Goal: Task Accomplishment & Management: Manage account settings

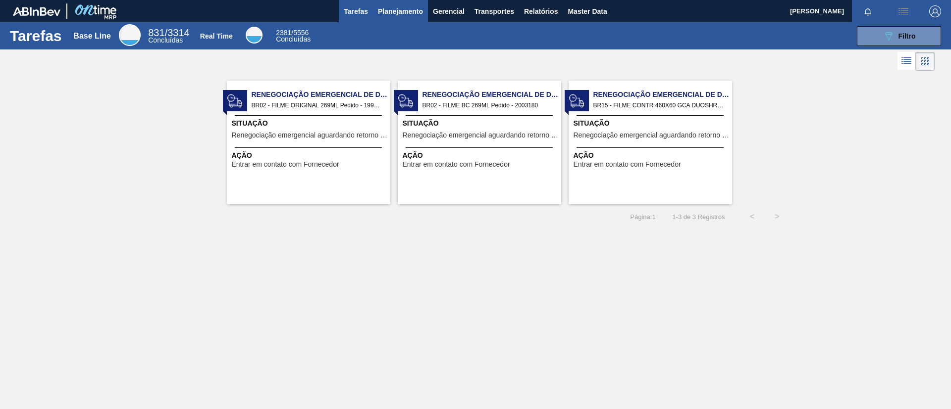
click at [413, 13] on span "Planejamento" at bounding box center [400, 11] width 45 height 12
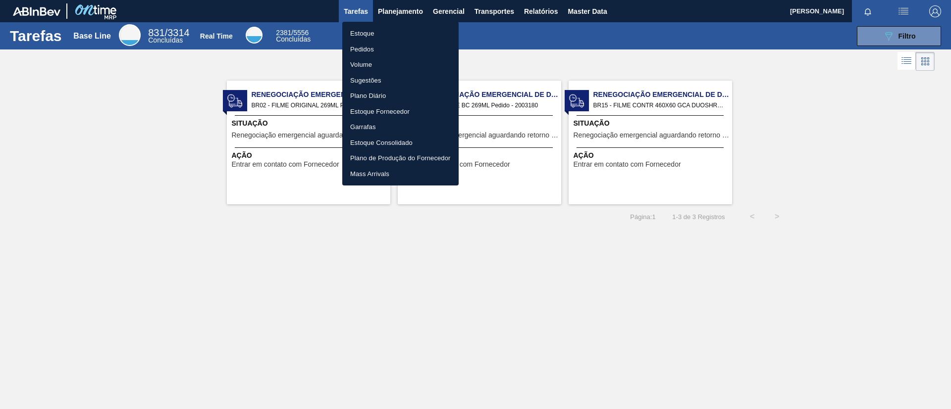
click at [417, 53] on li "Pedidos" at bounding box center [400, 50] width 116 height 16
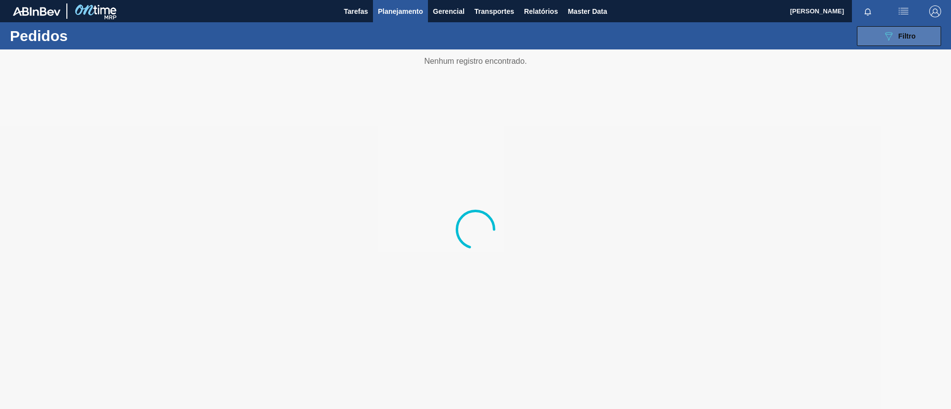
click at [887, 27] on button "089F7B8B-B2A5-4AFE-B5C0-19BA573D28AC Filtro" at bounding box center [899, 36] width 84 height 20
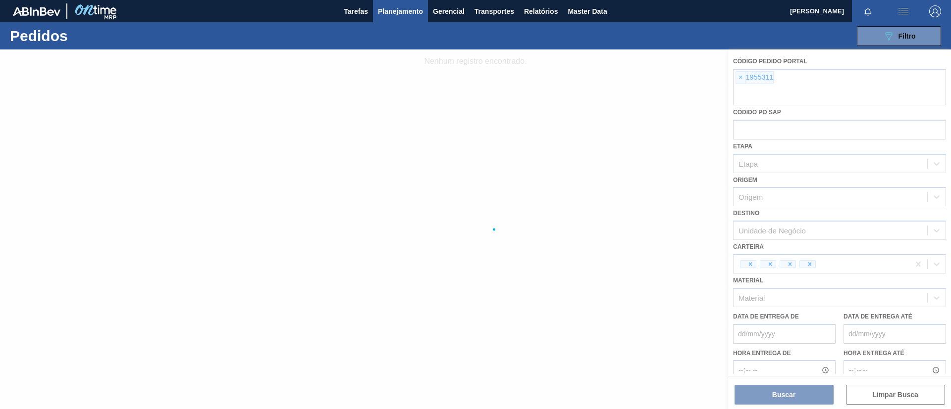
click at [748, 81] on div at bounding box center [475, 230] width 951 height 360
click at [742, 77] on div at bounding box center [475, 230] width 951 height 360
click at [737, 77] on div at bounding box center [475, 230] width 951 height 360
click at [739, 79] on div at bounding box center [475, 230] width 951 height 360
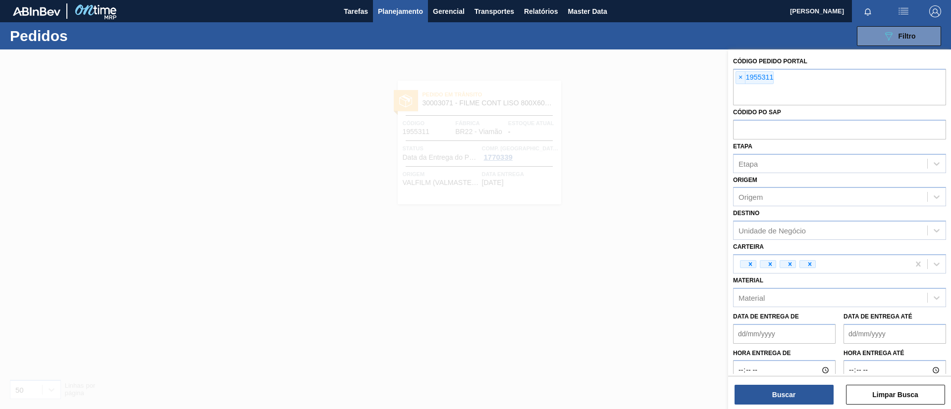
click at [739, 79] on span "×" at bounding box center [740, 78] width 9 height 12
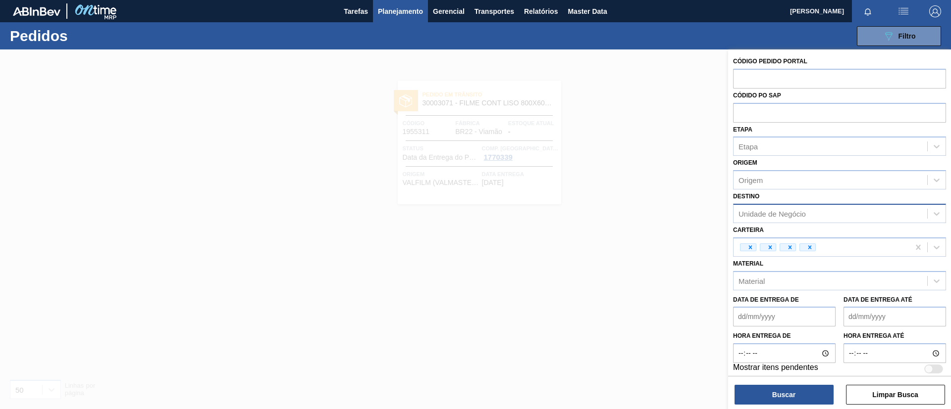
paste input "2007551"
type input "2007551"
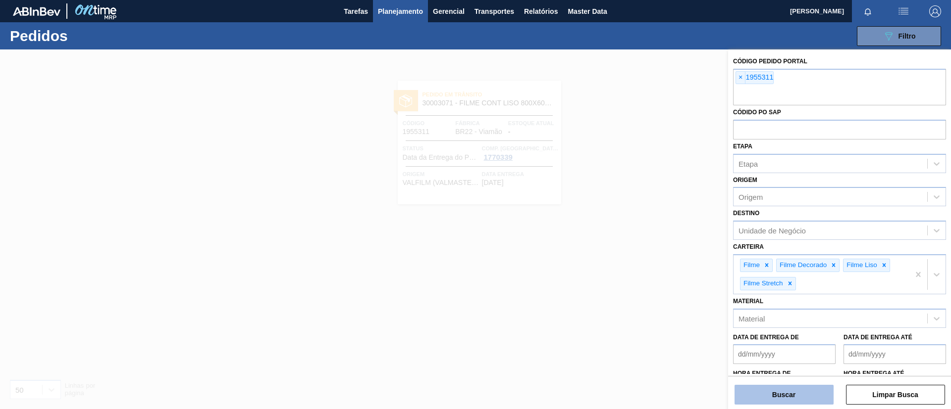
click at [763, 393] on button "Buscar" at bounding box center [783, 395] width 99 height 20
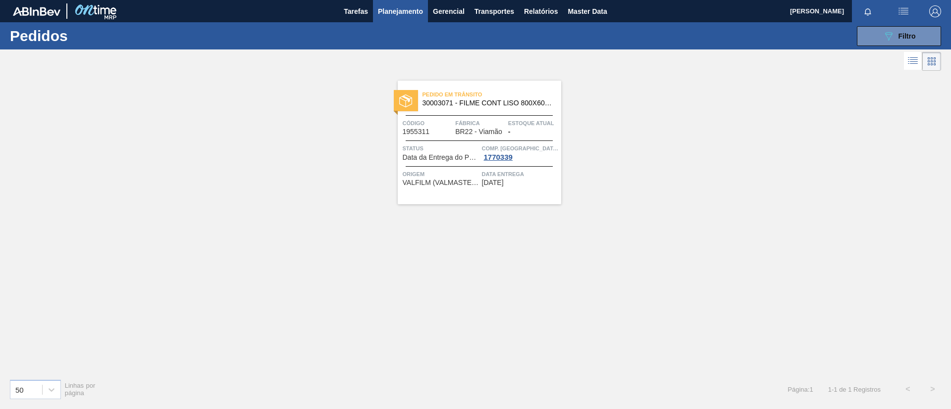
click at [475, 105] on span "30003071 - FILME CONT LISO 800X60 MICRAS" at bounding box center [487, 103] width 131 height 7
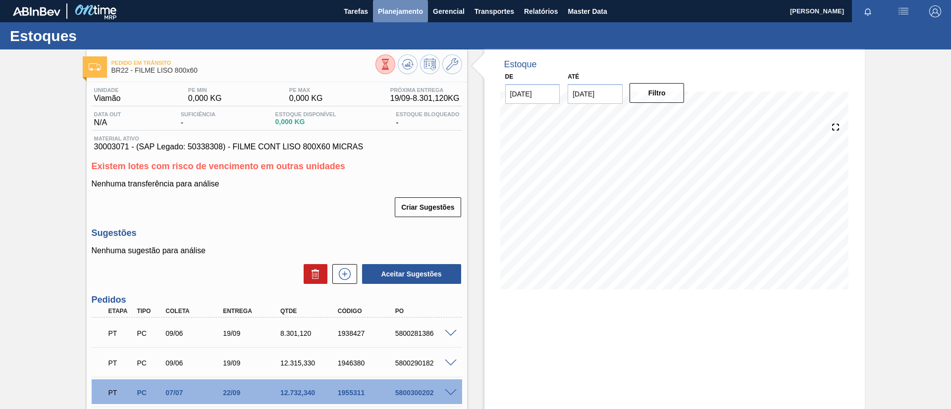
click at [400, 13] on span "Planejamento" at bounding box center [400, 11] width 45 height 12
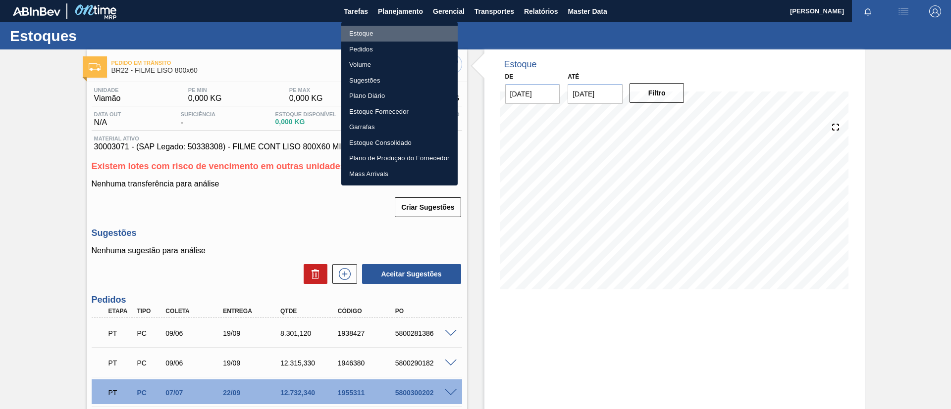
click at [408, 29] on li "Estoque" at bounding box center [399, 34] width 116 height 16
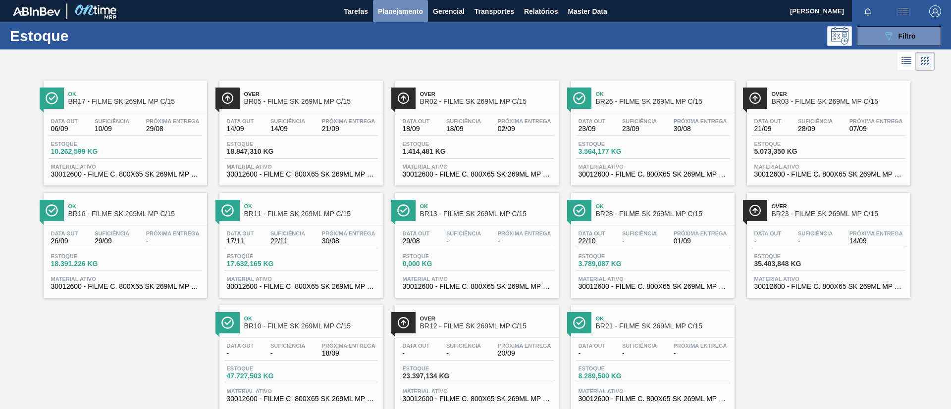
click at [411, 21] on button "Planejamento" at bounding box center [400, 11] width 55 height 22
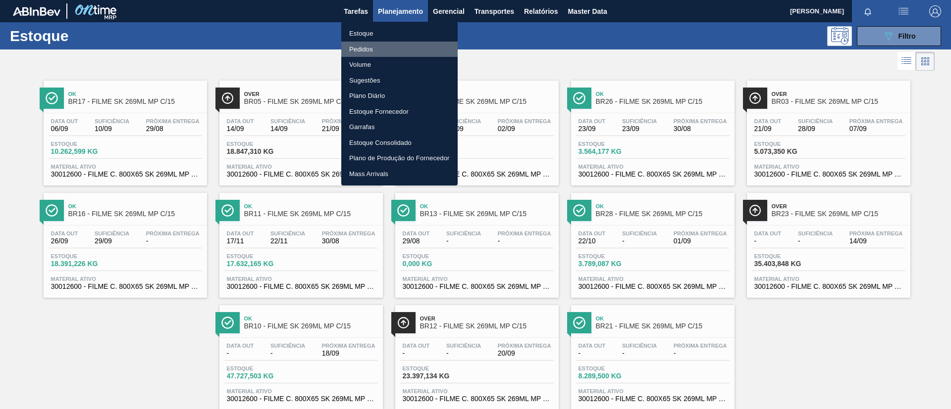
click at [420, 49] on li "Pedidos" at bounding box center [399, 50] width 116 height 16
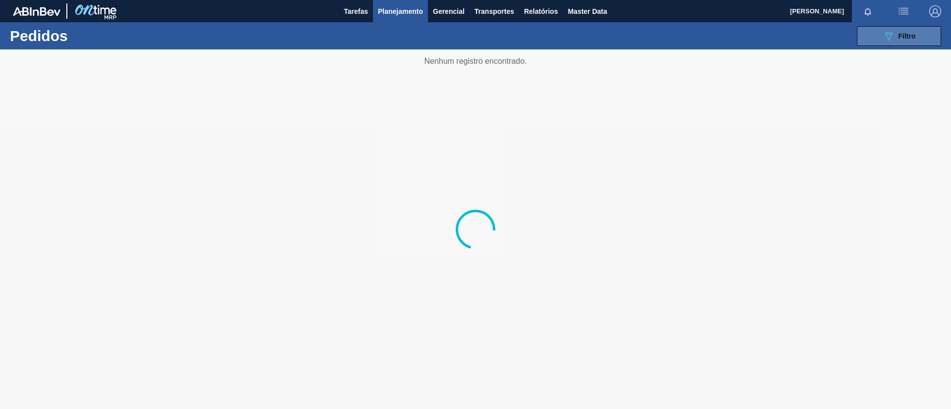
click at [900, 39] on span "Filtro" at bounding box center [906, 36] width 17 height 8
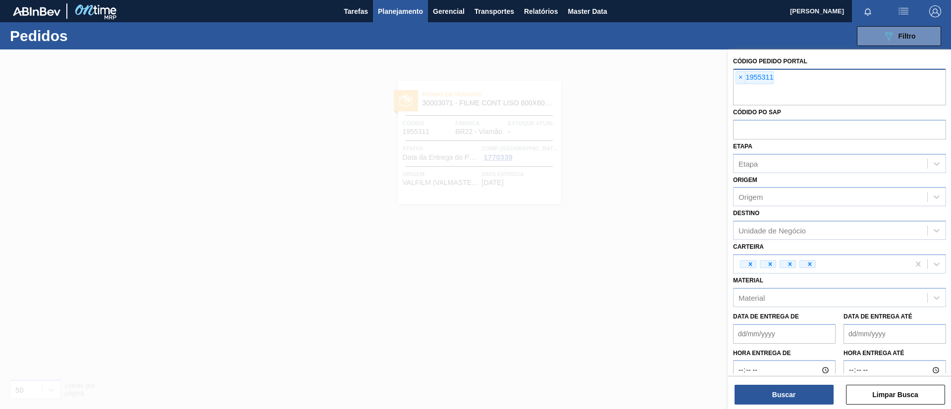
click at [737, 84] on div "× 1955311" at bounding box center [839, 87] width 213 height 37
click at [738, 78] on span "×" at bounding box center [740, 78] width 9 height 12
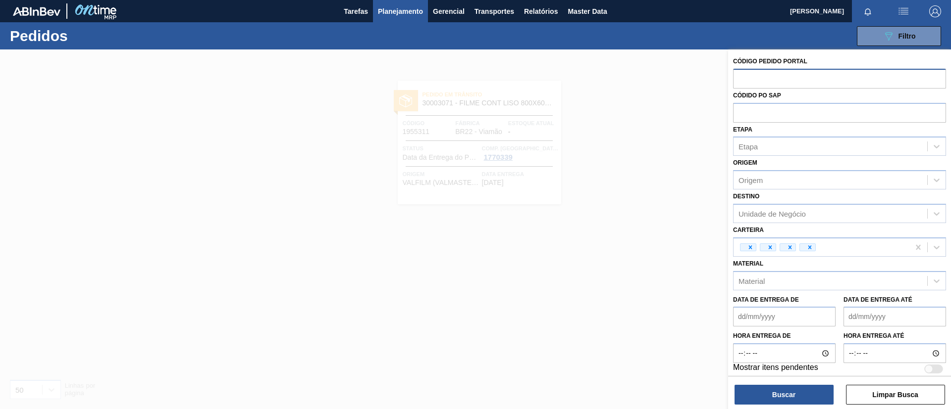
paste input "2007551"
type input "2007551"
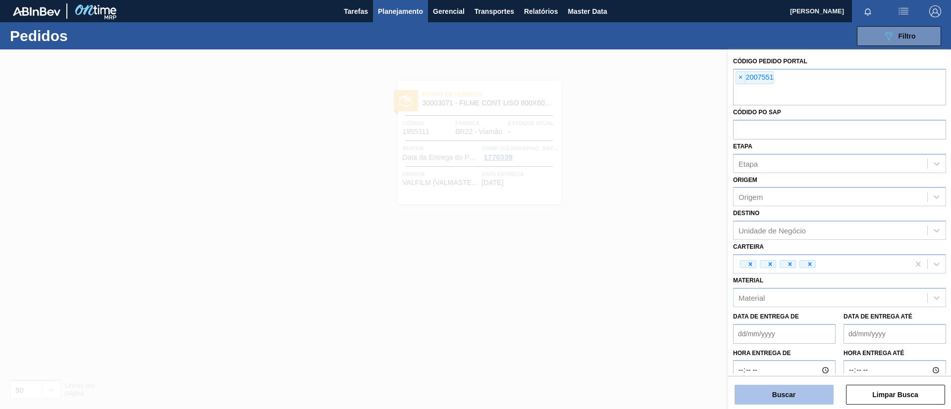
click at [772, 385] on button "Buscar" at bounding box center [783, 395] width 99 height 20
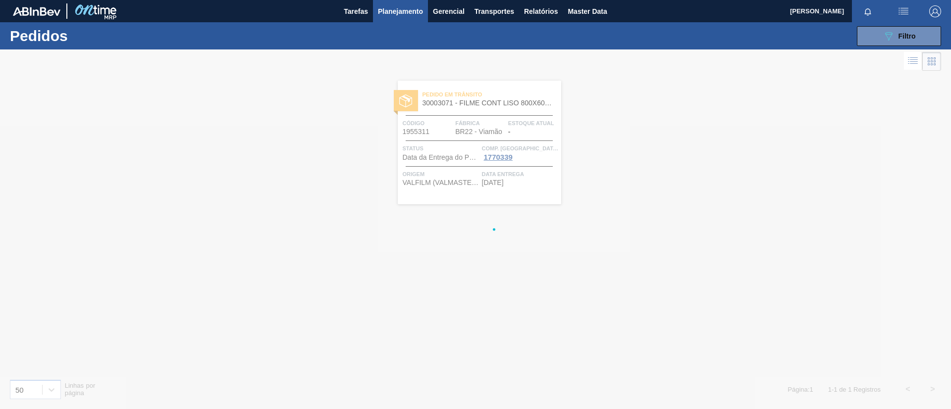
click at [775, 395] on div at bounding box center [475, 230] width 951 height 360
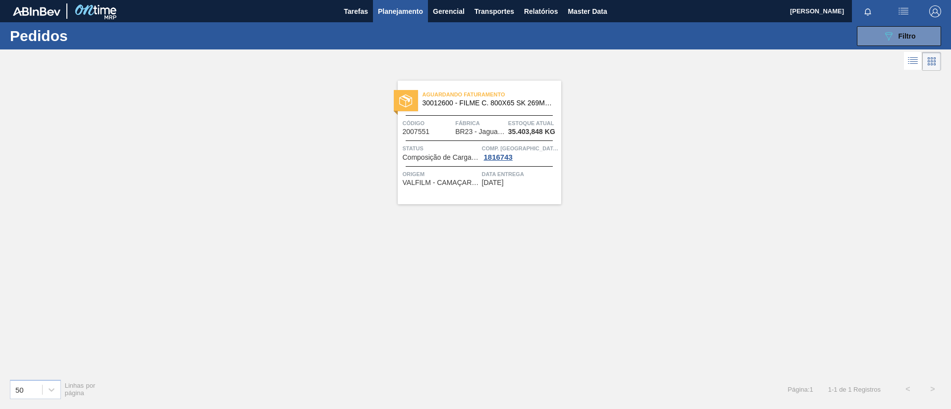
click at [514, 110] on div "Aguardando Faturamento 30012600 - FILME C. 800X65 SK 269ML MP C15 429" at bounding box center [479, 99] width 163 height 22
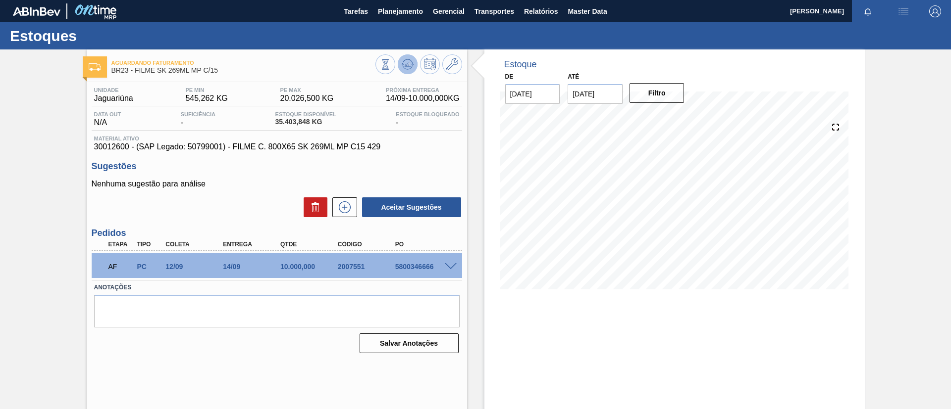
click at [391, 70] on icon at bounding box center [385, 64] width 11 height 11
click at [411, 57] on button at bounding box center [408, 64] width 20 height 20
click at [454, 263] on span at bounding box center [451, 266] width 12 height 7
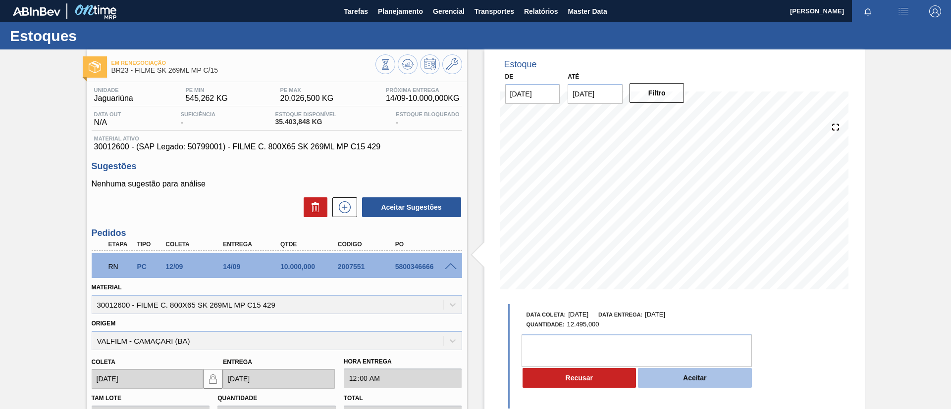
scroll to position [74, 0]
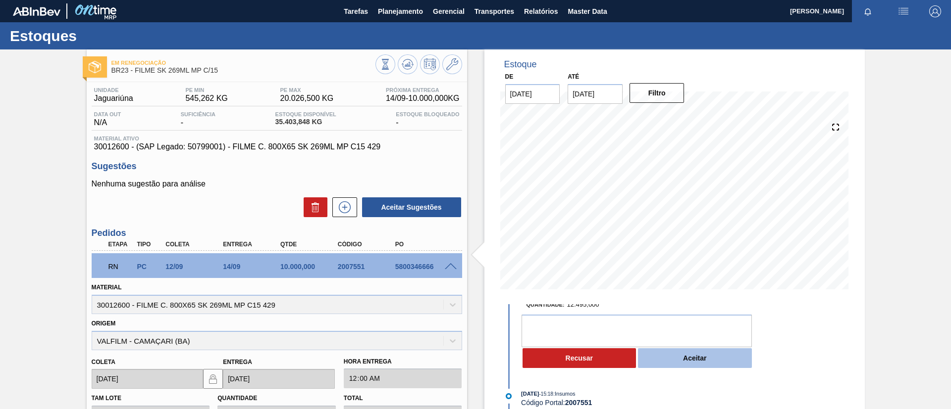
click at [674, 354] on button "Aceitar" at bounding box center [695, 359] width 114 height 20
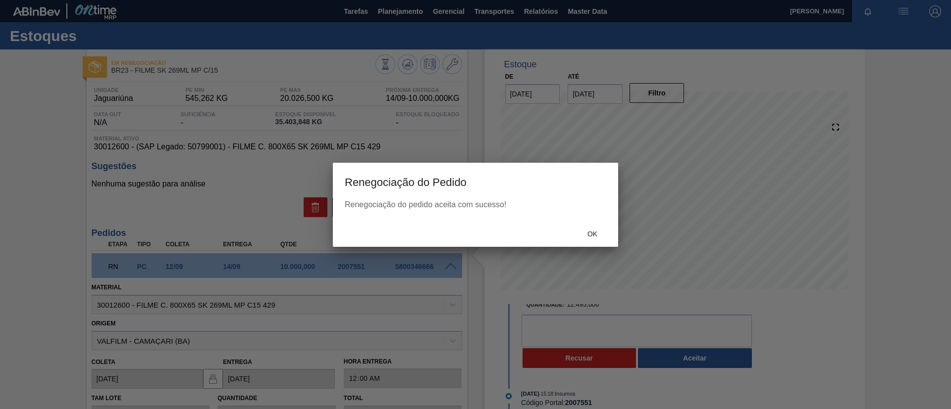
click at [568, 223] on div "Ok" at bounding box center [475, 234] width 285 height 26
click at [587, 229] on div "Ok" at bounding box center [592, 234] width 44 height 18
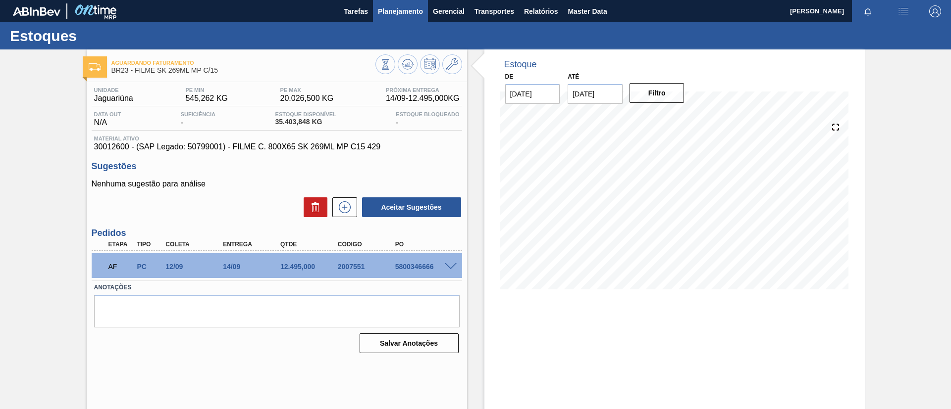
click at [379, 14] on span "Planejamento" at bounding box center [400, 11] width 45 height 12
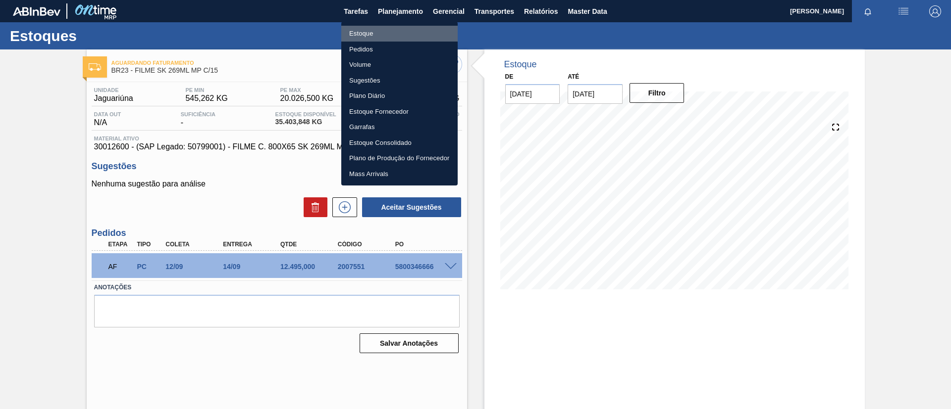
click at [385, 32] on li "Estoque" at bounding box center [399, 34] width 116 height 16
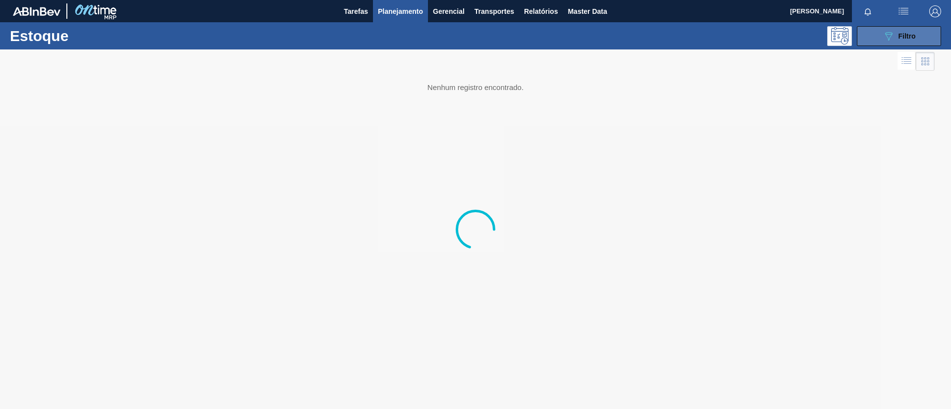
click at [909, 43] on button "089F7B8B-B2A5-4AFE-B5C0-19BA573D28AC Filtro" at bounding box center [899, 36] width 84 height 20
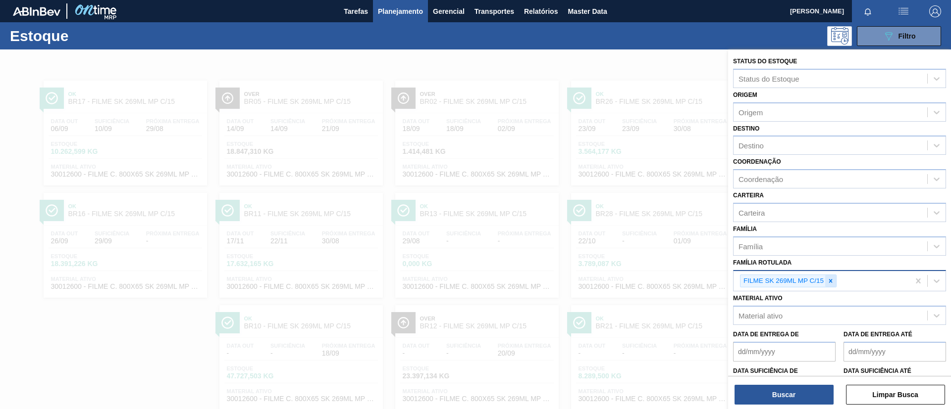
click at [831, 284] on icon at bounding box center [830, 281] width 7 height 7
paste Rotulada "FILME LISO 740MM"
type Rotulada "FILME LISO 740MM"
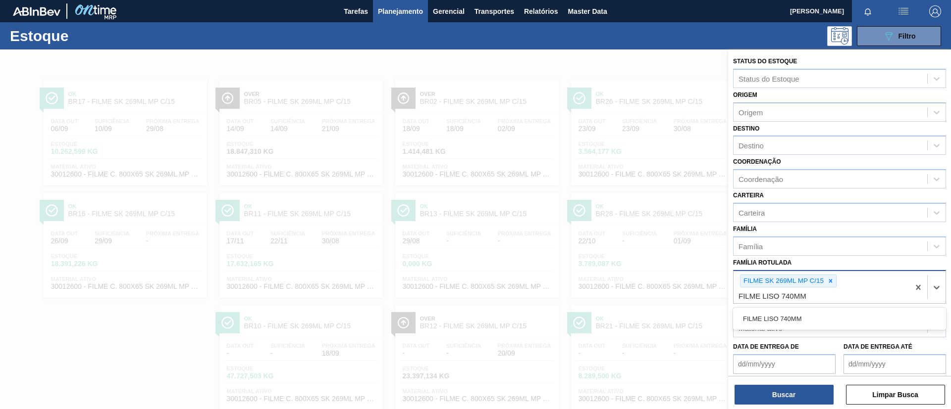
click at [817, 318] on div "FILME LISO 740MM" at bounding box center [839, 319] width 213 height 18
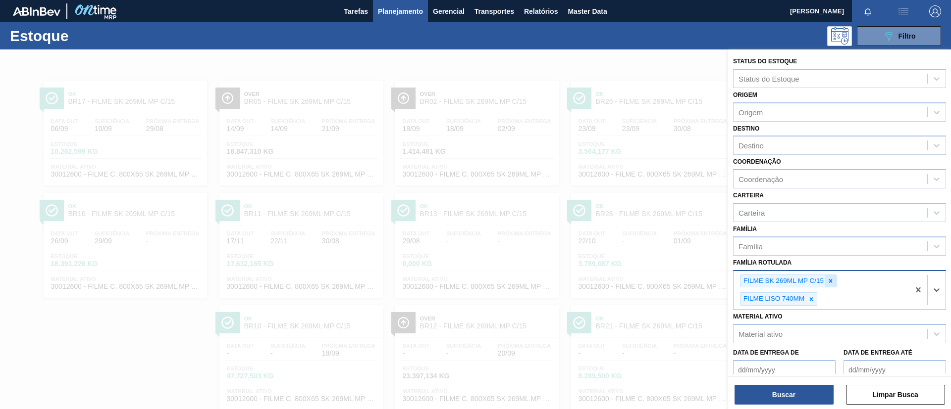
click at [832, 284] on icon at bounding box center [830, 281] width 7 height 7
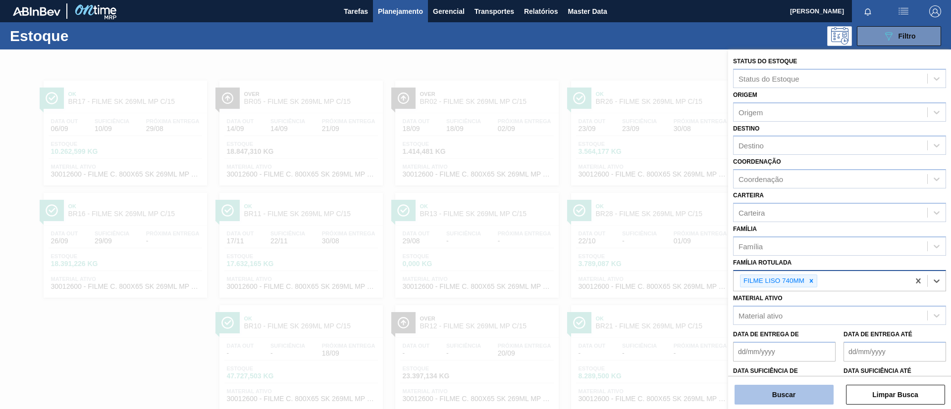
click at [794, 388] on button "Buscar" at bounding box center [783, 395] width 99 height 20
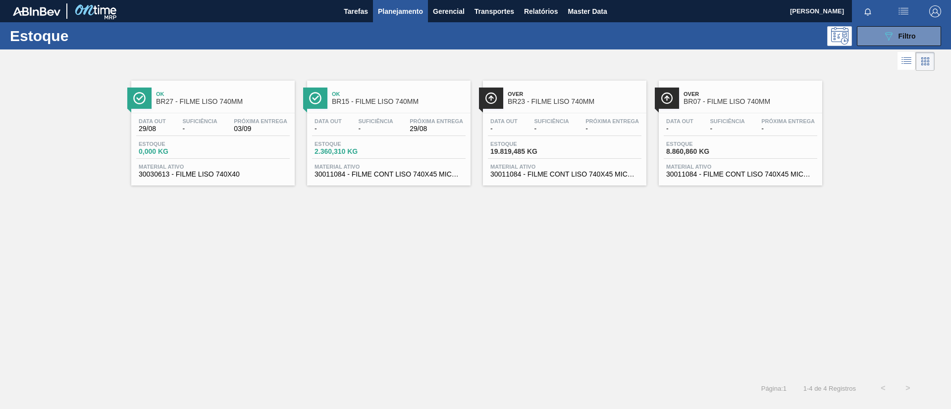
click at [447, 106] on div "Ok BR15 - FILME LISO 740MM" at bounding box center [399, 98] width 134 height 22
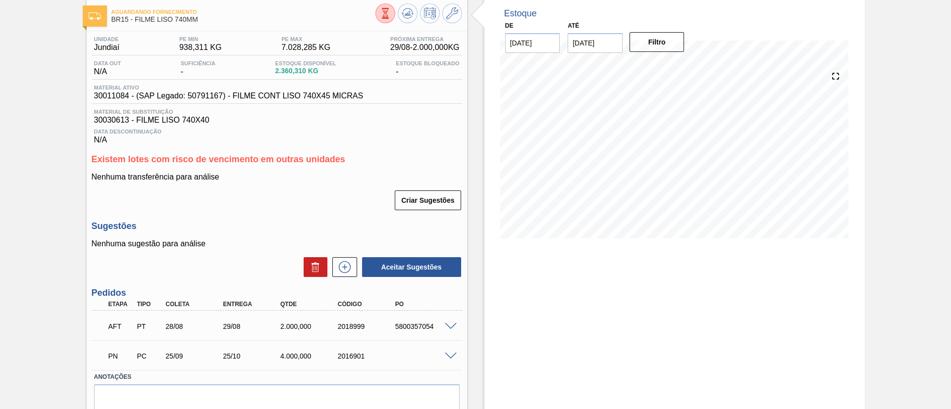
scroll to position [74, 0]
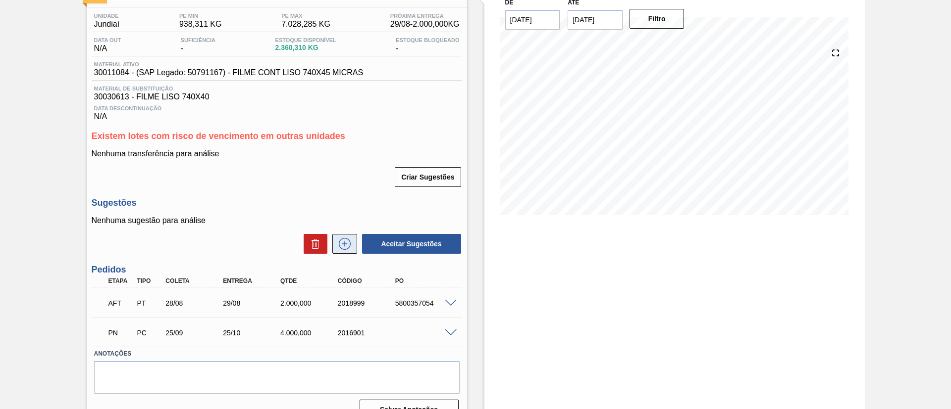
click at [347, 242] on icon at bounding box center [345, 244] width 16 height 12
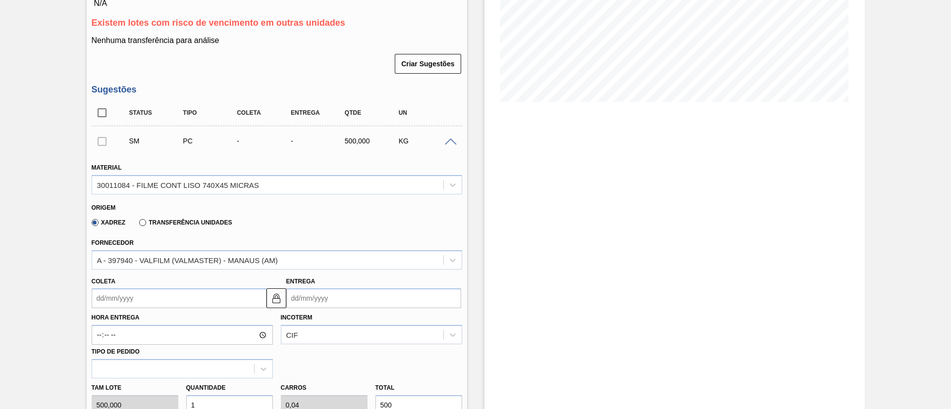
scroll to position [223, 0]
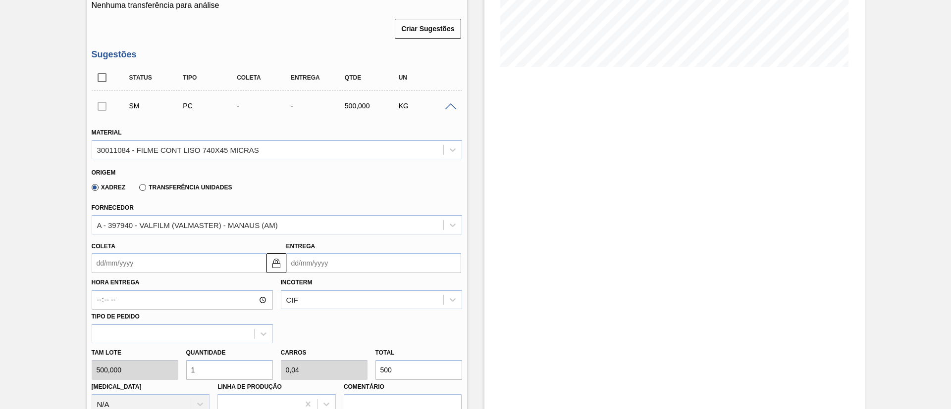
click at [357, 371] on div "Tam lote 500,000 Quantidade 1 Carros 0,04 Total 500 Doca N/A Linha de Produção …" at bounding box center [277, 379] width 378 height 71
type input "0,004"
type input "0"
type input "2"
type input "0,042"
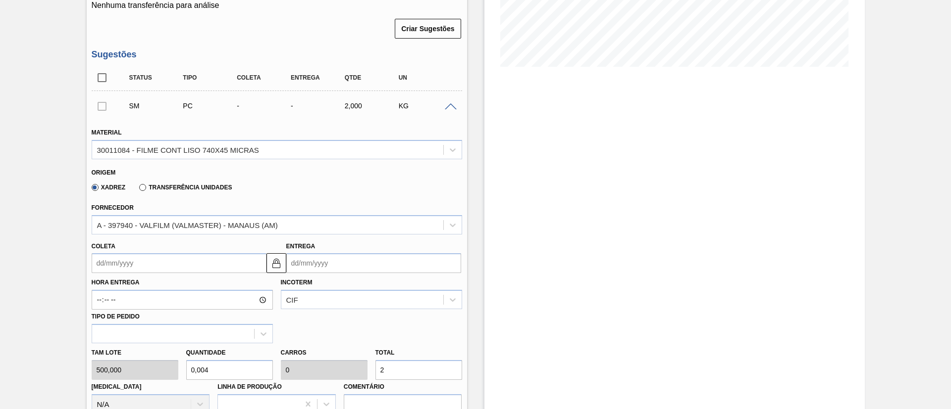
type input "0,002"
type input "21"
type input "0,434"
type input "0,017"
type input "217"
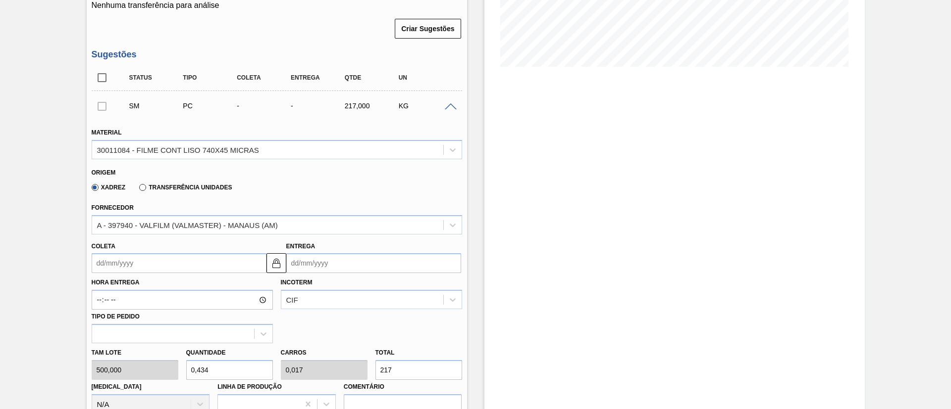
type input "4,346"
type input "0,174"
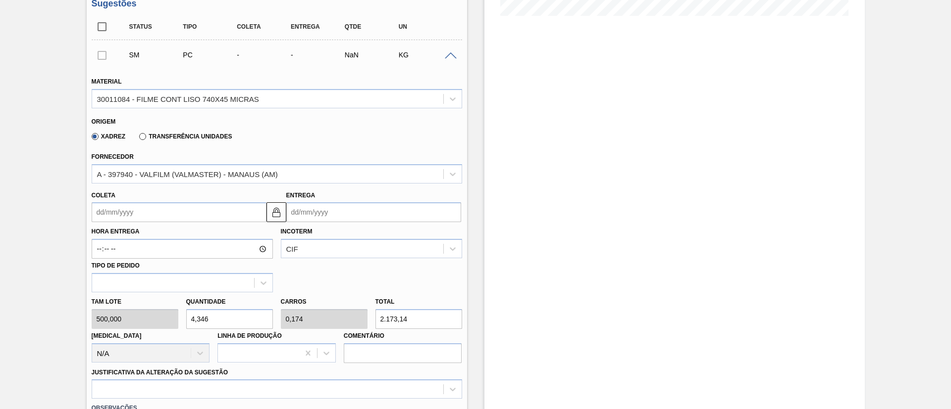
scroll to position [297, 0]
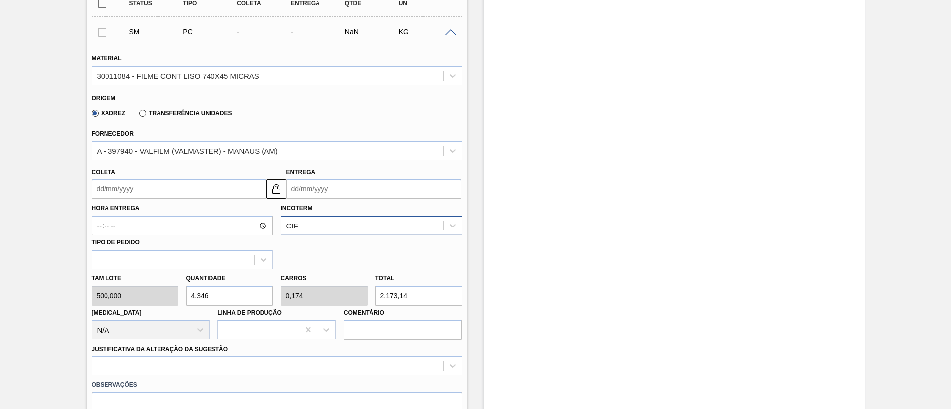
type input "2.173,14"
click at [294, 226] on div "CIF" at bounding box center [292, 226] width 12 height 8
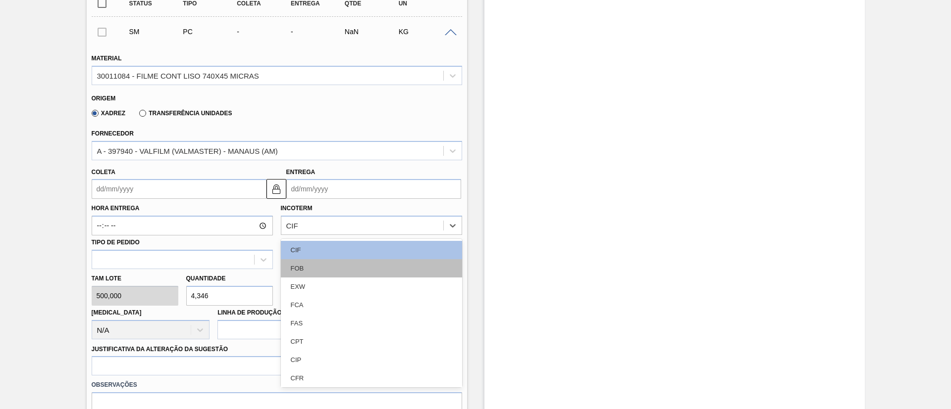
click at [301, 262] on div "FOB" at bounding box center [371, 268] width 181 height 18
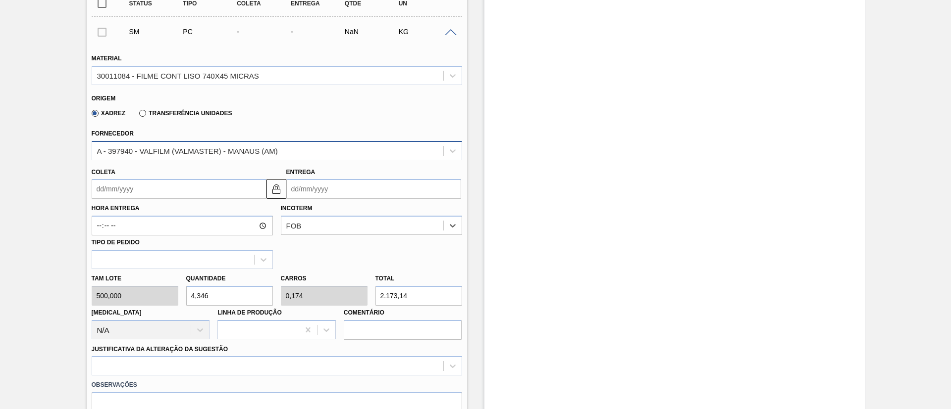
click at [181, 148] on div "A - 397940 - VALFILM (VALMASTER) - MANAUS (AM)" at bounding box center [187, 151] width 181 height 8
click at [179, 111] on label "Transferência Unidades" at bounding box center [185, 113] width 93 height 7
click at [138, 115] on input "Transferência Unidades" at bounding box center [138, 115] width 0 height 0
type input "500.000"
type input "4.346"
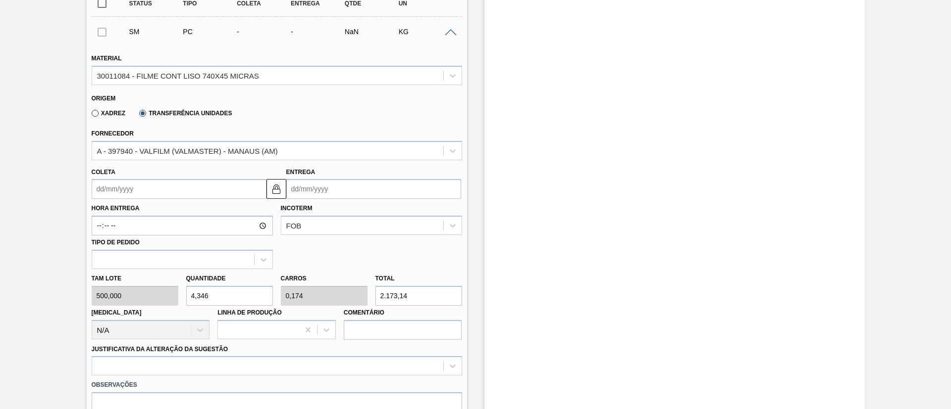
type input "0.174"
type input "NaN"
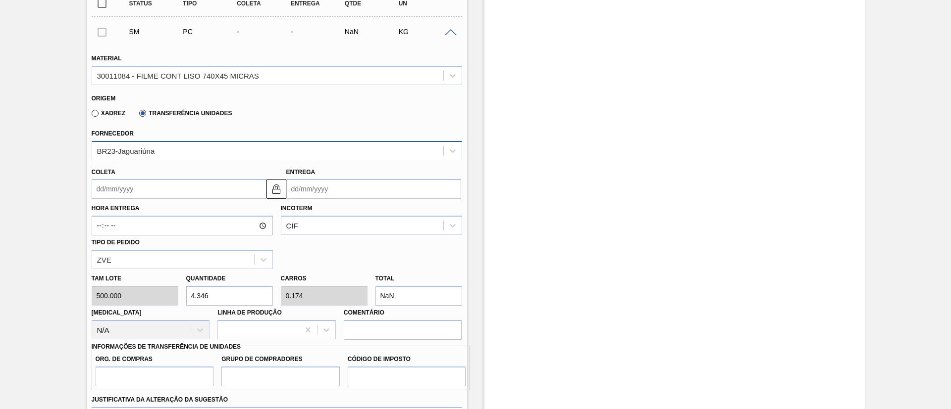
click at [177, 150] on div "BR23-Jaguariúna" at bounding box center [267, 151] width 351 height 14
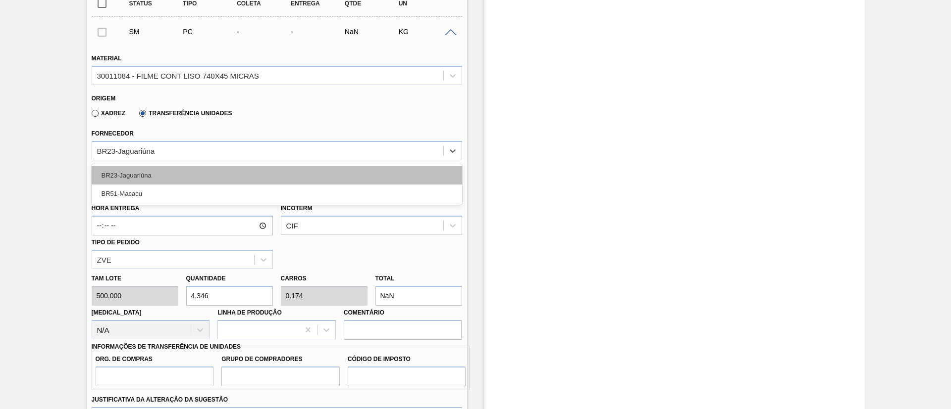
click at [185, 171] on div "BR23-Jaguariúna" at bounding box center [277, 175] width 370 height 18
type input "4,346"
type input "0,174"
type input "2.173,14"
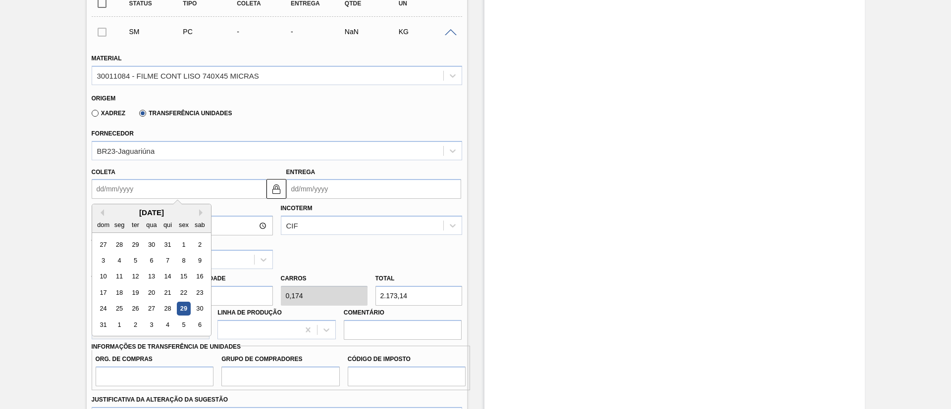
click at [165, 198] on input "Coleta" at bounding box center [179, 189] width 175 height 20
click at [179, 306] on div "29" at bounding box center [183, 309] width 13 height 13
type input "[DATE]"
type input "28/09/2025"
type input "500,000"
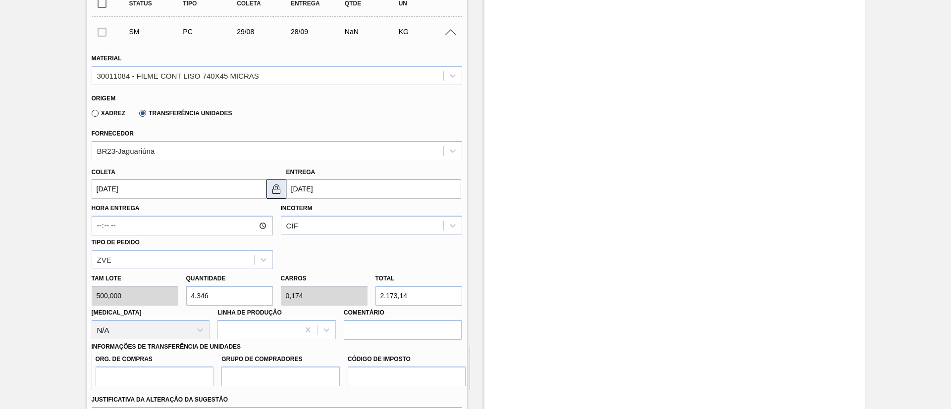
drag, startPoint x: 277, startPoint y: 190, endPoint x: 306, endPoint y: 187, distance: 29.4
click at [277, 190] on img at bounding box center [276, 189] width 12 height 12
drag, startPoint x: 308, startPoint y: 187, endPoint x: 305, endPoint y: 201, distance: 14.9
click at [308, 187] on input "28/09/2025" at bounding box center [373, 189] width 175 height 20
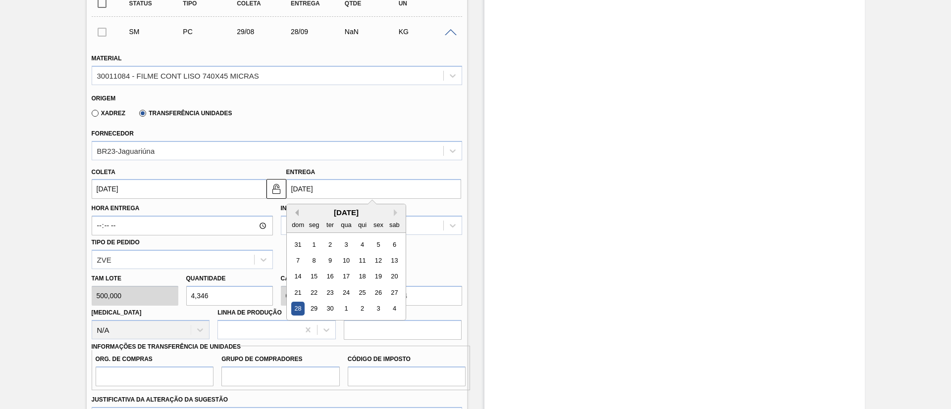
click at [297, 214] on button "Previous Month" at bounding box center [295, 212] width 7 height 7
click at [392, 309] on div "30" at bounding box center [393, 309] width 13 height 13
type input "30/08/2025"
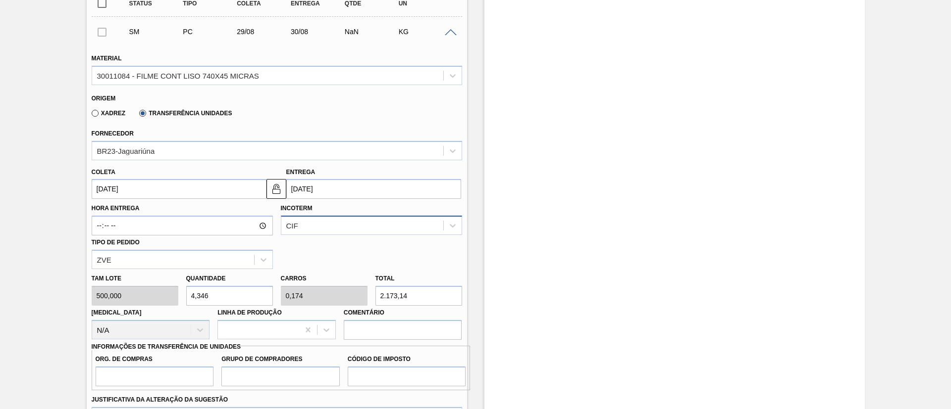
click at [319, 233] on div "CIF" at bounding box center [362, 226] width 162 height 14
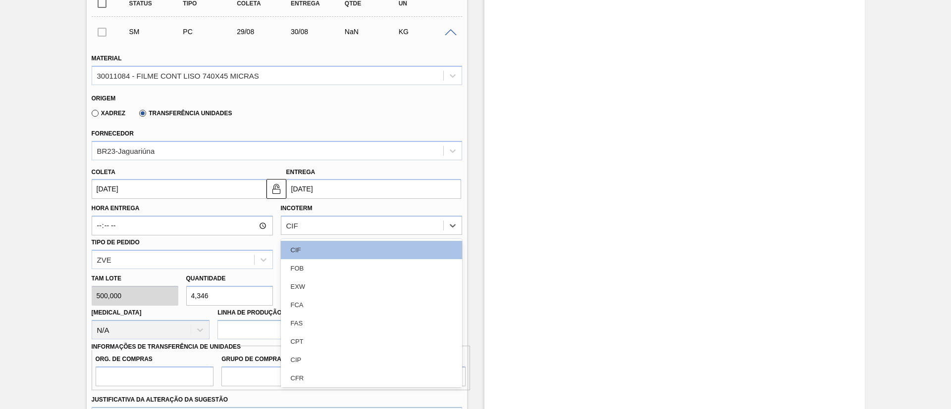
click at [323, 264] on div "FOB" at bounding box center [371, 268] width 181 height 18
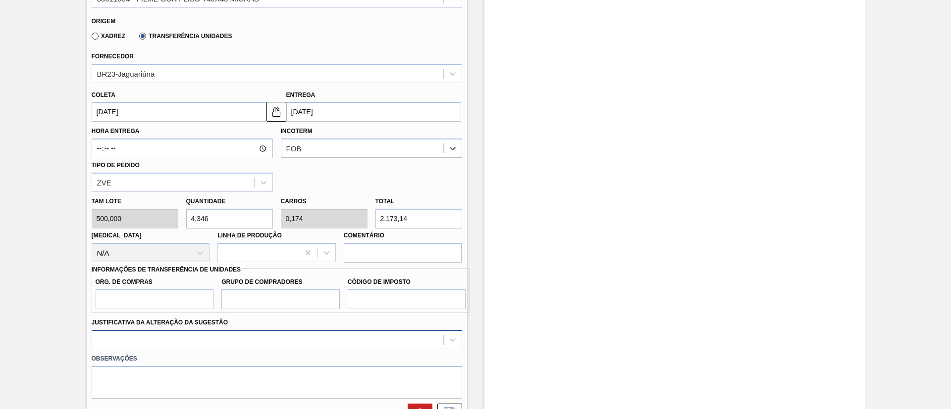
scroll to position [446, 0]
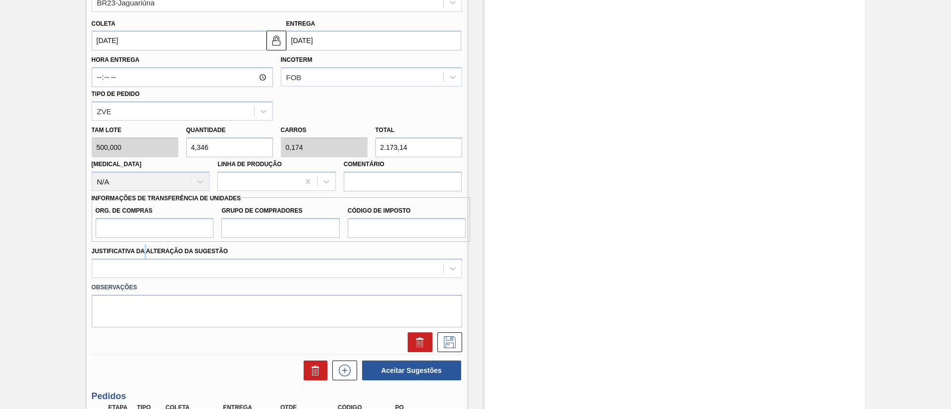
drag, startPoint x: 145, startPoint y: 244, endPoint x: 147, endPoint y: 226, distance: 18.0
click at [145, 242] on div "Justificativa da Alteração da Sugestão" at bounding box center [277, 260] width 378 height 36
click at [149, 232] on input "Org. de Compras" at bounding box center [155, 228] width 118 height 20
click at [278, 224] on input "Grupo de Compradores" at bounding box center [280, 228] width 118 height 20
click at [172, 233] on input "Org. de Compras" at bounding box center [155, 228] width 118 height 20
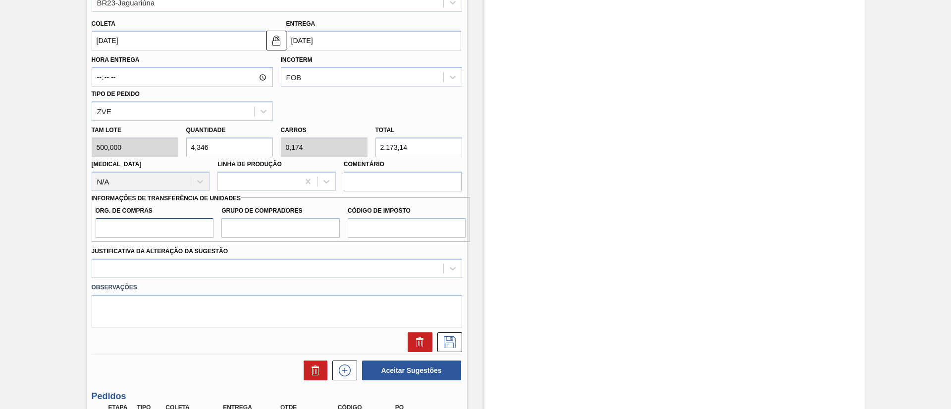
type input "BR00"
click at [269, 215] on label "Grupo de Compradores" at bounding box center [280, 211] width 118 height 14
click at [269, 218] on input "Grupo de Compradores" at bounding box center [280, 228] width 118 height 20
click at [270, 223] on input "Grupo de Compradores" at bounding box center [280, 228] width 118 height 20
type input "A01"
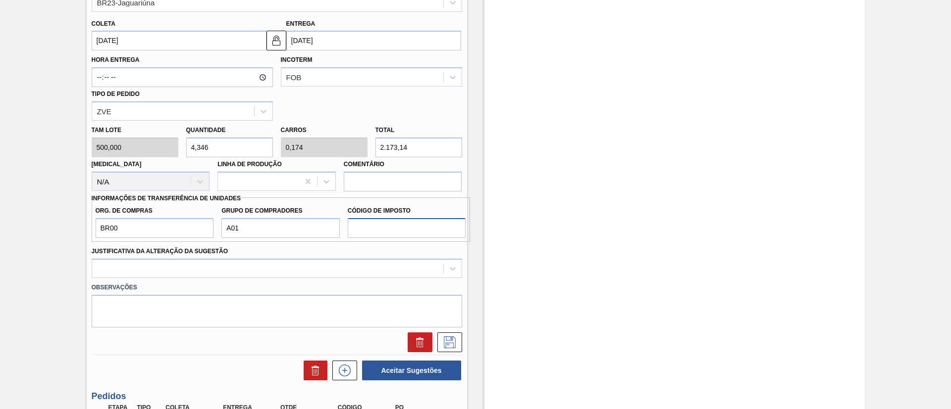
click at [365, 228] on input "Código de Imposto" at bounding box center [407, 228] width 118 height 20
type input "I1"
click at [299, 261] on div at bounding box center [277, 268] width 370 height 19
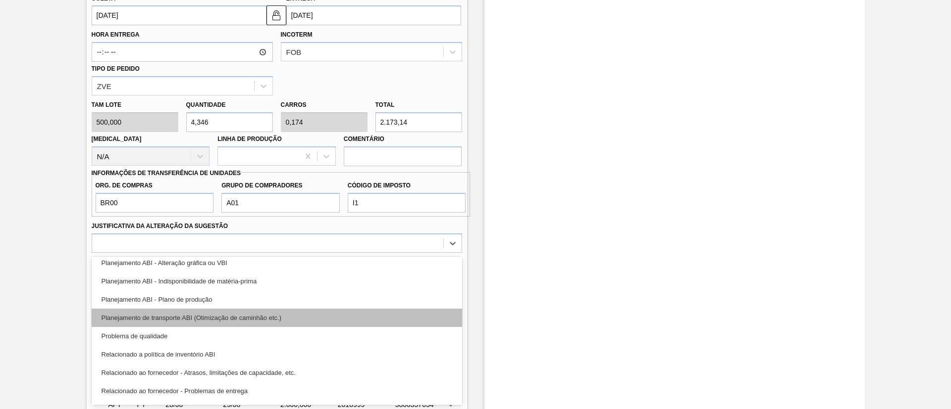
scroll to position [111, 0]
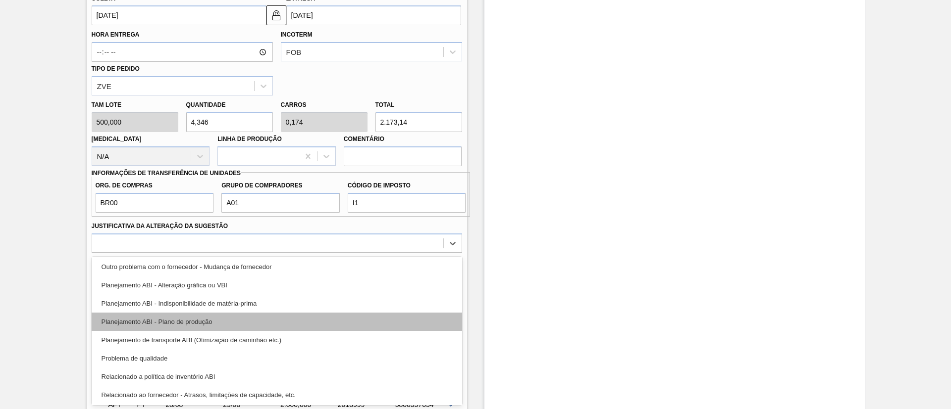
click at [207, 323] on div "Planejamento ABI - Plano de produção" at bounding box center [277, 322] width 370 height 18
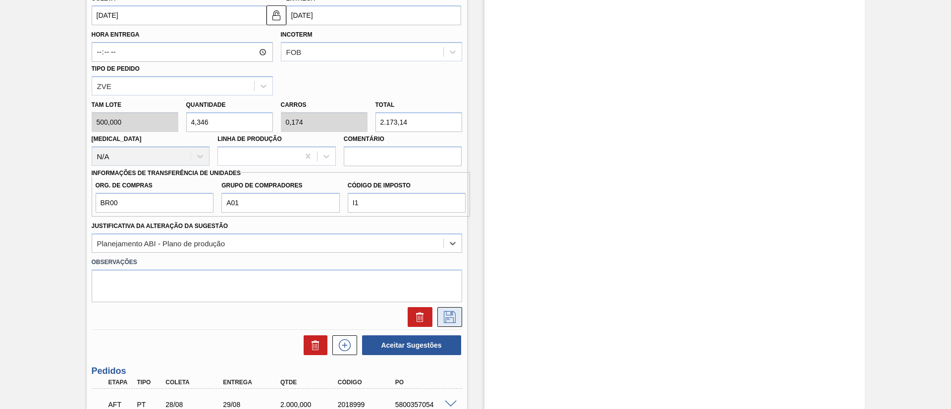
click at [444, 323] on button at bounding box center [449, 317] width 25 height 20
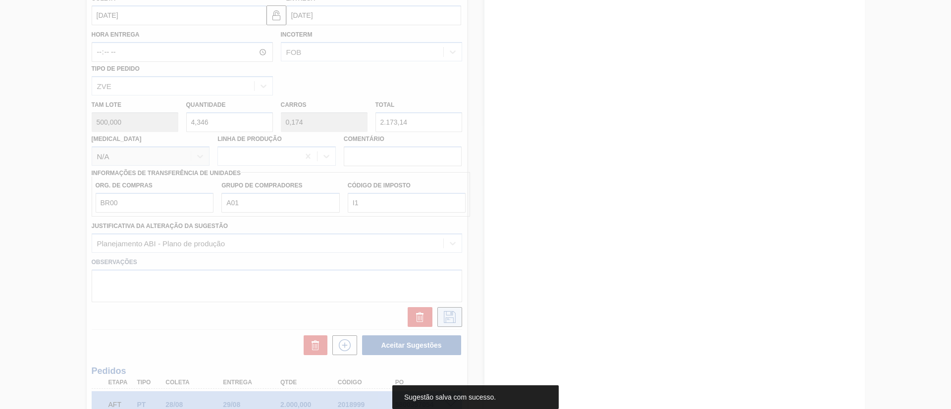
scroll to position [134, 0]
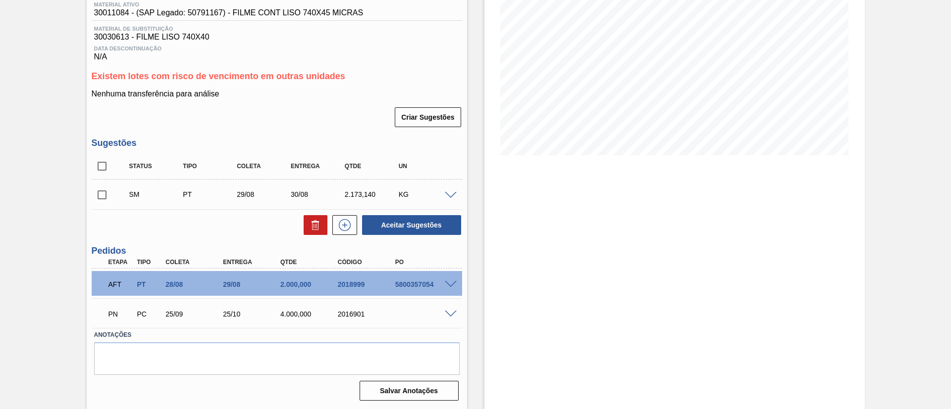
drag, startPoint x: 91, startPoint y: 184, endPoint x: 110, endPoint y: 195, distance: 22.0
click at [92, 185] on div "Unidade Jundiaí PE MIN 938,311 KG PE MAX 7.028,285 KG Próxima Entrega 29/08 - 2…" at bounding box center [277, 176] width 380 height 457
click at [110, 196] on input "checkbox" at bounding box center [102, 195] width 21 height 21
click at [393, 229] on button "Aceitar Sugestões" at bounding box center [411, 225] width 99 height 20
checkbox input "false"
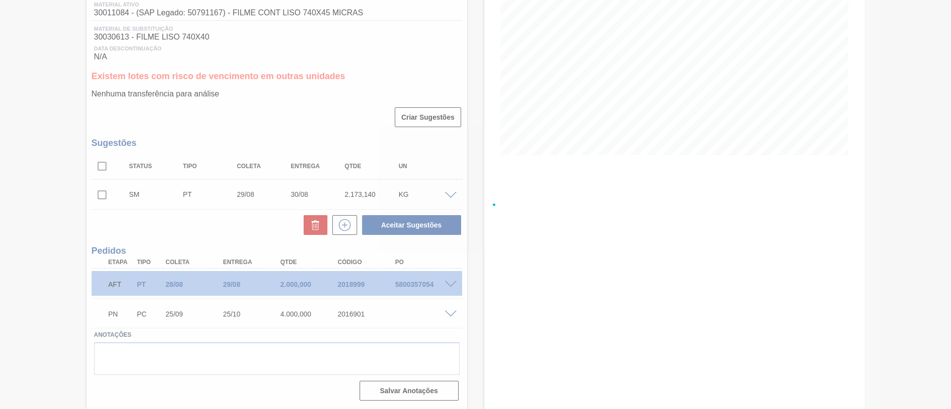
scroll to position [123, 0]
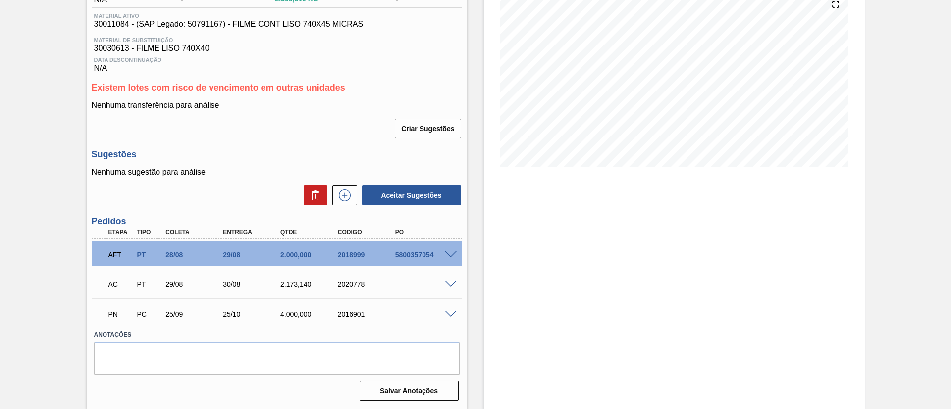
click at [451, 283] on span at bounding box center [451, 284] width 12 height 7
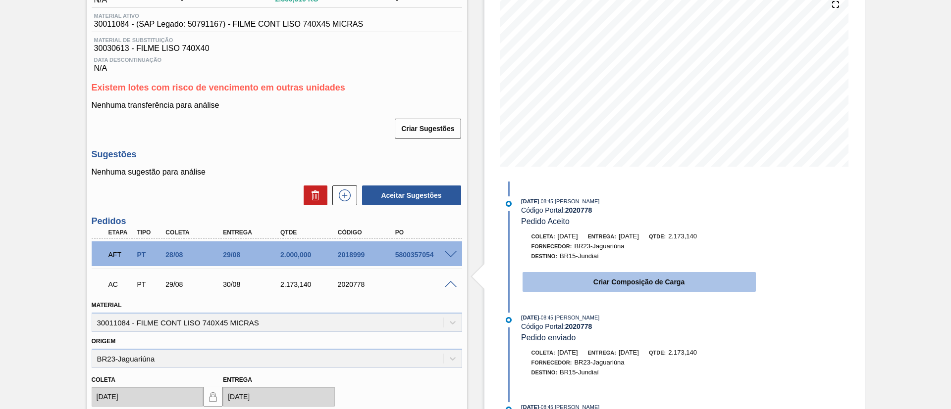
click at [593, 281] on button "Criar Composição de Carga" at bounding box center [638, 282] width 233 height 20
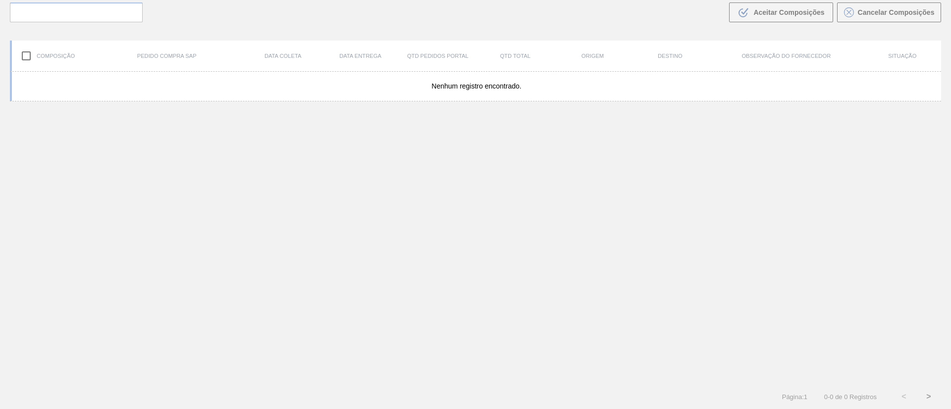
scroll to position [71, 0]
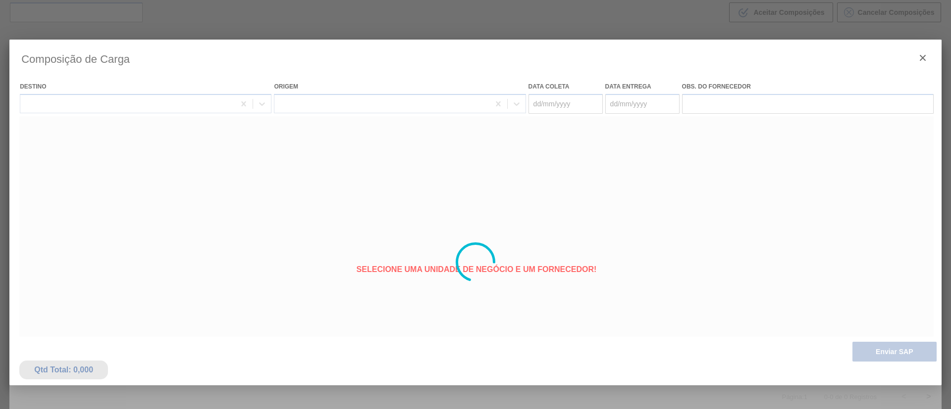
type coleta "[DATE]"
type entrega "30/08/2025"
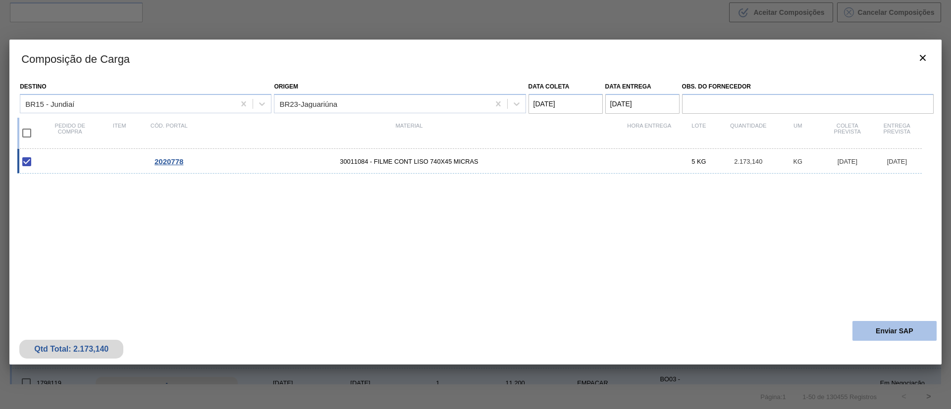
click at [892, 335] on button "Enviar SAP" at bounding box center [894, 331] width 84 height 20
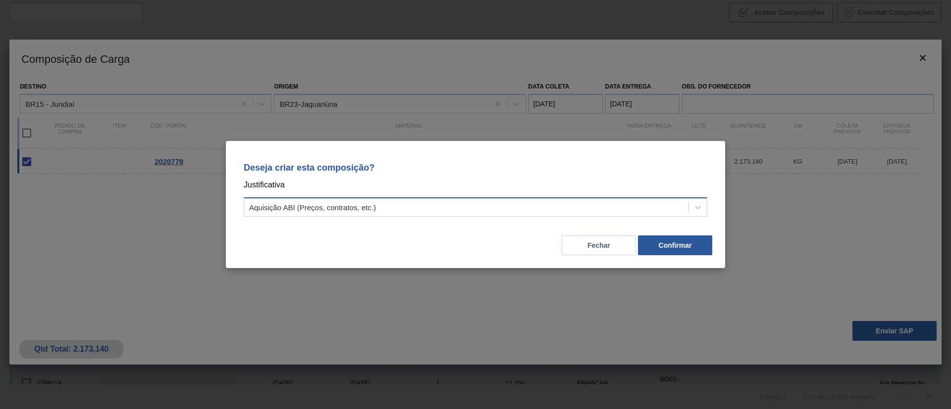
drag, startPoint x: 451, startPoint y: 203, endPoint x: 445, endPoint y: 216, distance: 14.4
click at [451, 204] on div "Aquisição ABI (Preços, contratos, etc.)" at bounding box center [466, 208] width 444 height 14
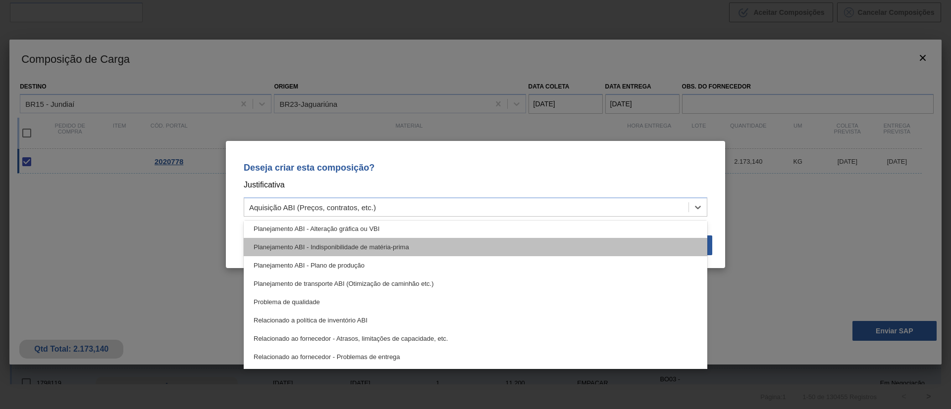
scroll to position [111, 0]
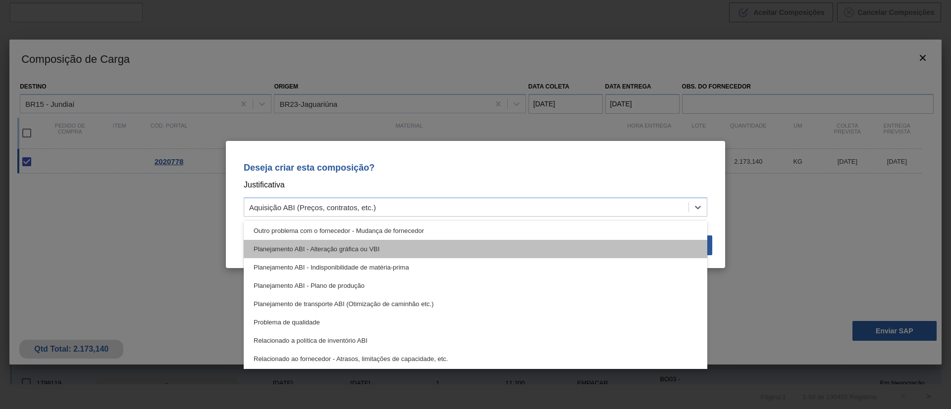
click at [397, 253] on div "Planejamento ABI - Alteração gráfica ou VBI" at bounding box center [475, 249] width 463 height 18
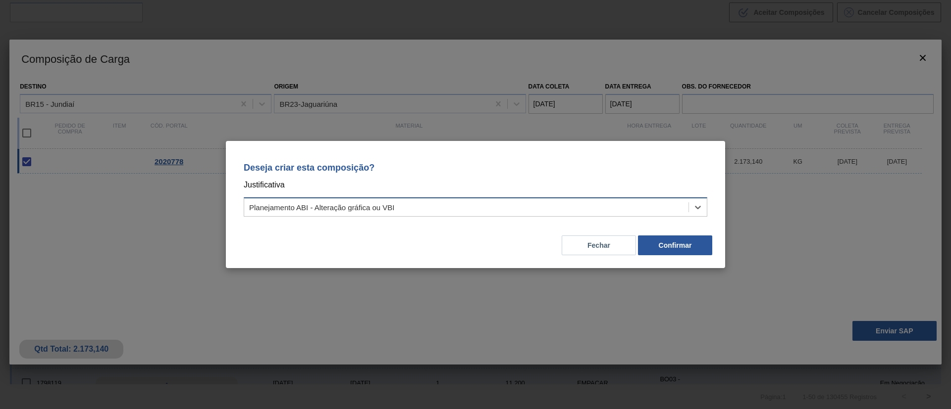
click at [388, 210] on div "Planejamento ABI - Alteração gráfica ou VBI" at bounding box center [322, 208] width 146 height 8
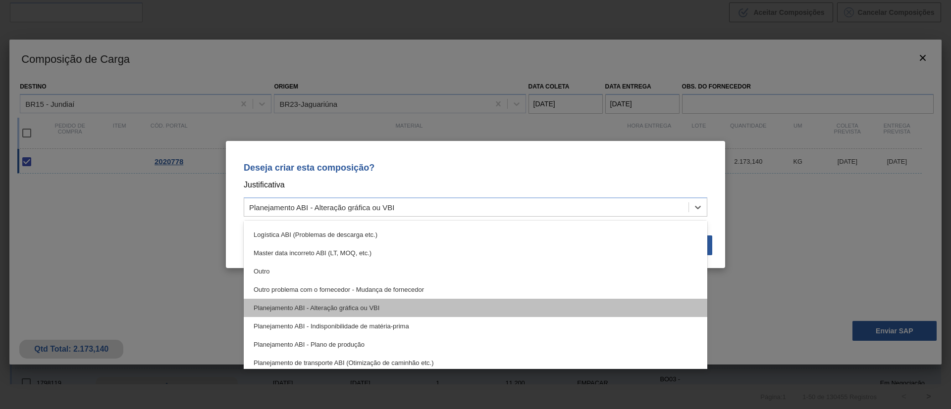
scroll to position [74, 0]
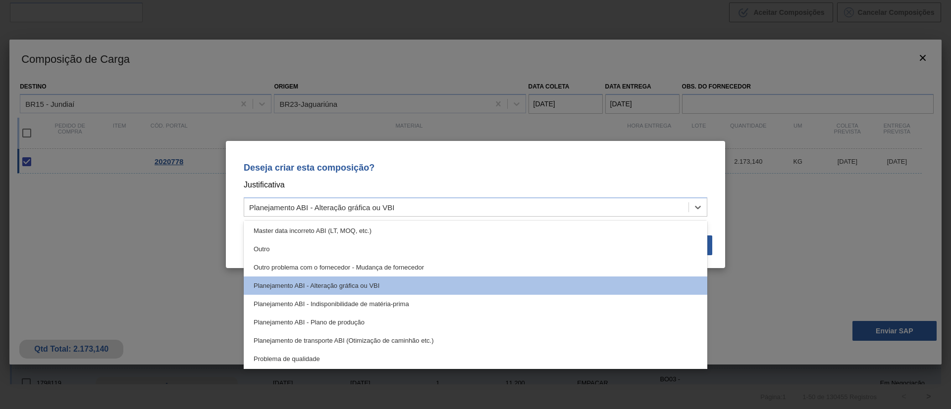
click at [398, 317] on div "Planejamento ABI - Plano de produção" at bounding box center [475, 322] width 463 height 18
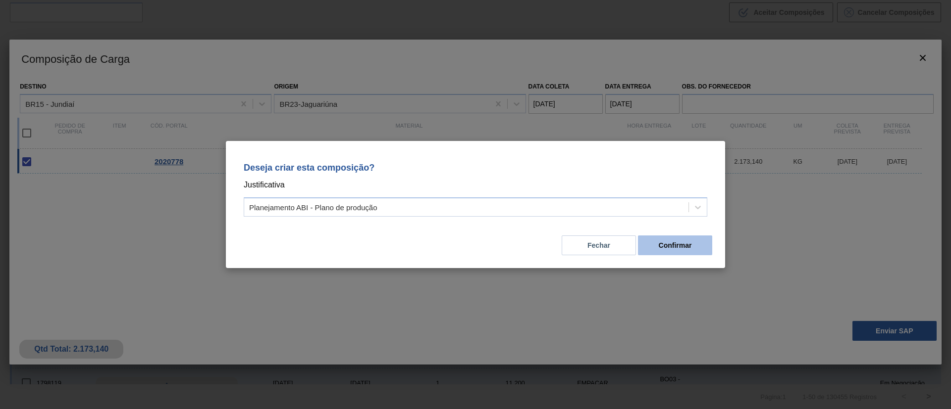
click at [691, 243] on button "Confirmar" at bounding box center [675, 246] width 74 height 20
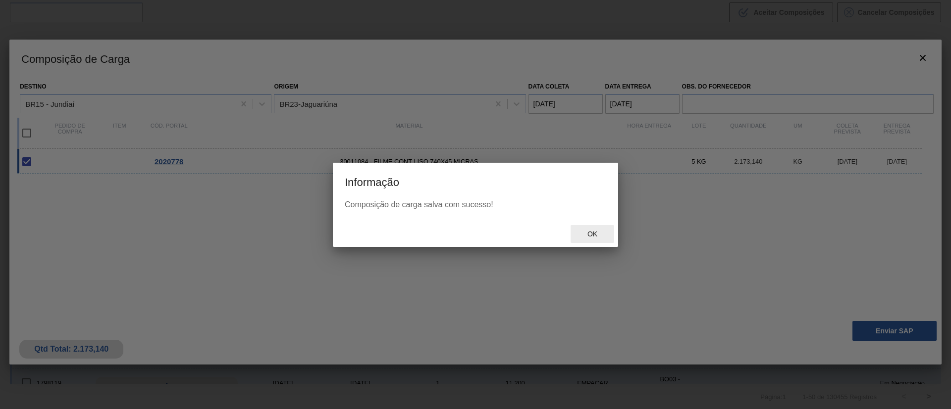
click at [598, 237] on span "Ok" at bounding box center [592, 234] width 26 height 8
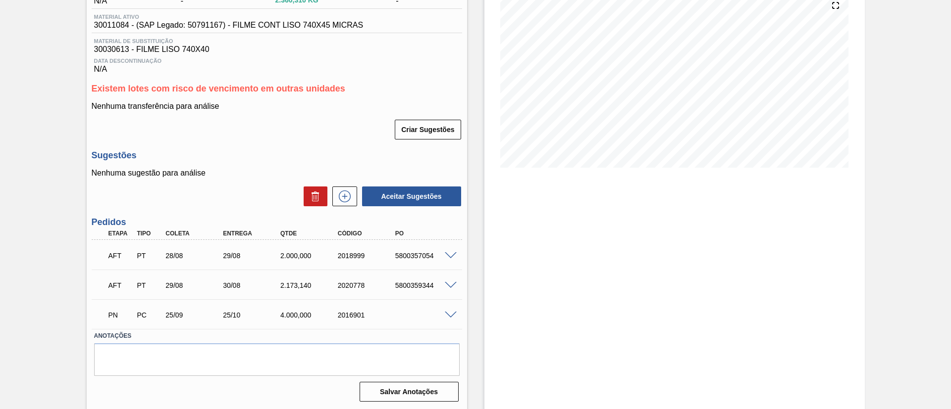
scroll to position [123, 0]
click at [451, 287] on span at bounding box center [451, 284] width 12 height 7
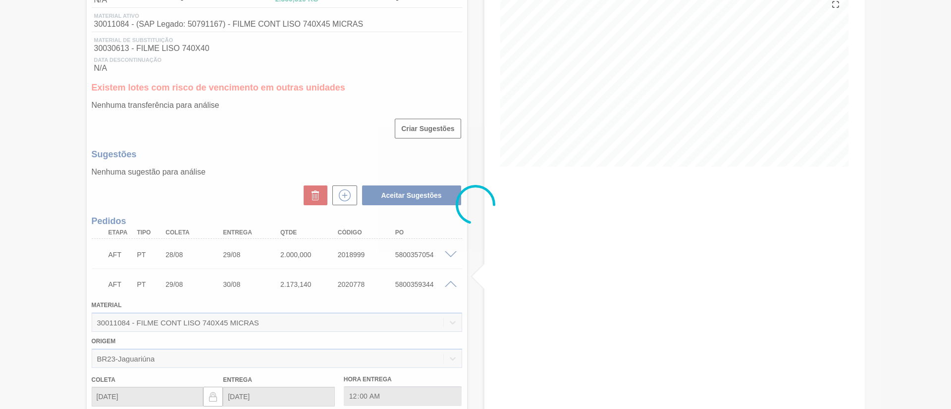
click at [452, 282] on div at bounding box center [475, 204] width 951 height 409
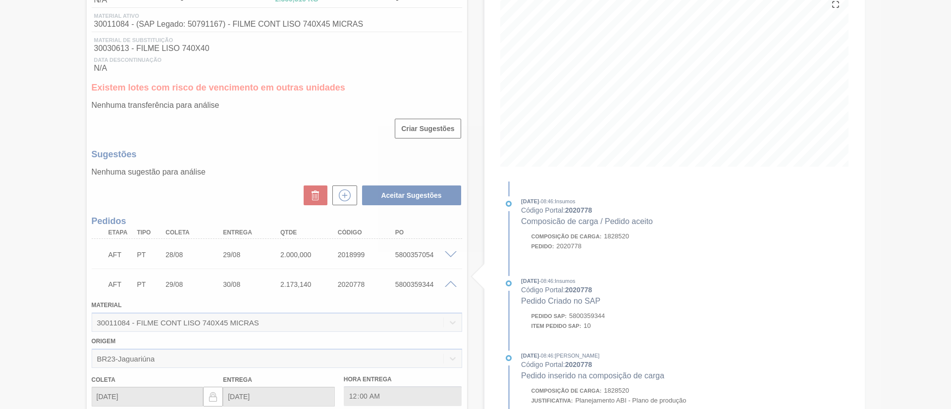
click at [452, 284] on div at bounding box center [475, 204] width 951 height 409
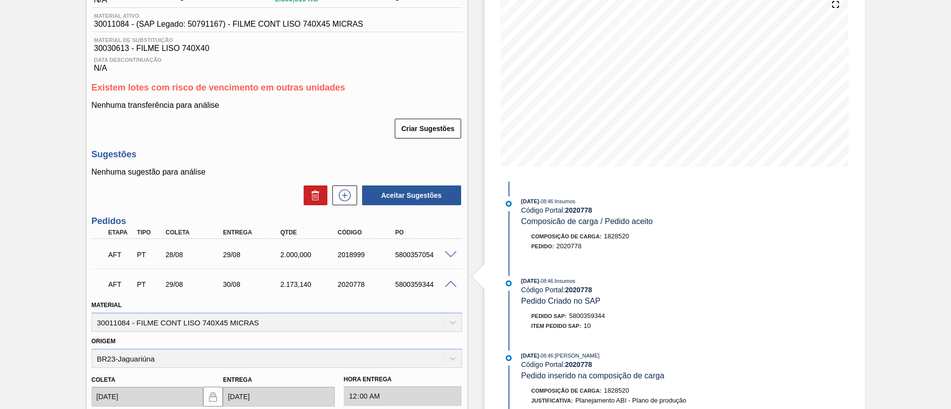
click at [449, 253] on span at bounding box center [451, 255] width 12 height 7
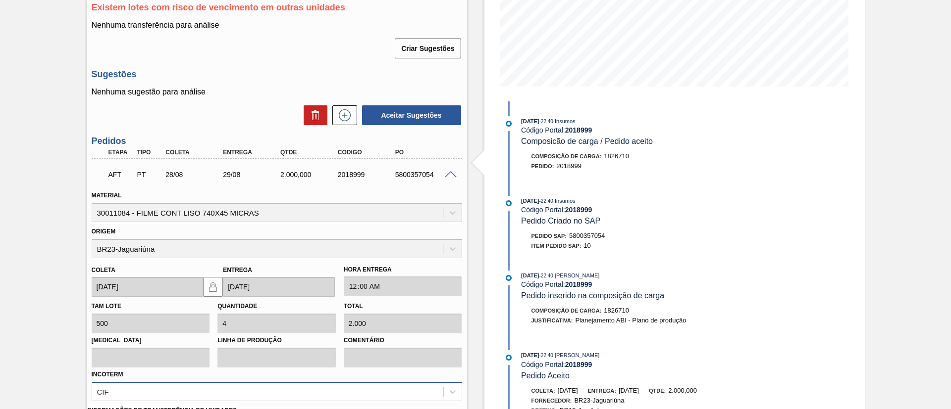
scroll to position [271, 0]
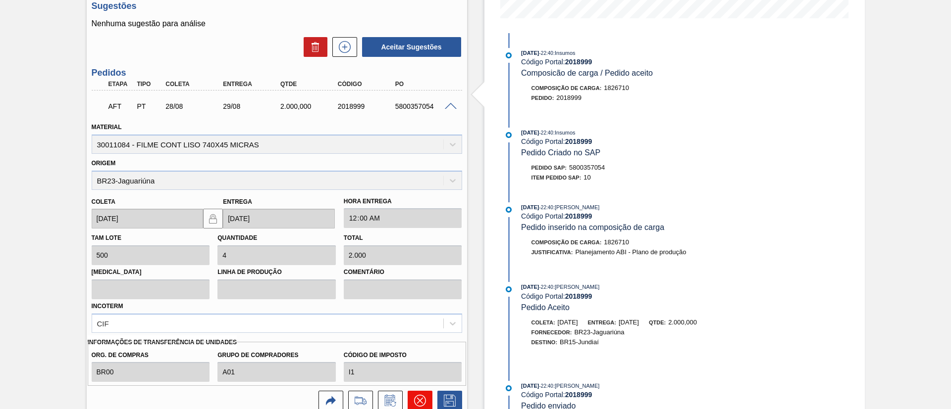
click at [417, 396] on icon at bounding box center [419, 401] width 12 height 12
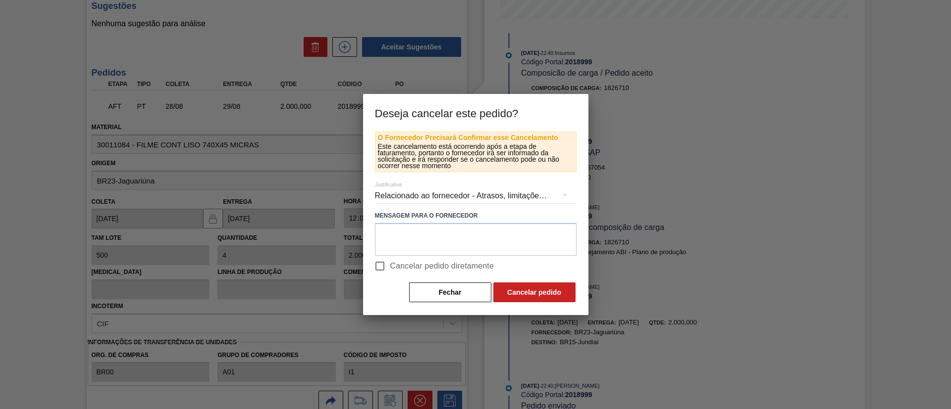
click at [465, 273] on label "Cancelar pedido diretamente" at bounding box center [431, 266] width 125 height 21
click at [390, 273] on input "Cancelar pedido diretamente" at bounding box center [379, 266] width 21 height 21
checkbox input "true"
click at [516, 295] on button "Cancelar pedido" at bounding box center [534, 293] width 82 height 20
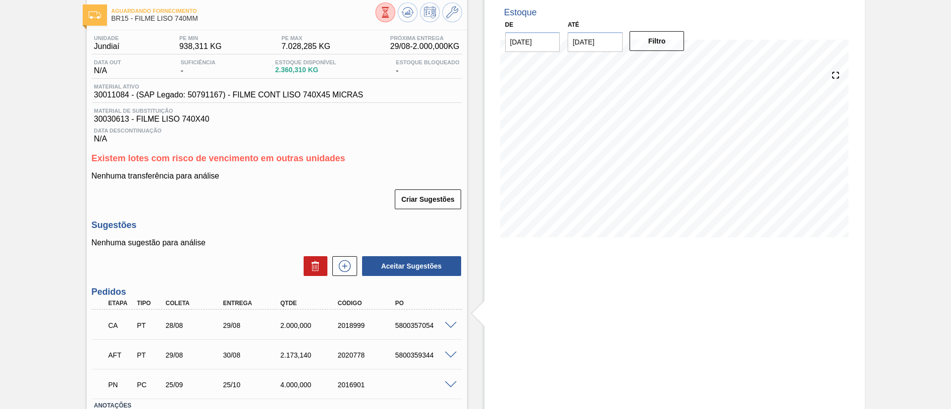
scroll to position [0, 0]
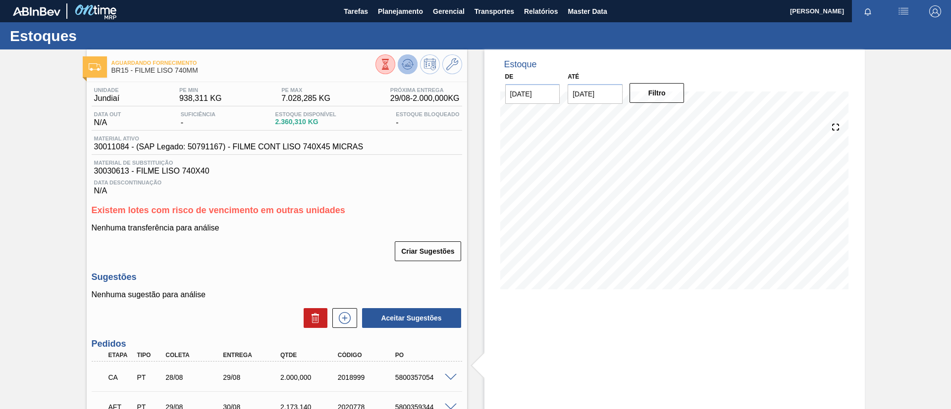
click at [408, 70] on button at bounding box center [408, 64] width 20 height 20
drag, startPoint x: 389, startPoint y: 377, endPoint x: 433, endPoint y: 377, distance: 44.1
click at [433, 377] on div "5800359344" at bounding box center [417, 378] width 57 height 8
copy div "5800359344"
click at [0, 219] on div "Aguardando Fornecimento BR15 - FILME LISO 740MM Unidade Jundiaí PE MIN 938,311 …" at bounding box center [475, 276] width 951 height 453
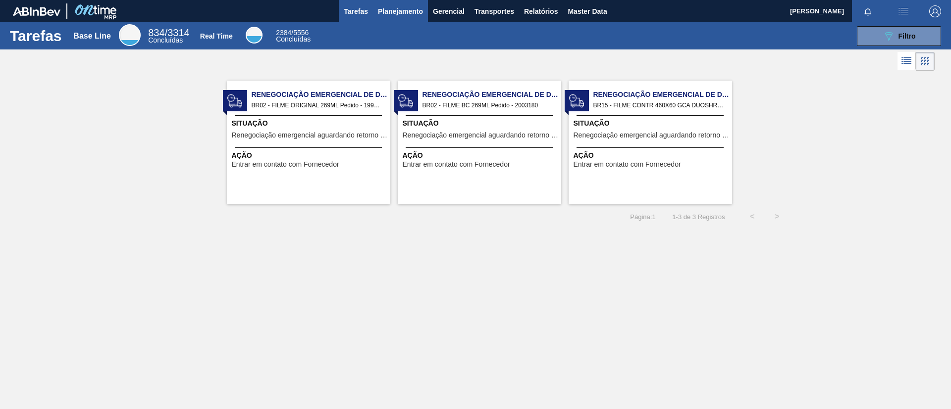
click at [396, 12] on span "Planejamento" at bounding box center [400, 11] width 45 height 12
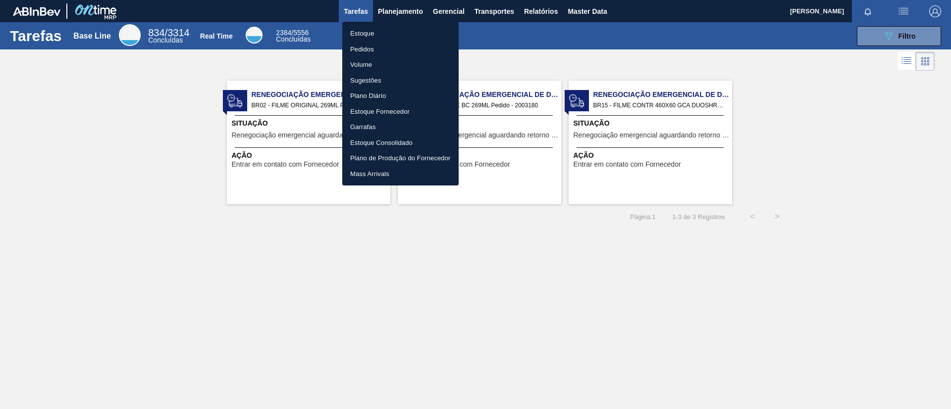
click at [394, 49] on li "Pedidos" at bounding box center [400, 50] width 116 height 16
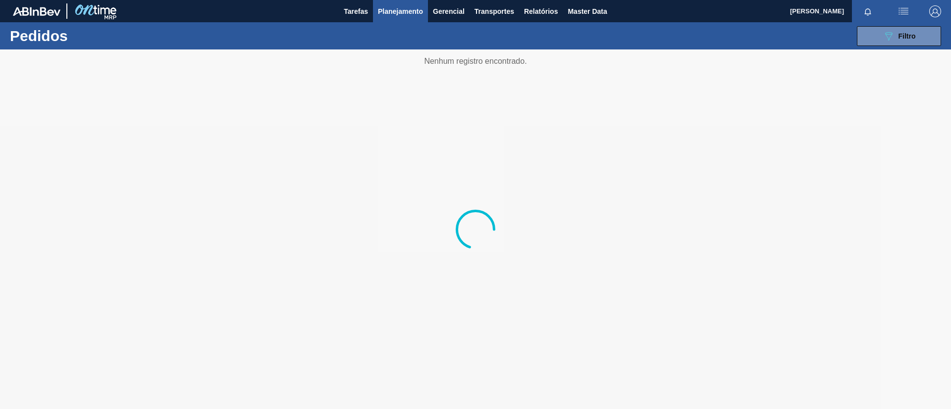
click at [920, 52] on div at bounding box center [475, 230] width 951 height 360
click at [913, 28] on button "089F7B8B-B2A5-4AFE-B5C0-19BA573D28AC Filtro" at bounding box center [899, 36] width 84 height 20
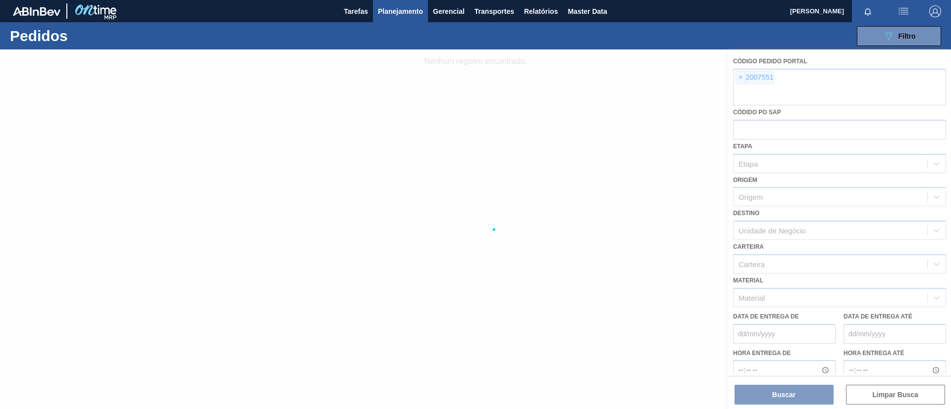
click at [738, 81] on div at bounding box center [475, 230] width 951 height 360
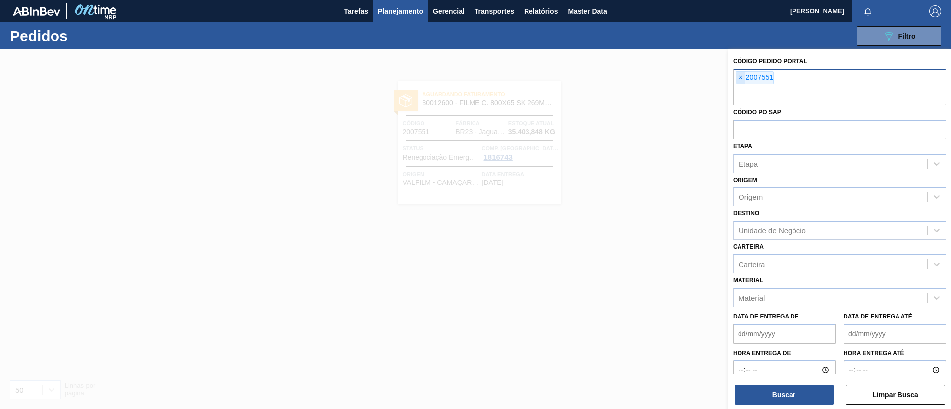
click at [740, 73] on span "×" at bounding box center [740, 78] width 9 height 12
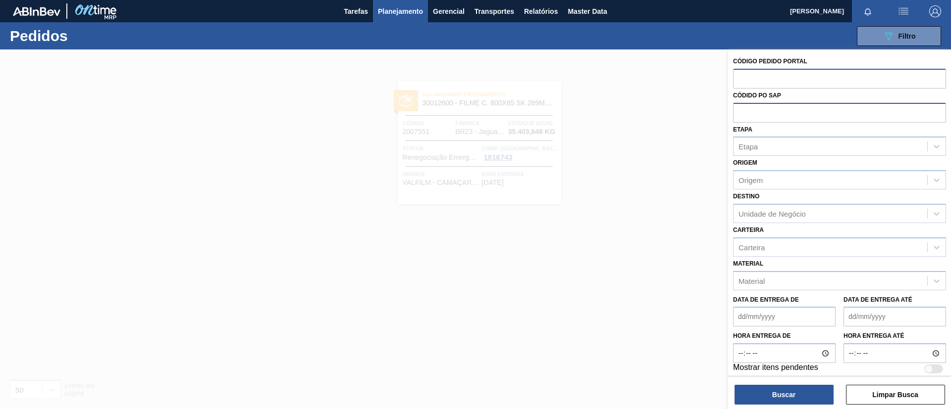
paste input "1984209"
type input "1984209"
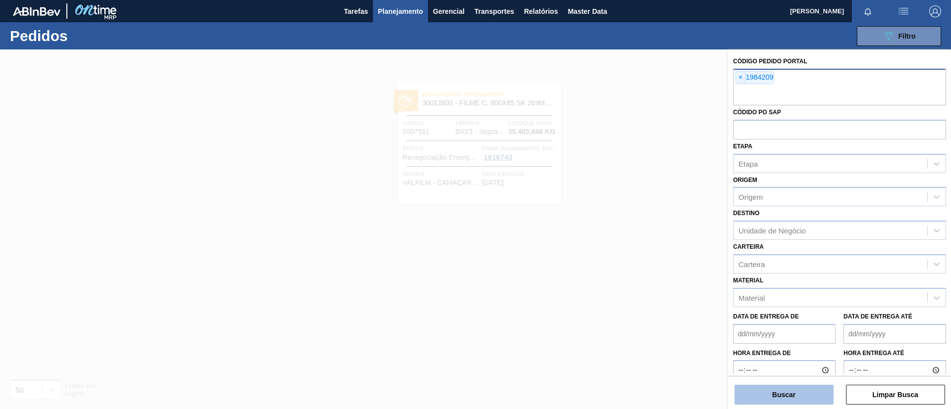
click at [793, 400] on button "Buscar" at bounding box center [783, 395] width 99 height 20
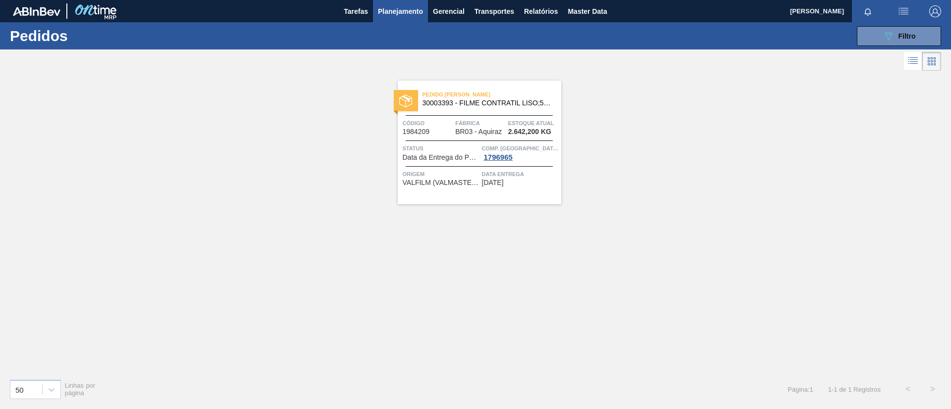
click at [531, 116] on div "Pedido em Trânsito 30003393 - FILME CONTRATIL LISO;530 MM;50 MICRA; Código 1984…" at bounding box center [479, 143] width 163 height 124
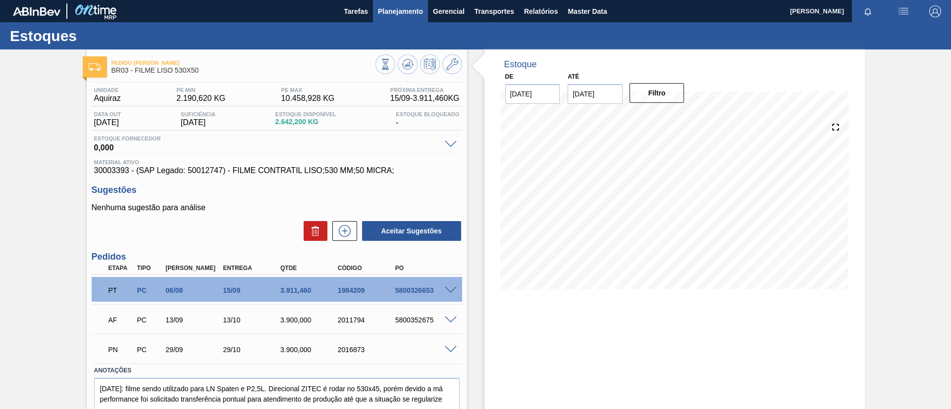
click at [410, 11] on span "Planejamento" at bounding box center [400, 11] width 45 height 12
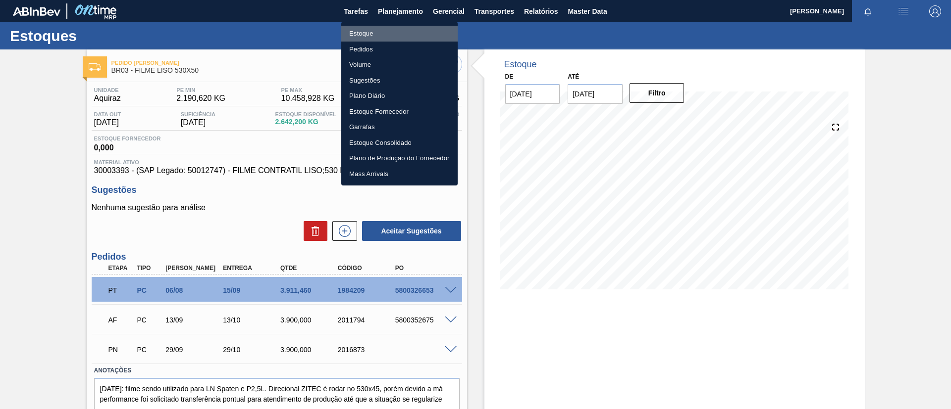
click at [417, 29] on li "Estoque" at bounding box center [399, 34] width 116 height 16
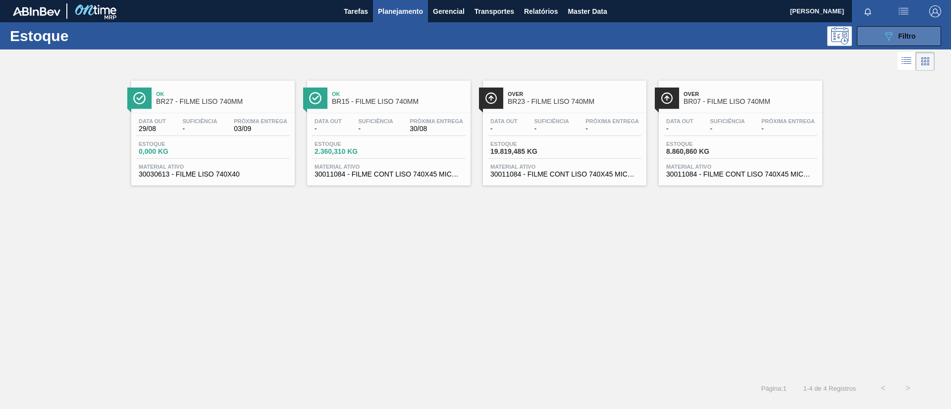
click at [899, 35] on span "Filtro" at bounding box center [906, 36] width 17 height 8
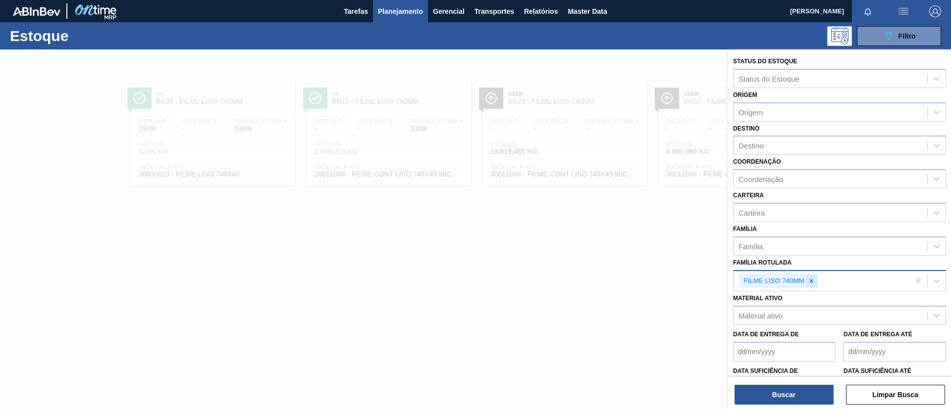
click at [815, 284] on icon at bounding box center [811, 281] width 7 height 7
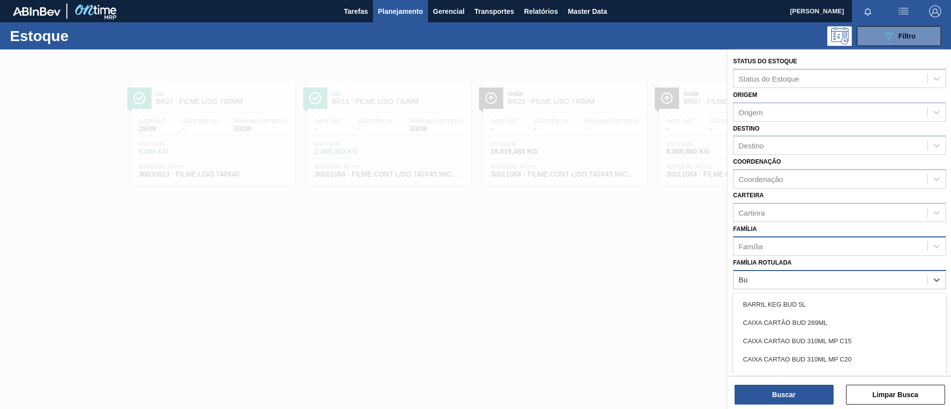
type Rotulada "B"
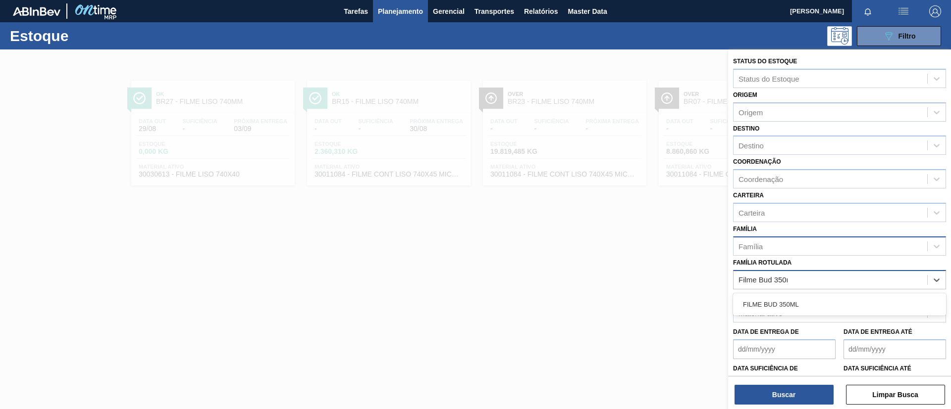
type Rotulada "Filme Bud 350ml"
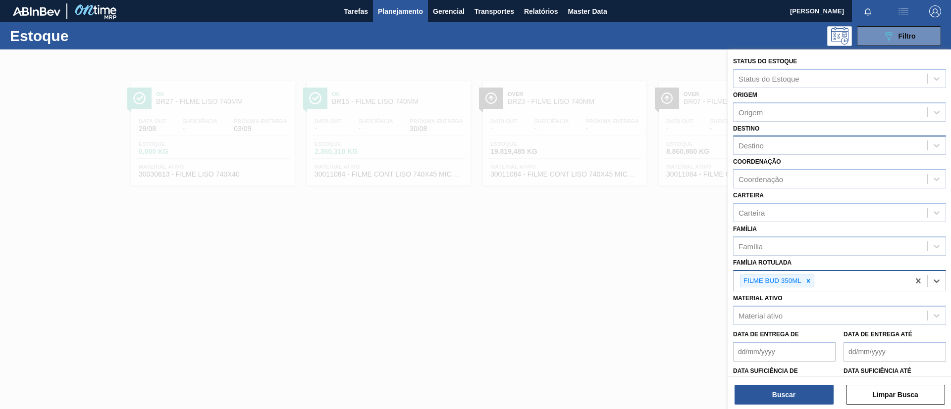
drag, startPoint x: 854, startPoint y: 148, endPoint x: 863, endPoint y: 152, distance: 9.8
click at [854, 149] on div "Destino" at bounding box center [830, 146] width 194 height 14
type input "pira"
drag, startPoint x: 830, startPoint y: 153, endPoint x: 835, endPoint y: 158, distance: 7.0
click at [831, 153] on div "Destino" at bounding box center [839, 145] width 213 height 19
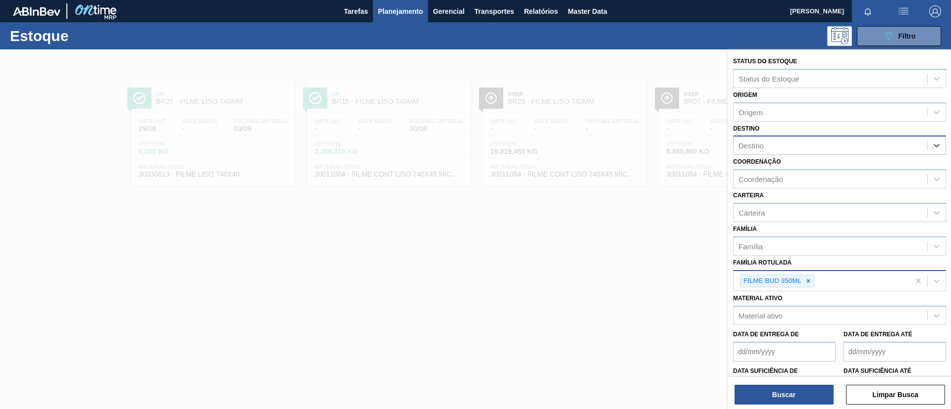
click at [832, 136] on div "Destino" at bounding box center [839, 145] width 213 height 19
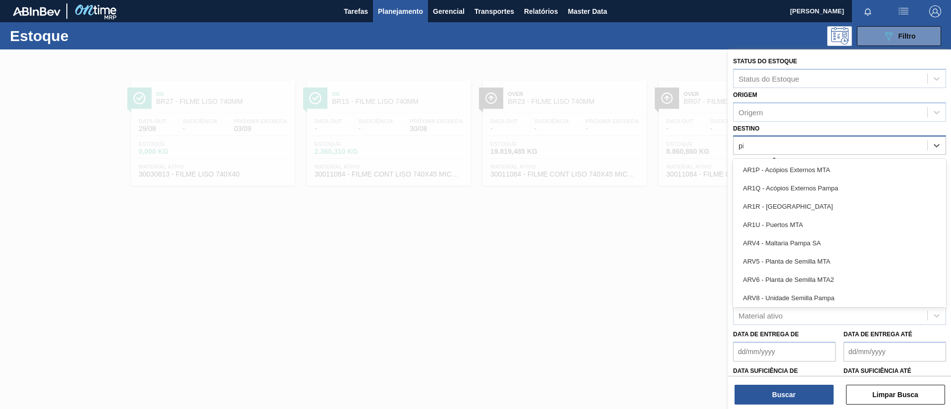
type input "pira"
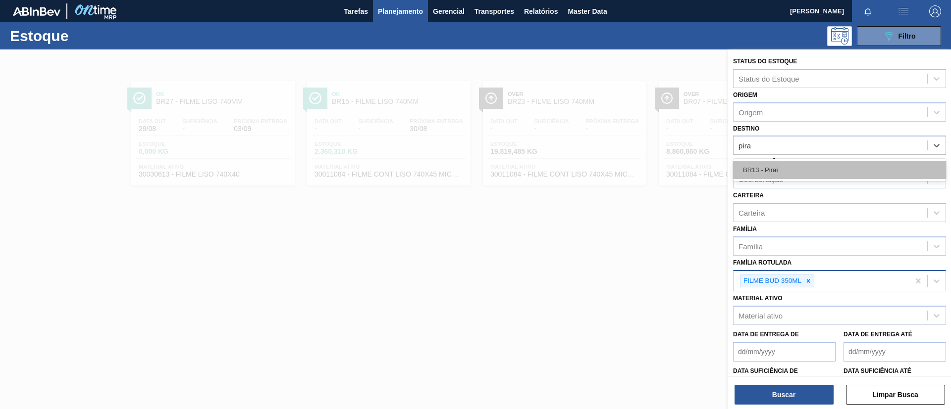
click at [856, 161] on div "BR13 - Piraí" at bounding box center [839, 170] width 213 height 18
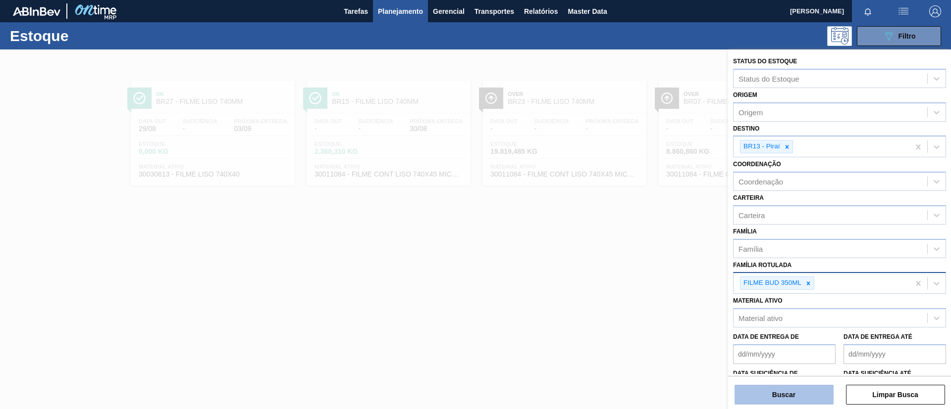
click at [798, 395] on button "Buscar" at bounding box center [783, 395] width 99 height 20
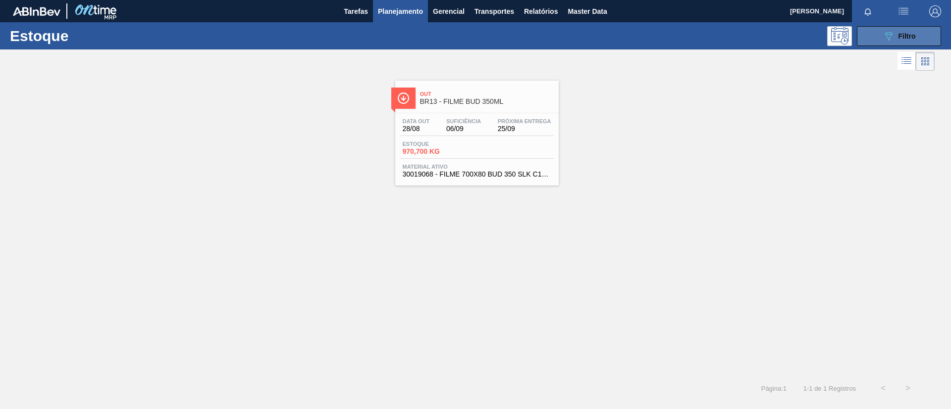
click at [869, 40] on button "089F7B8B-B2A5-4AFE-B5C0-19BA573D28AC Filtro" at bounding box center [899, 36] width 84 height 20
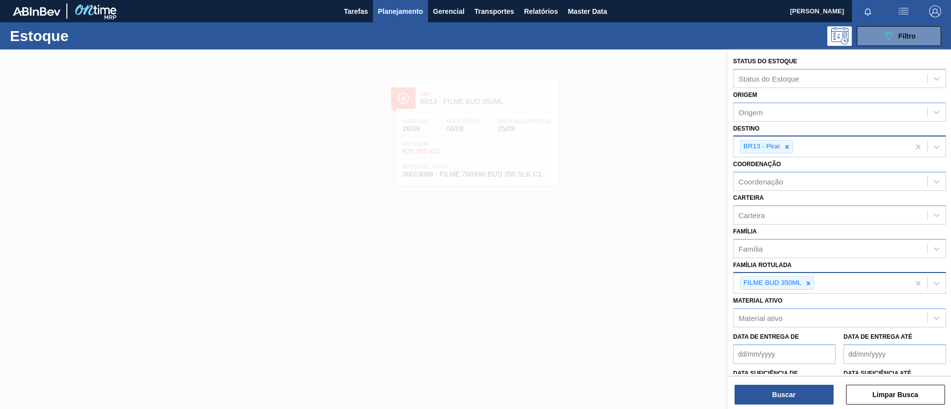
click at [794, 150] on div "BR13 - Piraí" at bounding box center [821, 147] width 176 height 20
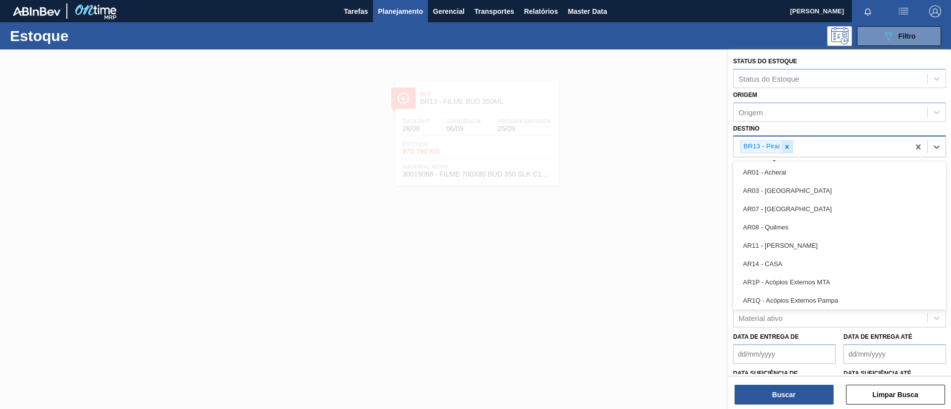
click at [790, 145] on div at bounding box center [786, 147] width 11 height 12
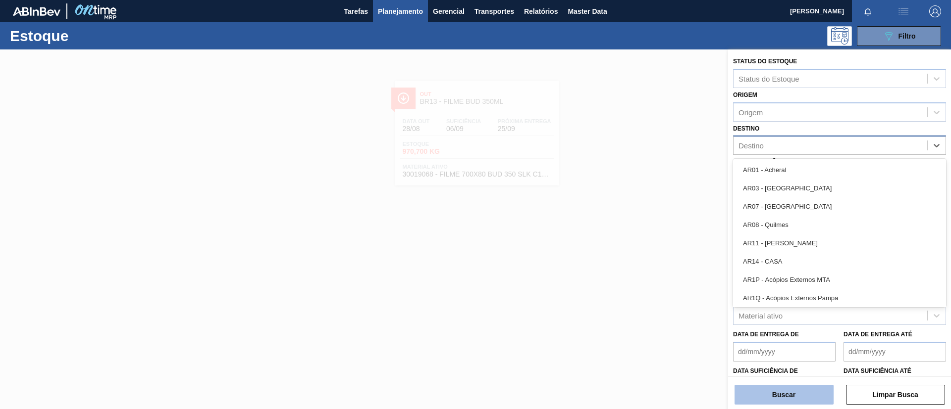
click at [783, 396] on button "Buscar" at bounding box center [783, 395] width 99 height 20
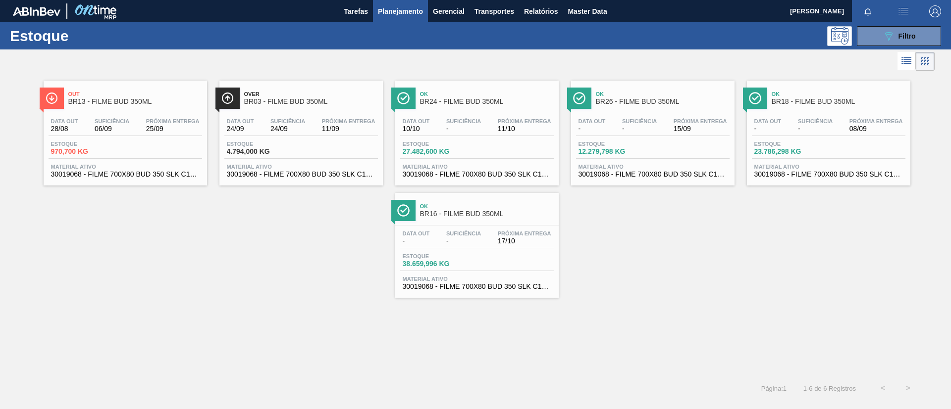
drag, startPoint x: 450, startPoint y: 220, endPoint x: 306, endPoint y: 248, distance: 146.7
click at [306, 248] on div "Out BR13 - FILME BUD 350ML Data out 28/08 Suficiência 06/09 Próxima Entrega 25/…" at bounding box center [475, 185] width 951 height 225
click at [302, 46] on div "Estoque 089F7B8B-B2A5-4AFE-B5C0-19BA573D28AC Filtro" at bounding box center [475, 35] width 951 height 27
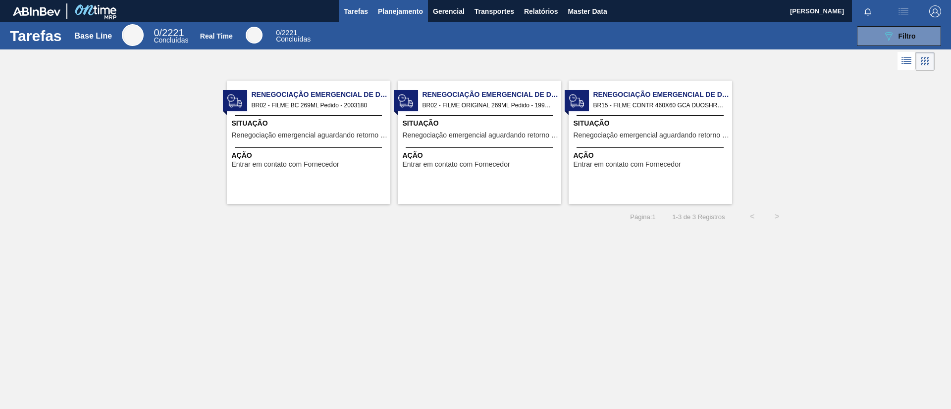
click at [400, 18] on button "Planejamento" at bounding box center [400, 11] width 55 height 22
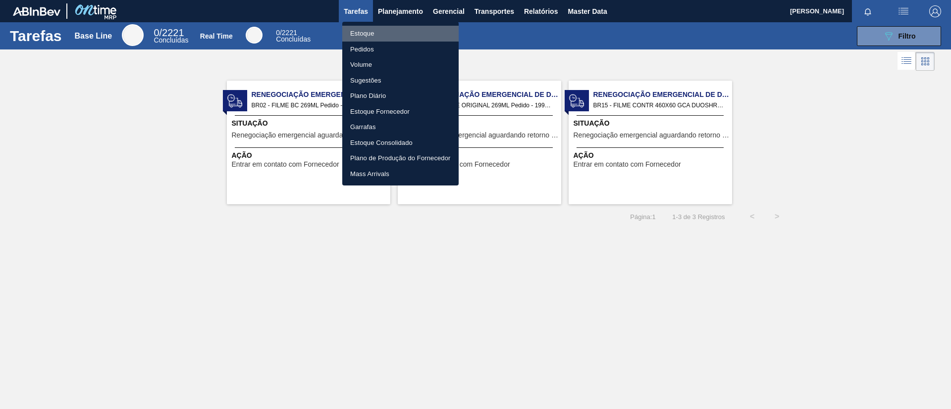
click at [413, 36] on li "Estoque" at bounding box center [400, 34] width 116 height 16
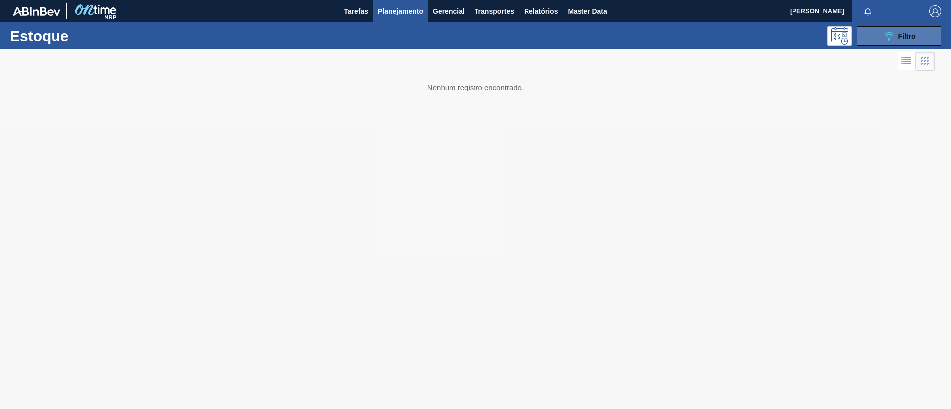
click at [906, 31] on div "089F7B8B-B2A5-4AFE-B5C0-19BA573D28AC Filtro" at bounding box center [898, 36] width 33 height 12
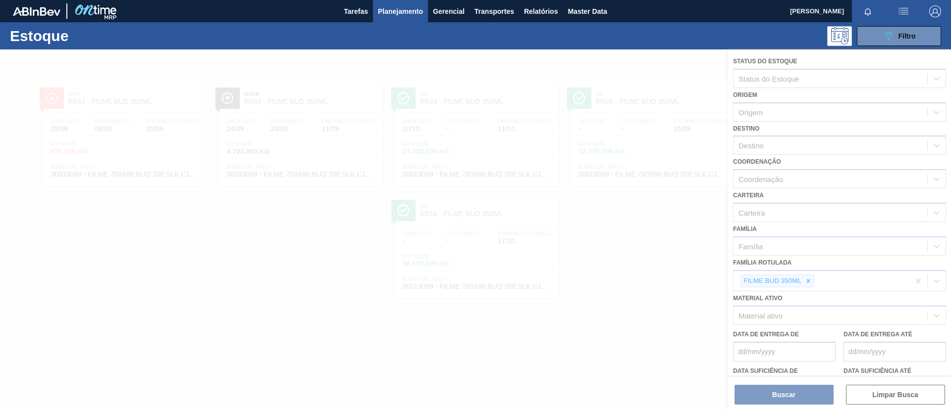
click at [809, 284] on div at bounding box center [475, 230] width 951 height 360
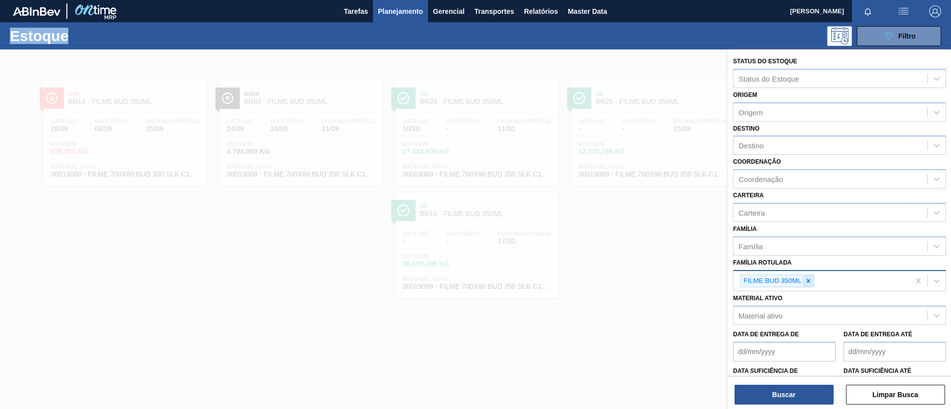
click at [809, 283] on icon at bounding box center [808, 281] width 7 height 7
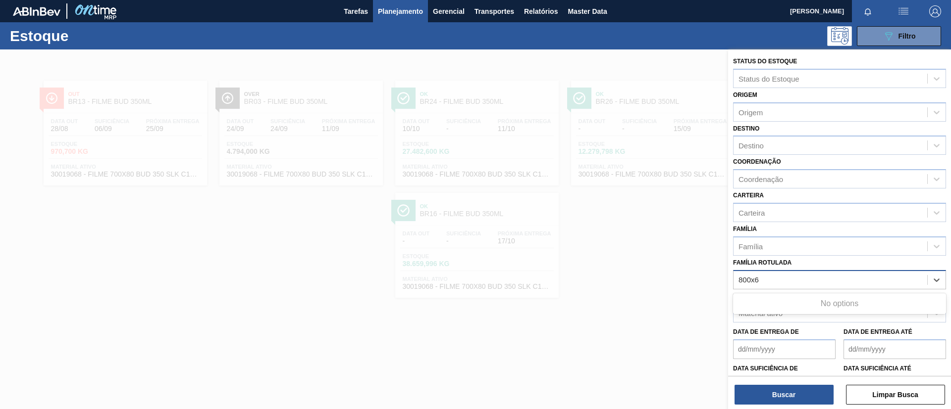
type Rotulada "800x60"
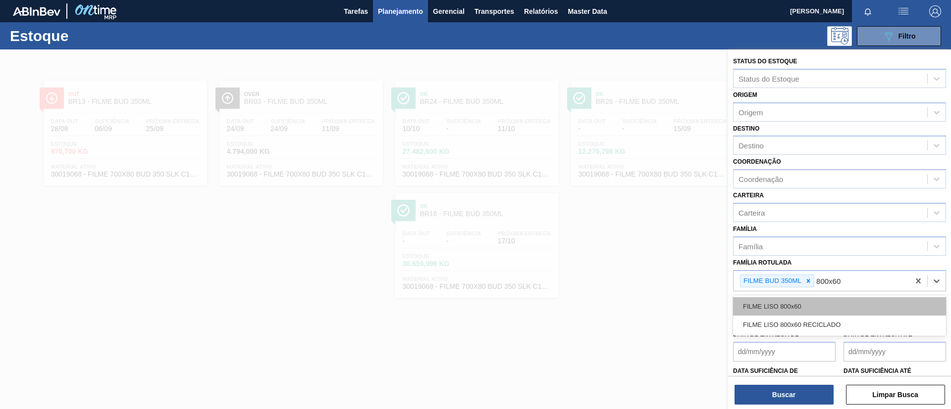
click at [814, 305] on div "FILME LISO 800x60" at bounding box center [839, 307] width 213 height 18
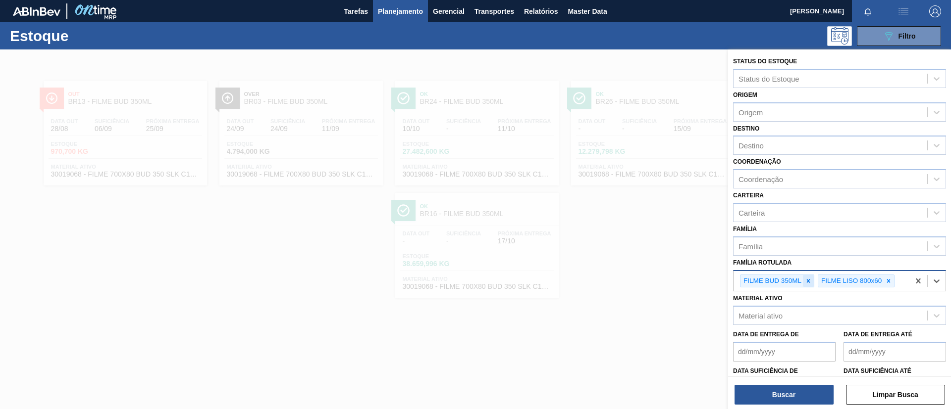
click at [808, 286] on div at bounding box center [808, 281] width 11 height 12
click at [768, 145] on div "Destino" at bounding box center [830, 146] width 194 height 14
type input "serg"
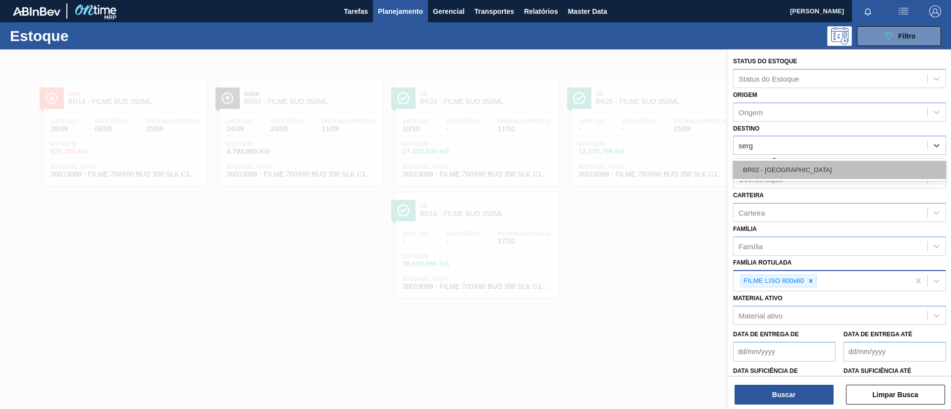
click at [776, 169] on div "BR02 - [GEOGRAPHIC_DATA]" at bounding box center [839, 170] width 213 height 18
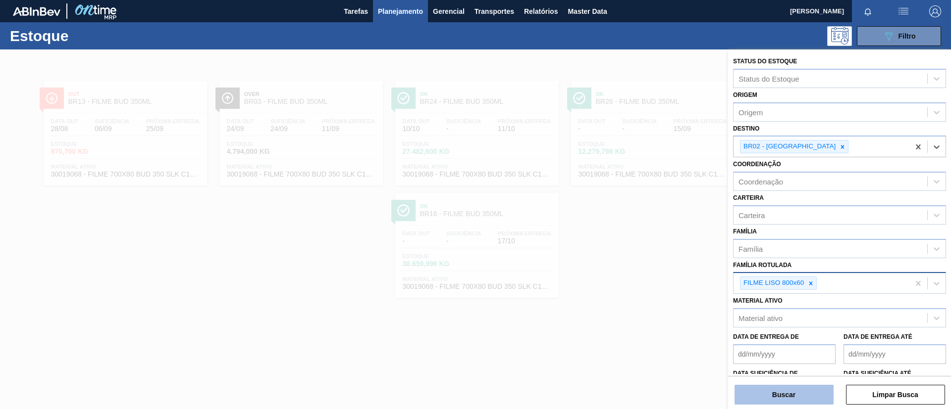
click at [799, 392] on button "Buscar" at bounding box center [783, 395] width 99 height 20
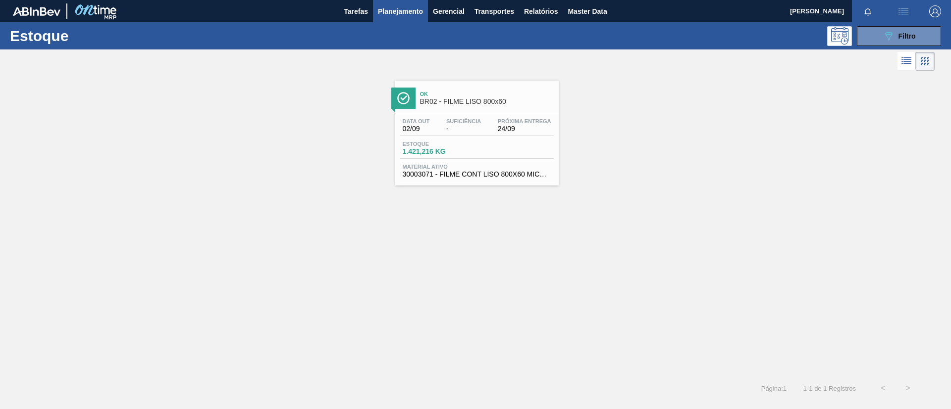
drag, startPoint x: 589, startPoint y: 153, endPoint x: 578, endPoint y: 147, distance: 11.7
click at [583, 149] on div "Ok BR02 - FILME LISO 800x60 Data out 02/09 Suficiência - Próxima Entrega 24/09 …" at bounding box center [475, 129] width 951 height 112
click at [459, 73] on link "Ok BR02 - FILME LISO 800x60 Data out 02/09 Suficiência - Próxima Entrega 24/09 …" at bounding box center [476, 129] width 176 height 112
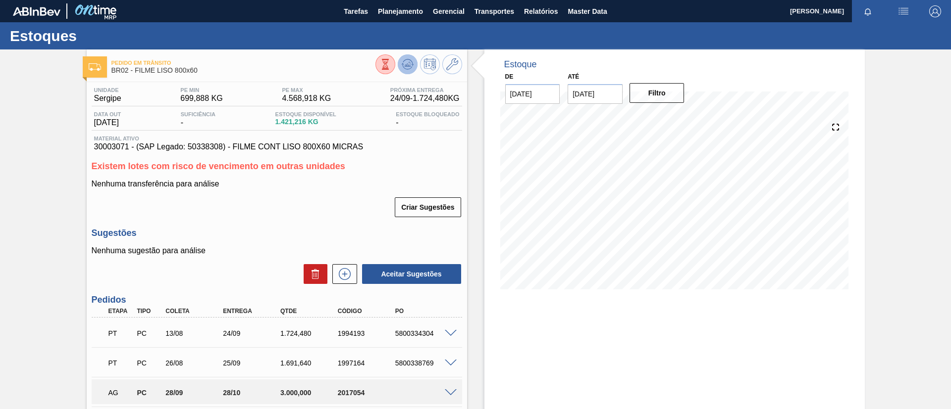
click at [391, 68] on icon at bounding box center [385, 64] width 11 height 11
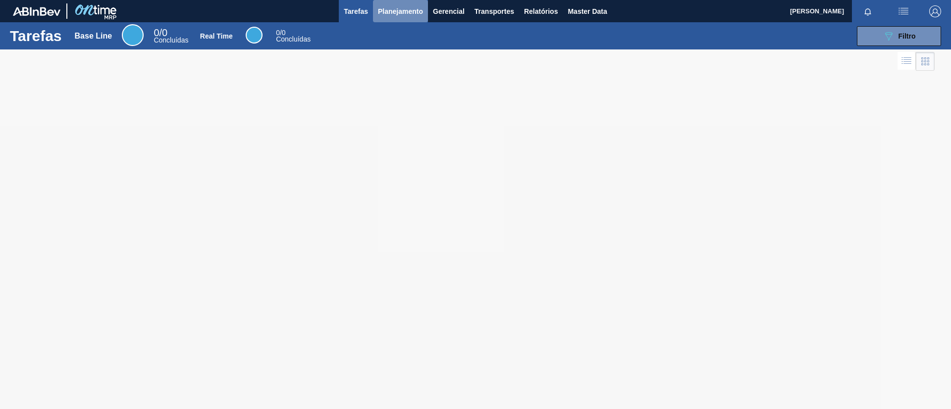
click at [406, 17] on button "Planejamento" at bounding box center [400, 11] width 55 height 22
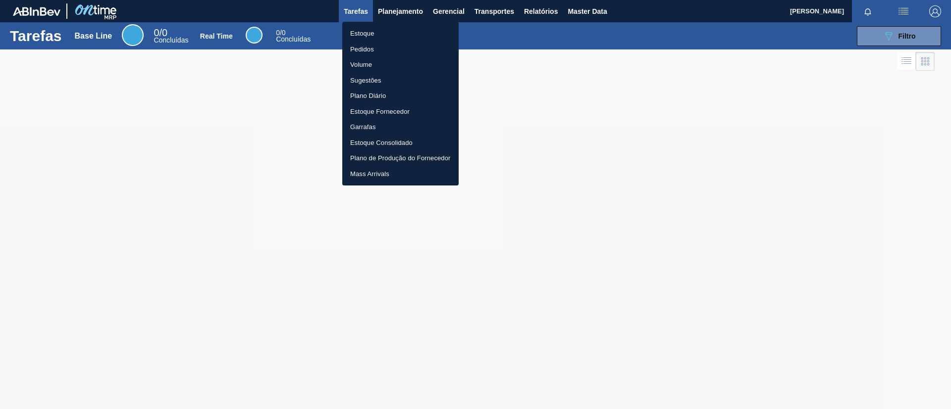
click at [404, 35] on li "Estoque" at bounding box center [400, 34] width 116 height 16
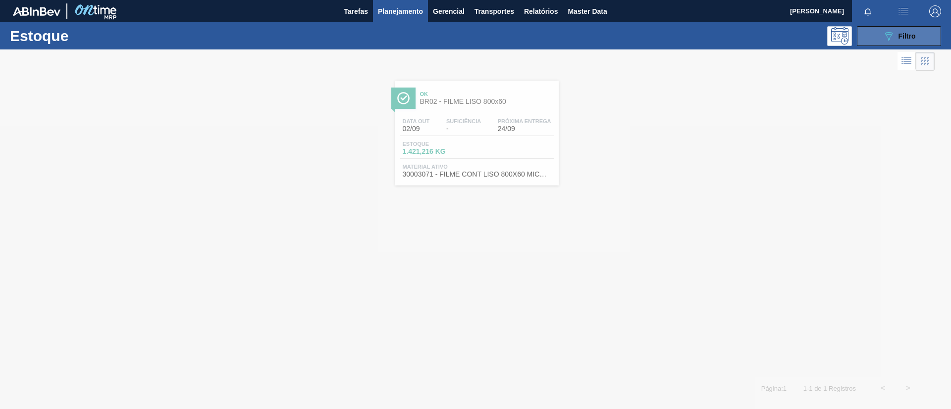
click at [864, 34] on button "089F7B8B-B2A5-4AFE-B5C0-19BA573D28AC Filtro" at bounding box center [899, 36] width 84 height 20
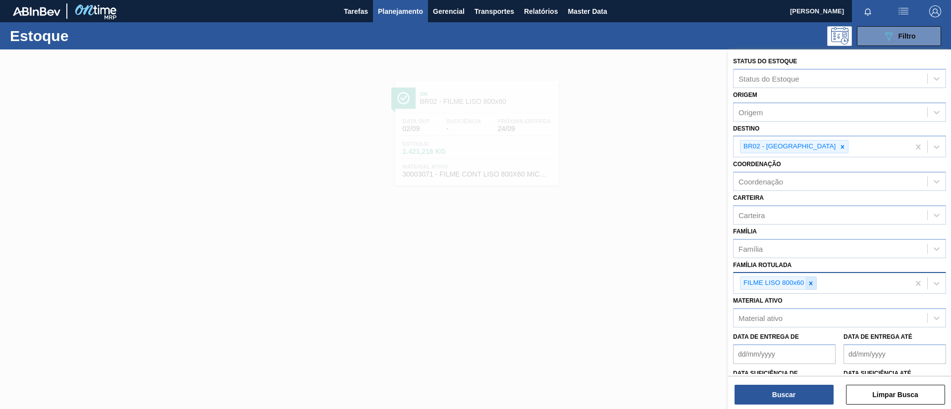
click at [809, 280] on icon at bounding box center [810, 283] width 7 height 7
click at [407, 17] on button "Planejamento" at bounding box center [400, 11] width 55 height 22
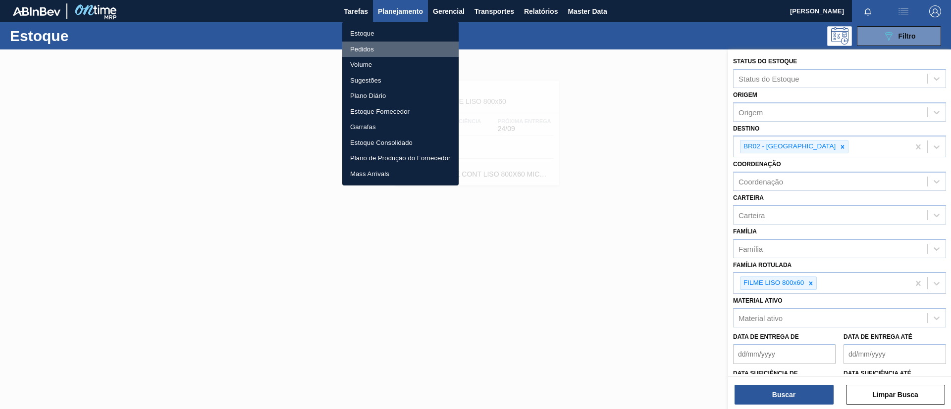
click at [407, 47] on li "Pedidos" at bounding box center [400, 50] width 116 height 16
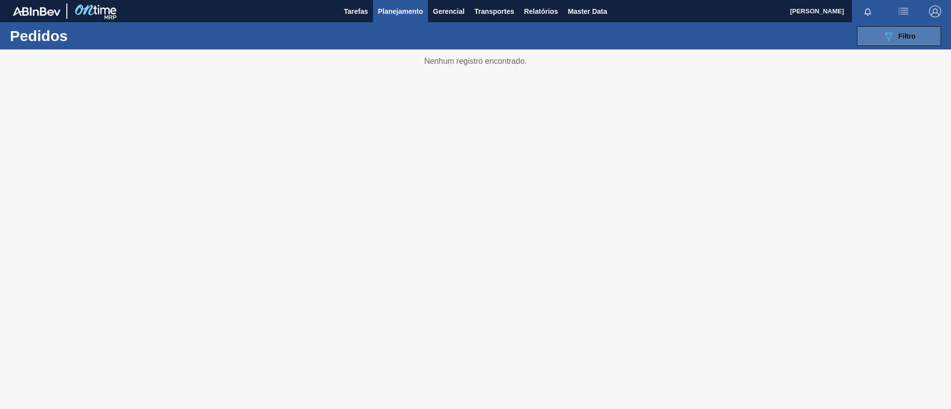
click at [892, 33] on icon "089F7B8B-B2A5-4AFE-B5C0-19BA573D28AC" at bounding box center [888, 36] width 12 height 12
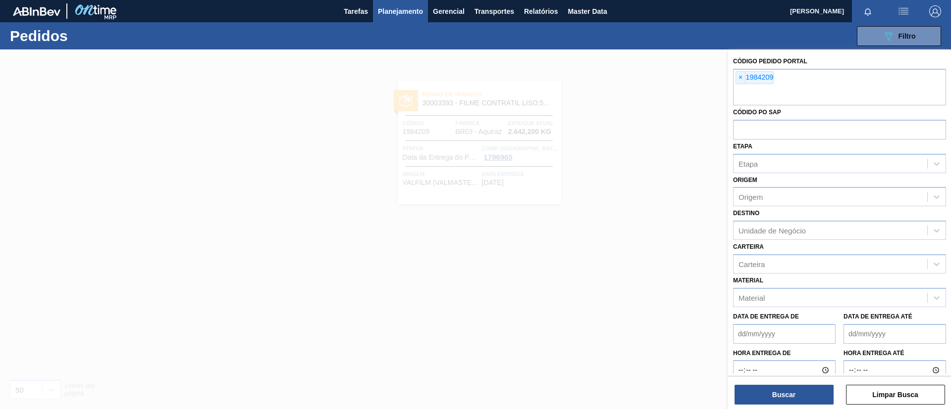
click at [742, 79] on span "×" at bounding box center [740, 78] width 9 height 12
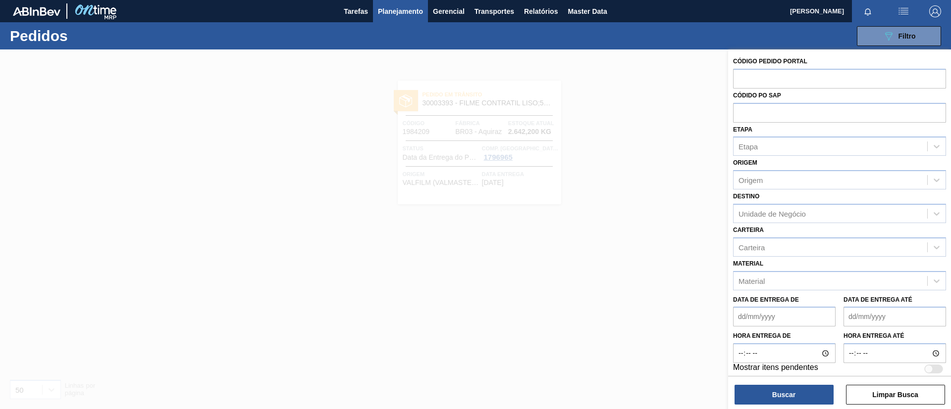
type input "v"
paste input "134373"
type input "134373"
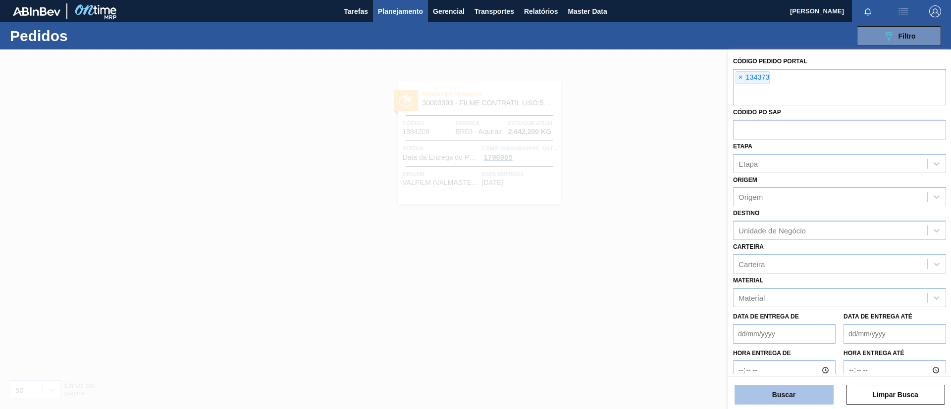
click at [795, 392] on button "Buscar" at bounding box center [783, 395] width 99 height 20
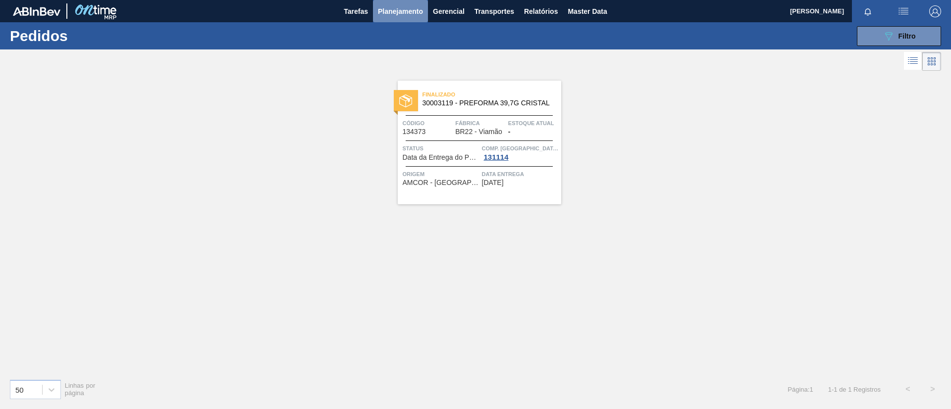
click at [407, 13] on span "Planejamento" at bounding box center [400, 11] width 45 height 12
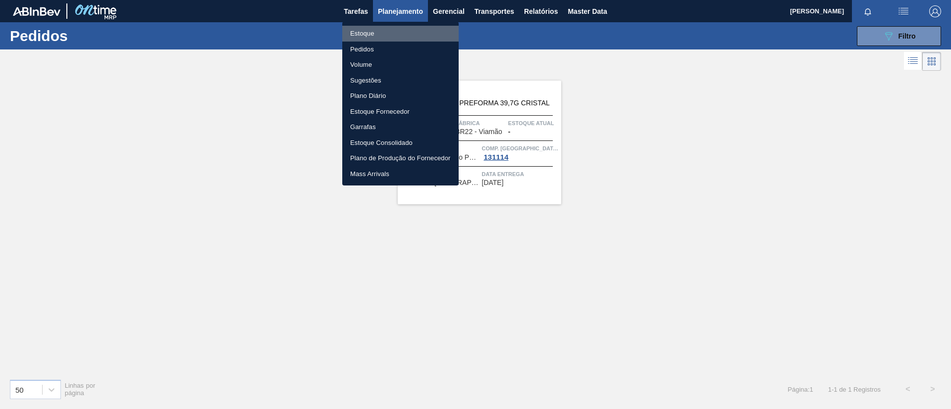
click at [402, 31] on li "Estoque" at bounding box center [400, 34] width 116 height 16
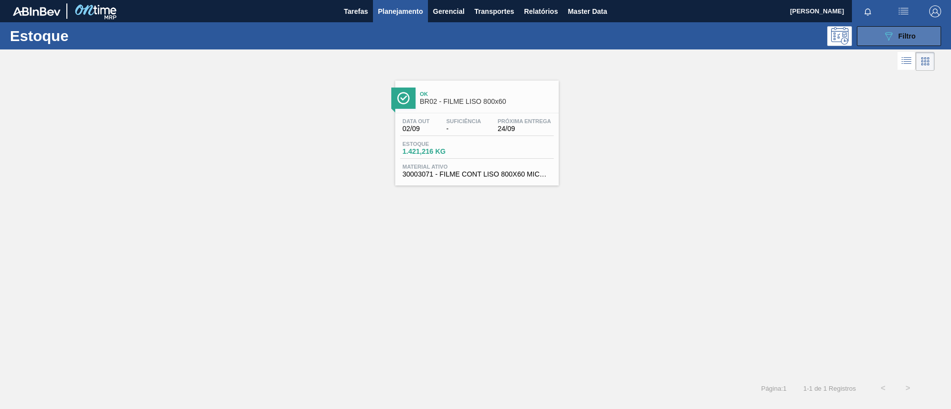
click at [889, 42] on button "089F7B8B-B2A5-4AFE-B5C0-19BA573D28AC Filtro" at bounding box center [899, 36] width 84 height 20
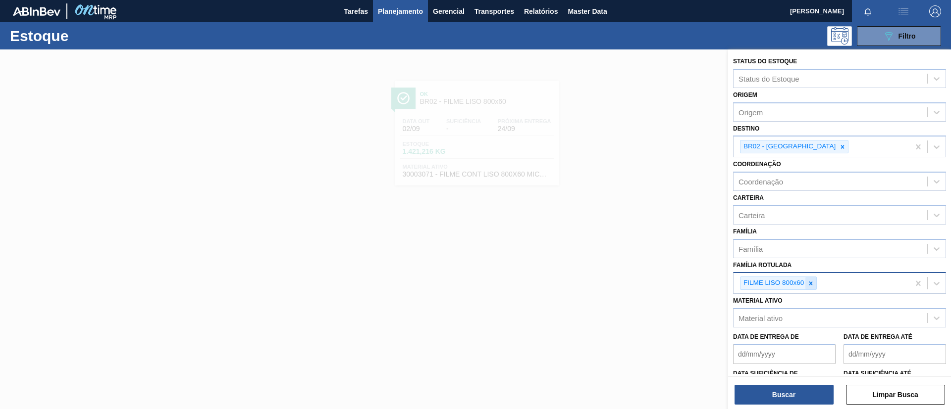
click at [807, 288] on div at bounding box center [810, 283] width 11 height 12
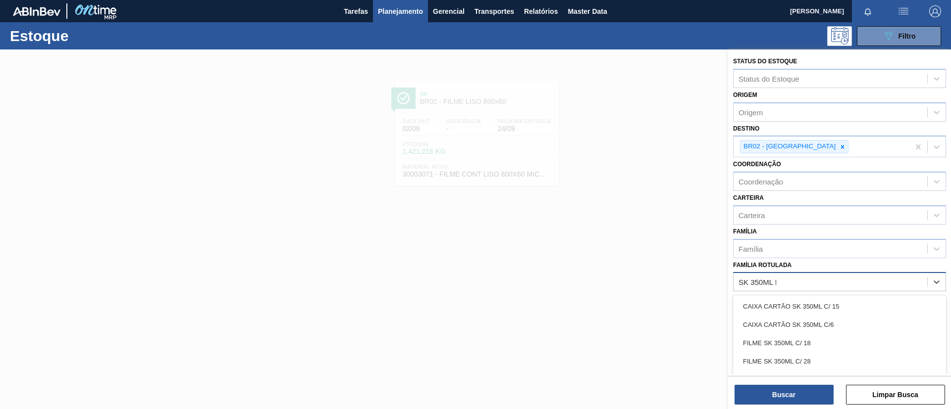
type Rotulada "SK 350ML MP"
type Rotulada "BC 350ML MP"
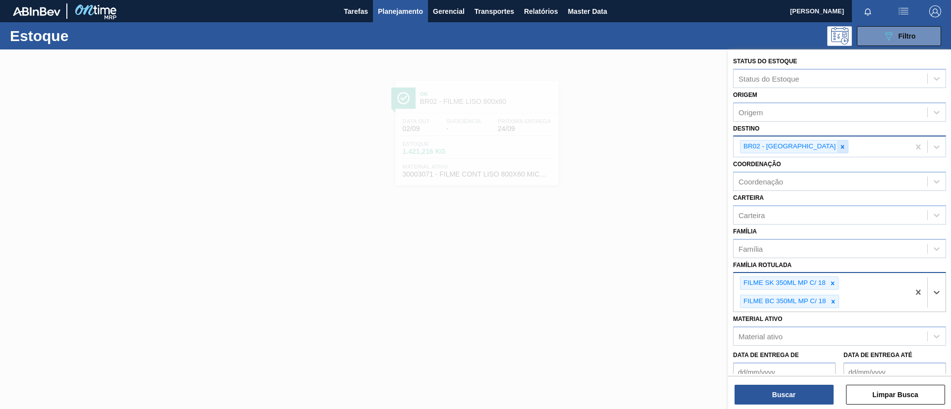
click at [837, 149] on div at bounding box center [842, 147] width 11 height 12
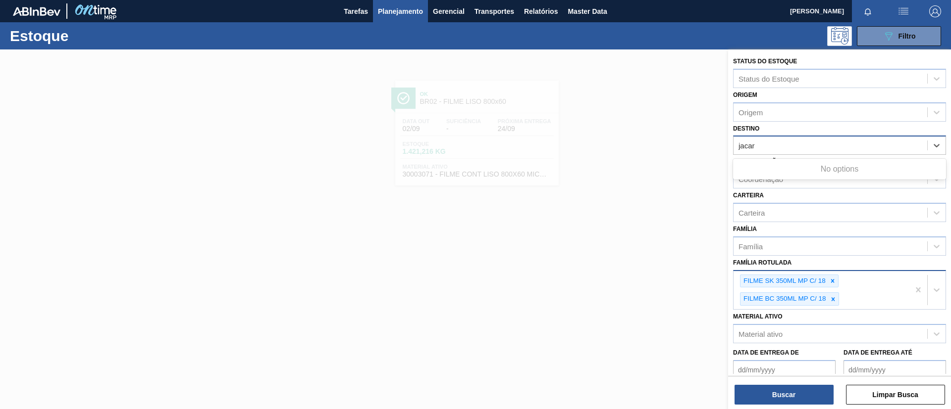
type input "jacare"
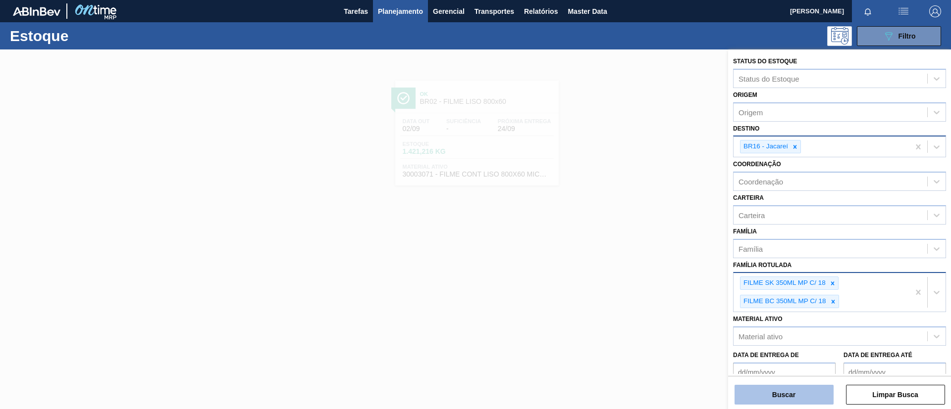
click at [787, 400] on button "Buscar" at bounding box center [783, 395] width 99 height 20
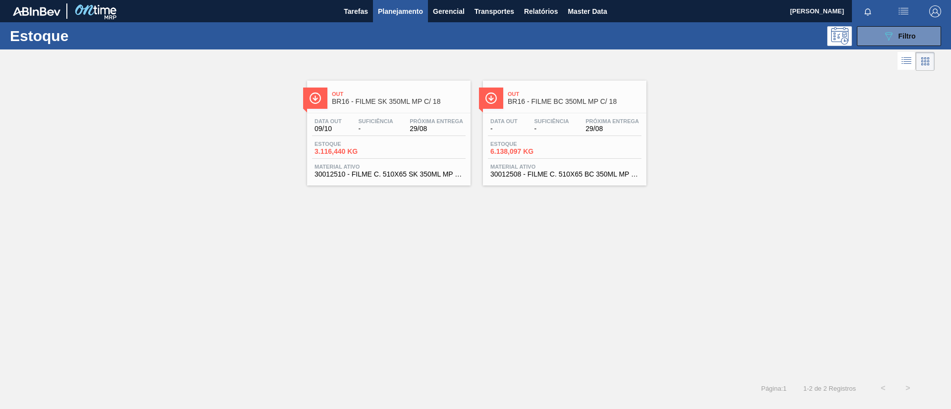
click at [519, 106] on div "Out BR16 - FILME BC 350ML MP C/ 18" at bounding box center [575, 98] width 134 height 22
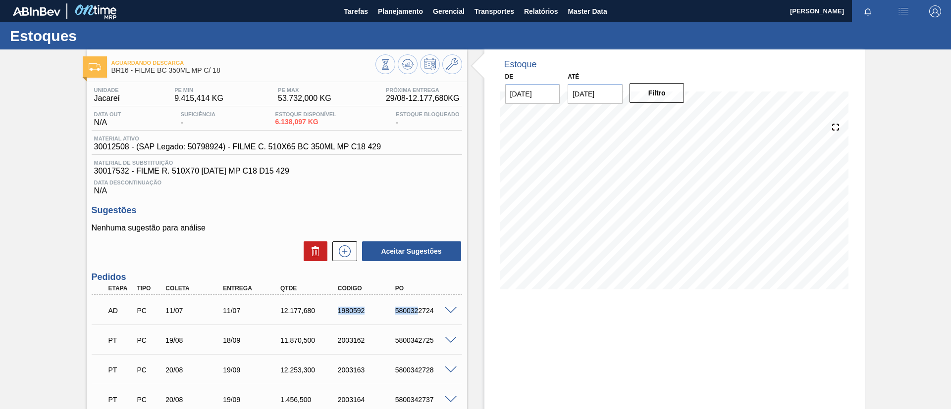
drag, startPoint x: 335, startPoint y: 314, endPoint x: 416, endPoint y: 306, distance: 82.0
click at [416, 306] on div "AD PC 11/07 11/07 12.177,680 1980592 5800322724" at bounding box center [274, 310] width 344 height 20
click at [331, 318] on div "AD PC 11/07 11/07 12.177,680 1980592 5800322724" at bounding box center [274, 310] width 344 height 20
drag, startPoint x: 333, startPoint y: 313, endPoint x: 373, endPoint y: 313, distance: 40.1
click at [373, 313] on div "1980592" at bounding box center [359, 311] width 57 height 8
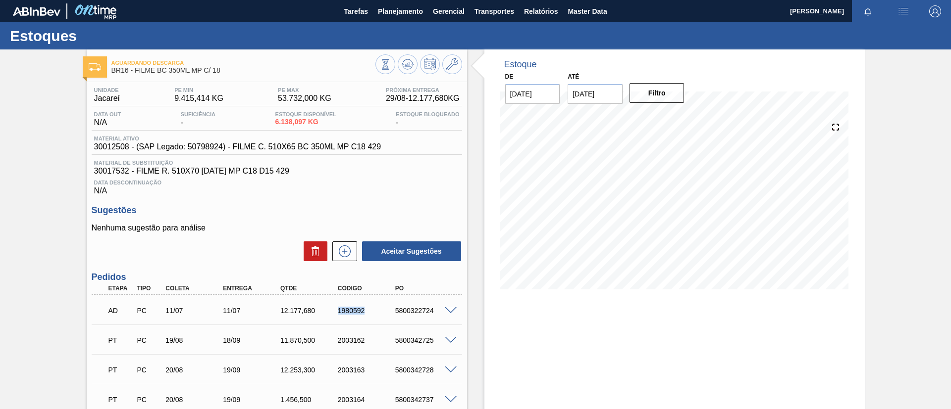
copy div "1980592"
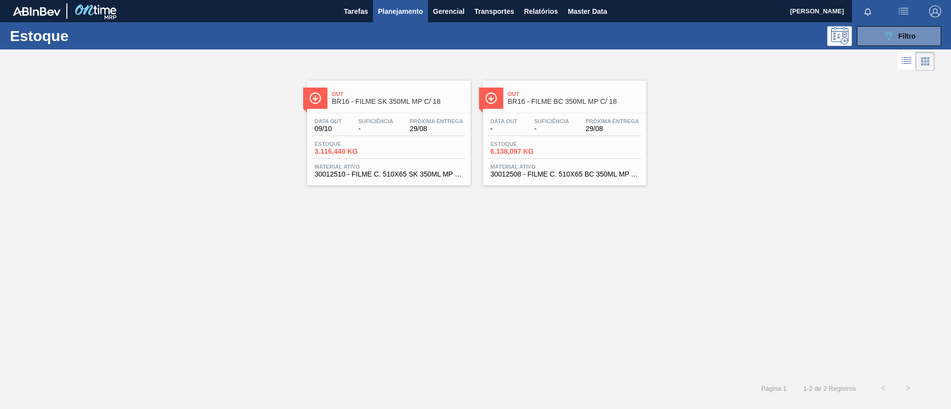
click at [357, 93] on span "Out" at bounding box center [399, 94] width 134 height 6
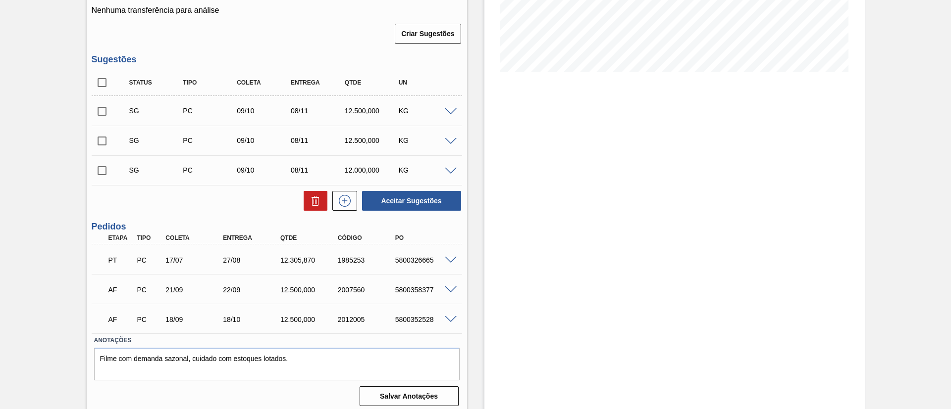
scroll to position [218, 0]
drag, startPoint x: 332, startPoint y: 253, endPoint x: 375, endPoint y: 262, distance: 44.0
click at [375, 262] on div "PT PC 17/07 27/08 12.305,870 1985253 5800326665" at bounding box center [274, 259] width 344 height 20
copy div "1985253"
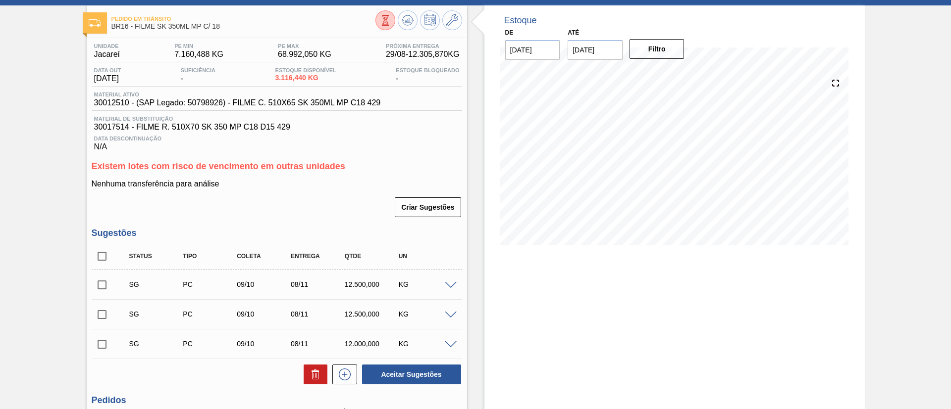
scroll to position [9, 0]
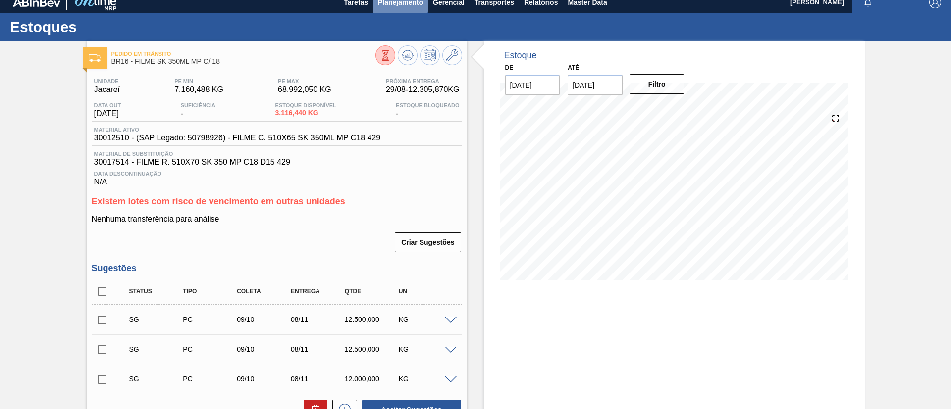
click at [411, 6] on span "Planejamento" at bounding box center [400, 3] width 45 height 12
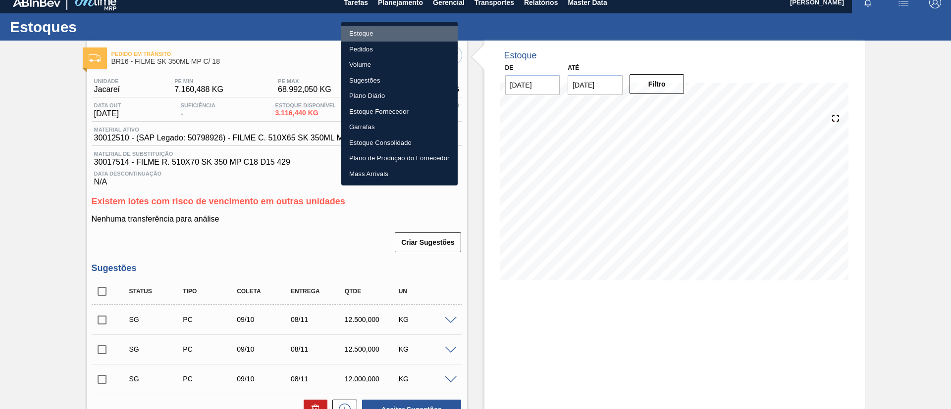
click at [407, 26] on li "Estoque" at bounding box center [399, 34] width 116 height 16
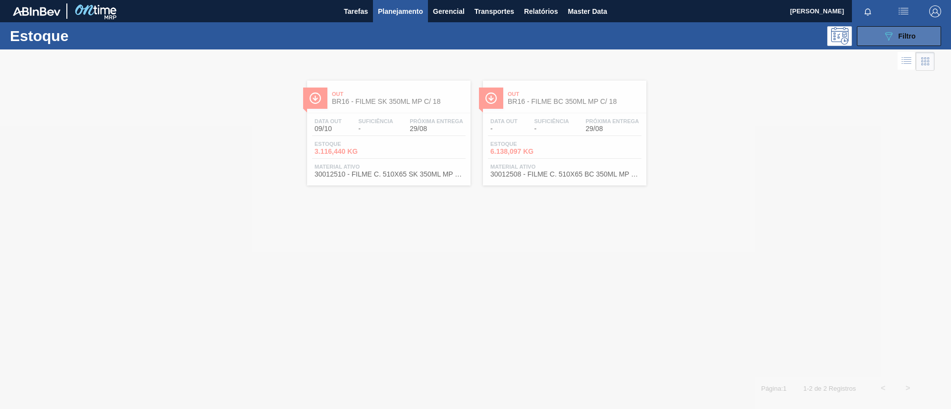
click at [883, 36] on icon "089F7B8B-B2A5-4AFE-B5C0-19BA573D28AC" at bounding box center [888, 36] width 12 height 12
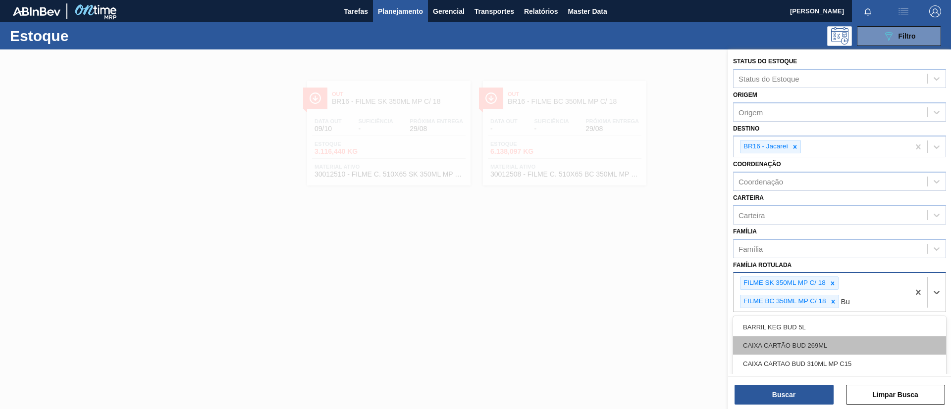
type Rotulada "B"
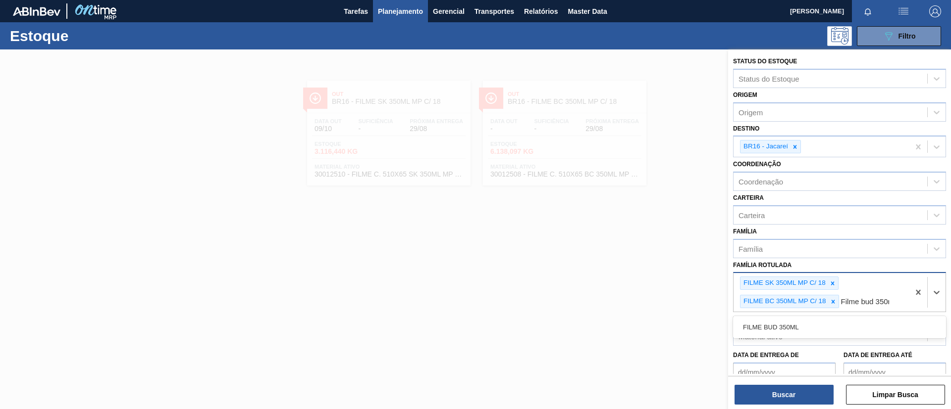
type Rotulada "Filme bud 350ml"
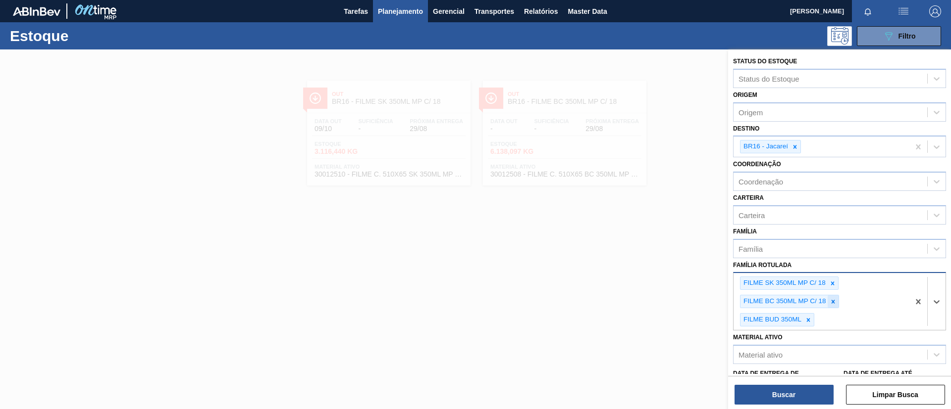
click at [836, 307] on div at bounding box center [832, 302] width 11 height 12
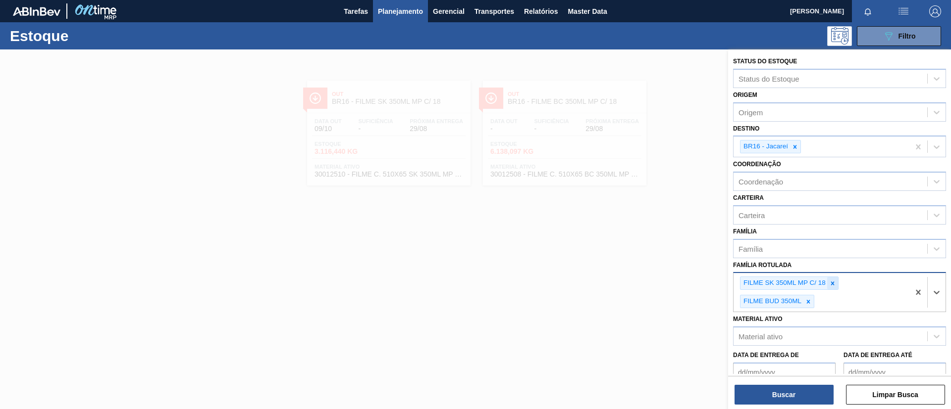
click at [832, 281] on icon at bounding box center [832, 283] width 7 height 7
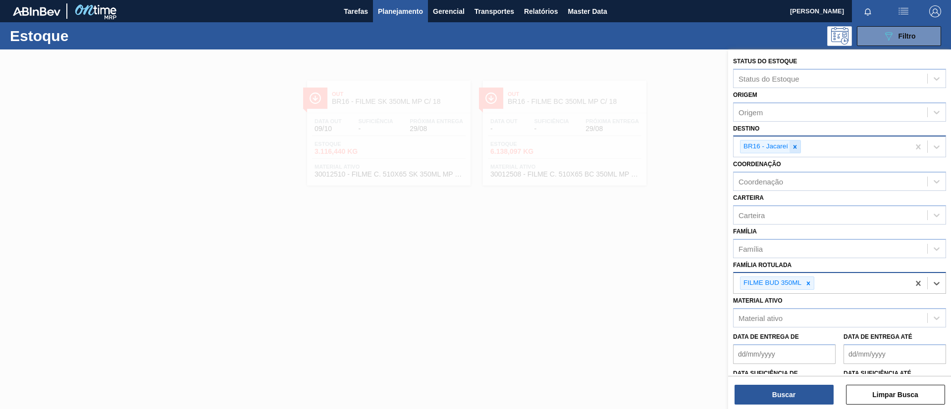
click at [796, 150] on icon at bounding box center [794, 147] width 7 height 7
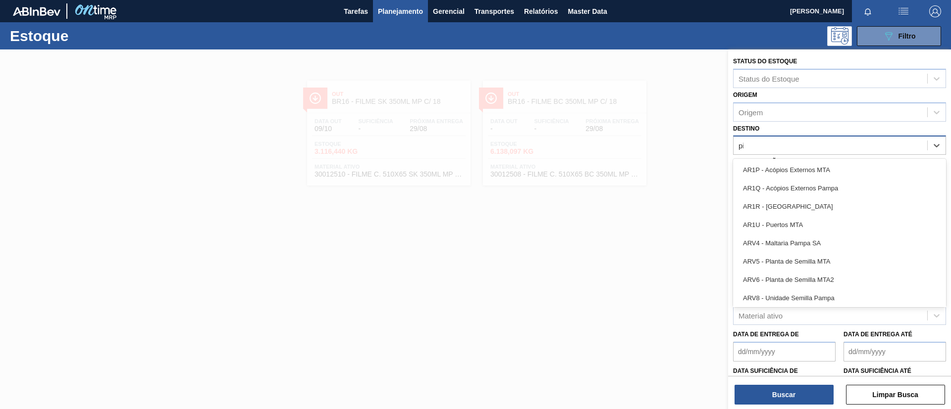
type input "pira"
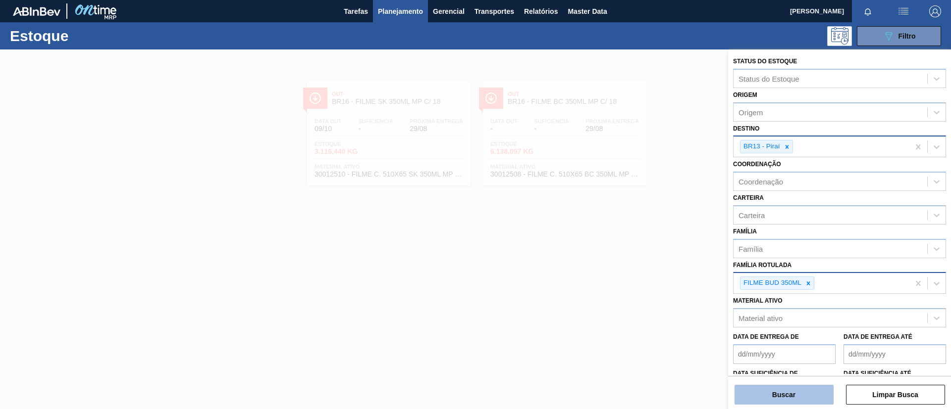
click at [795, 400] on button "Buscar" at bounding box center [783, 395] width 99 height 20
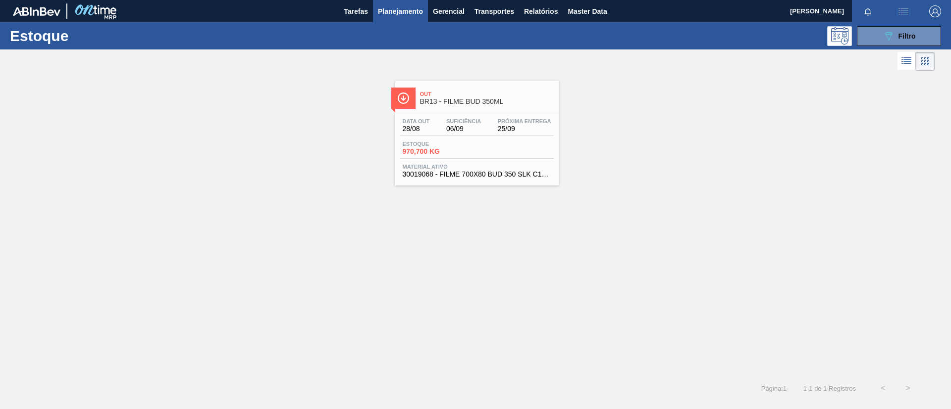
click at [490, 89] on div "Out BR13 - FILME BUD 350ML" at bounding box center [487, 98] width 134 height 22
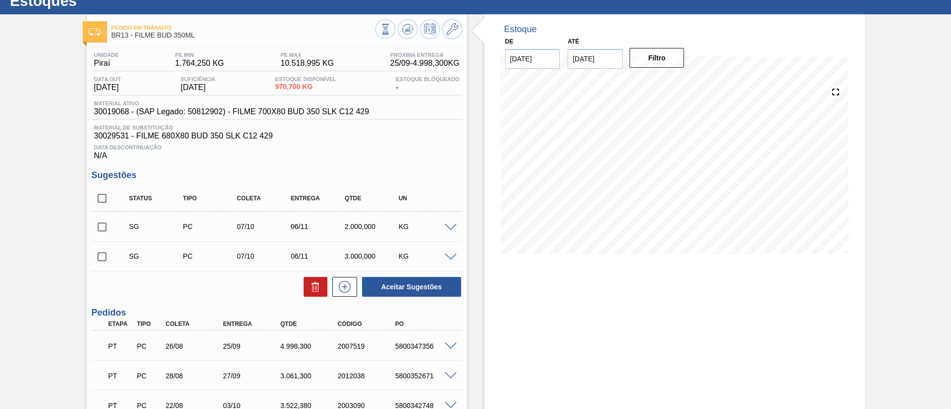
scroll to position [32, 0]
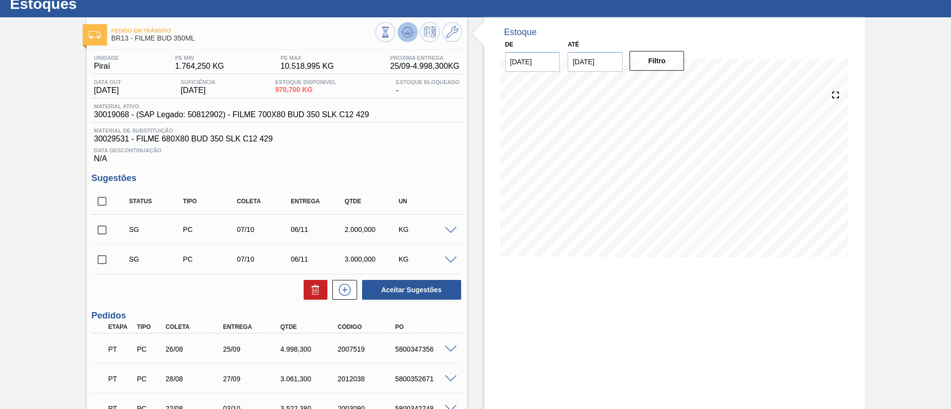
click at [391, 28] on icon at bounding box center [385, 32] width 11 height 11
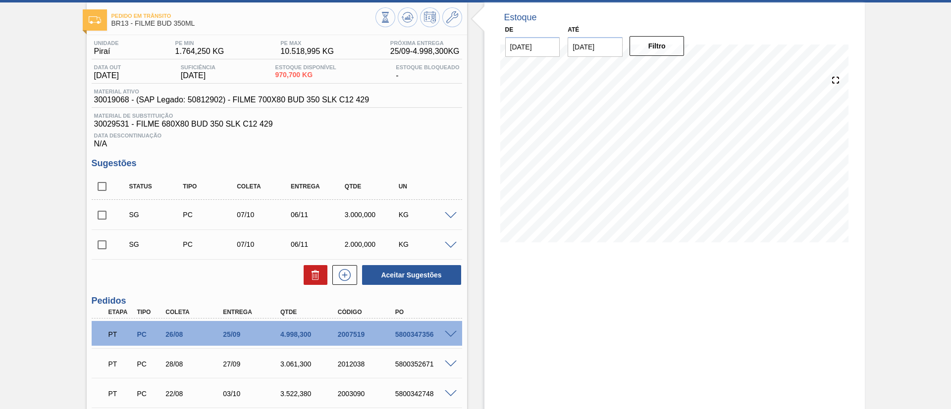
scroll to position [48, 0]
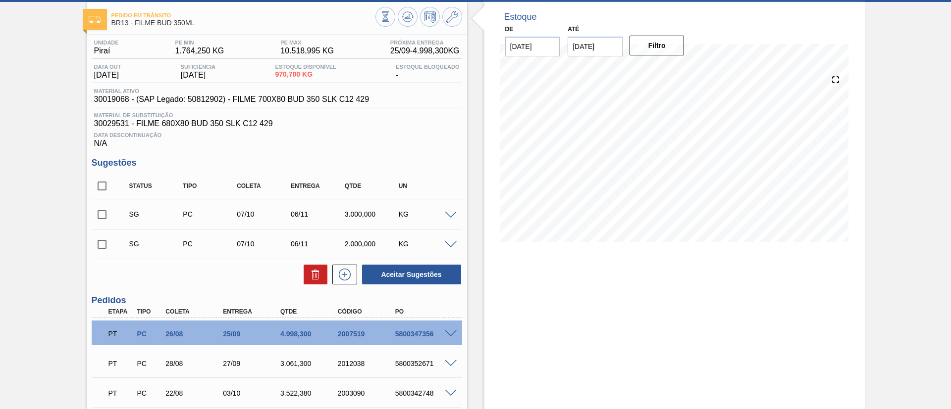
click at [451, 214] on span at bounding box center [451, 215] width 12 height 7
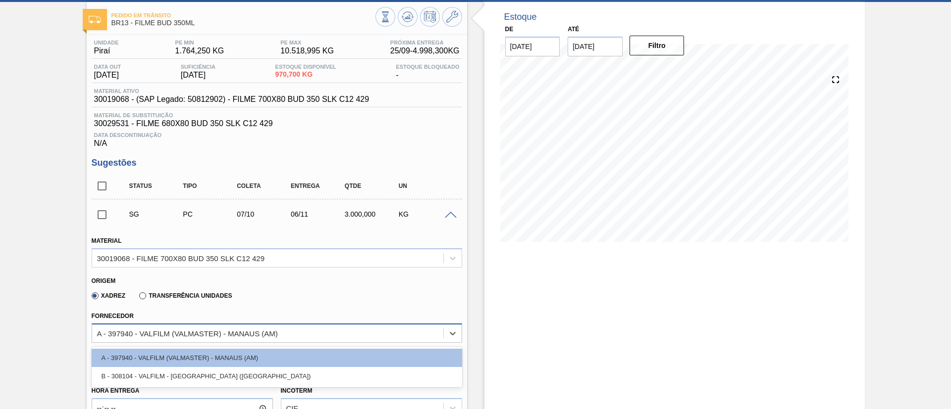
click at [315, 340] on div "A - 397940 - VALFILM (VALMASTER) - MANAUS (AM)" at bounding box center [267, 333] width 351 height 14
click at [354, 305] on div "Origem Xadrez Transferência Unidades" at bounding box center [277, 288] width 378 height 37
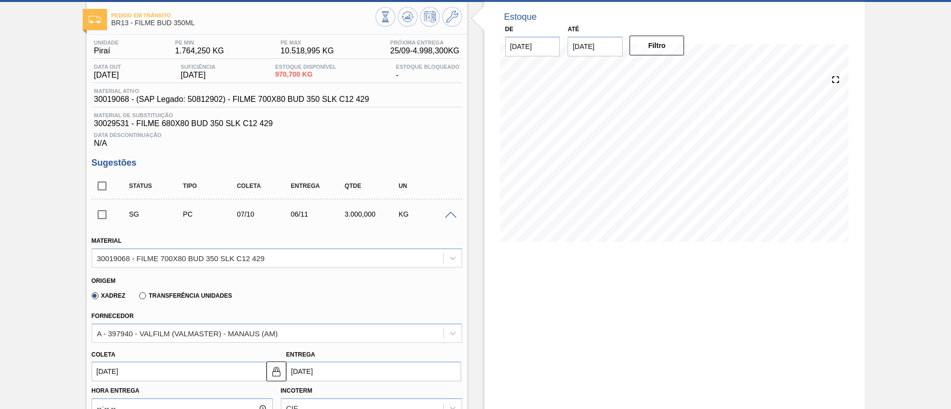
click at [447, 214] on span at bounding box center [451, 215] width 12 height 7
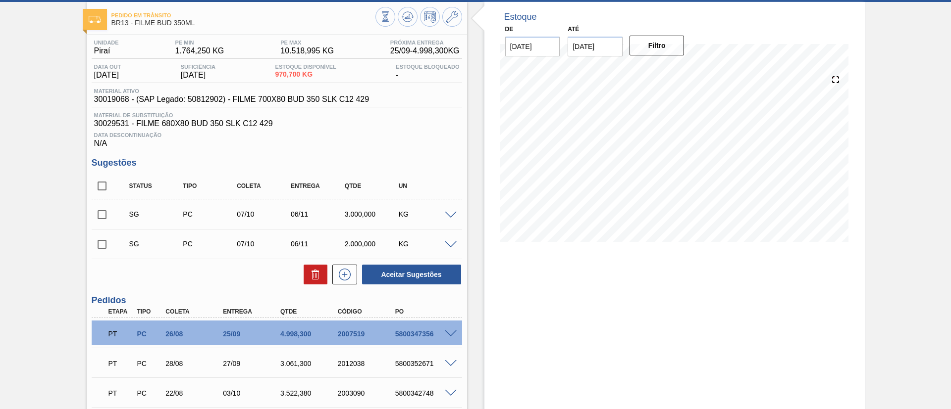
click at [449, 214] on span at bounding box center [451, 215] width 12 height 7
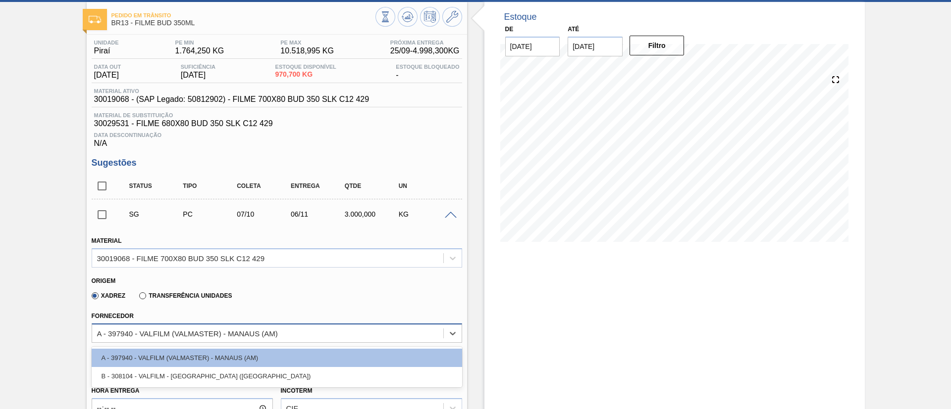
click at [258, 335] on div "A - 397940 - VALFILM (VALMASTER) - MANAUS (AM)" at bounding box center [187, 333] width 181 height 8
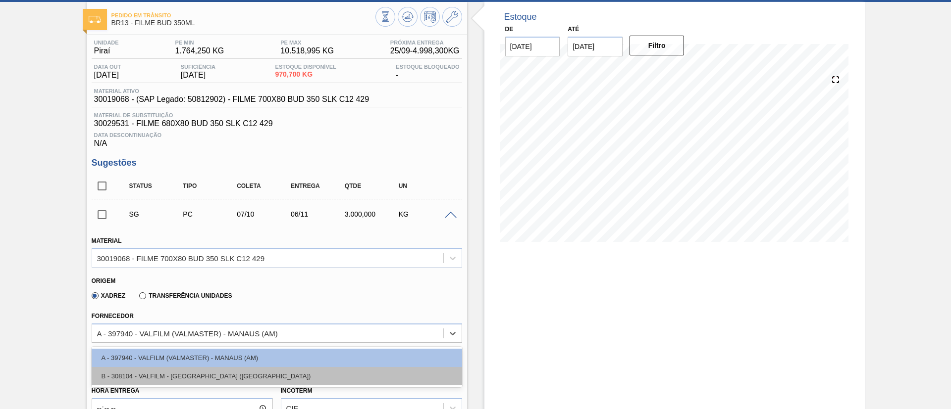
click at [259, 376] on div "B - 308104 - VALFILM - [GEOGRAPHIC_DATA] ([GEOGRAPHIC_DATA])" at bounding box center [277, 376] width 370 height 18
type input "[DATE]"
type input "0,6"
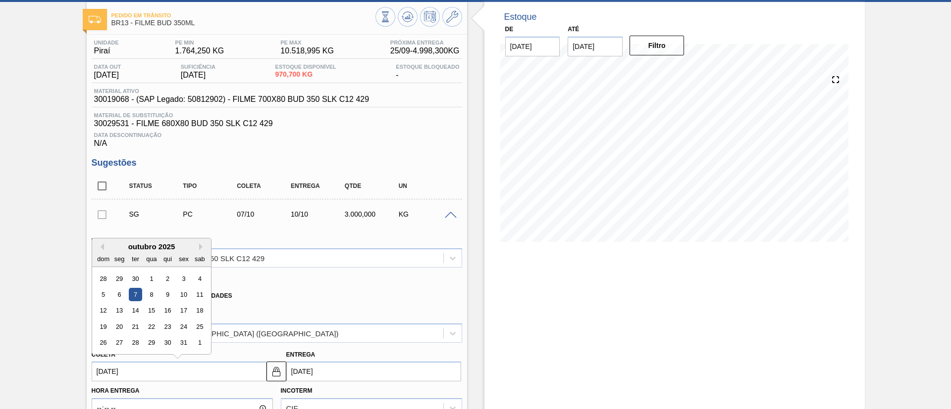
click at [214, 373] on input "[DATE]" at bounding box center [179, 372] width 175 height 20
click at [101, 245] on button "Previous Month" at bounding box center [100, 247] width 7 height 7
click at [133, 279] on div "2" at bounding box center [134, 278] width 13 height 13
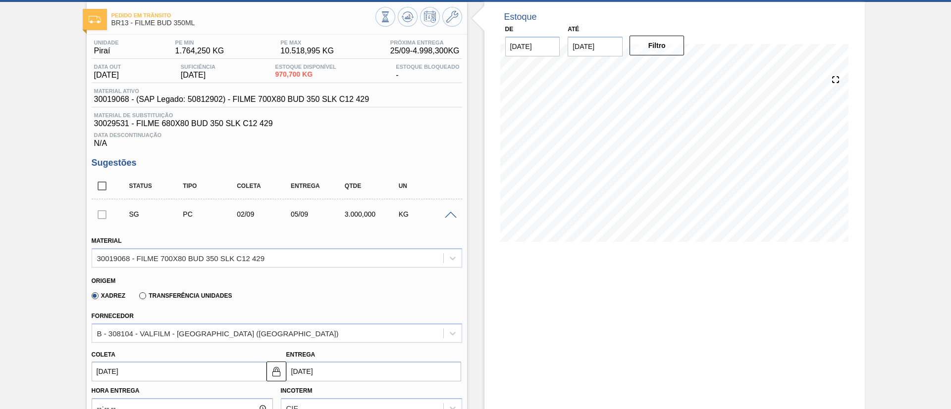
type input "[DATE]"
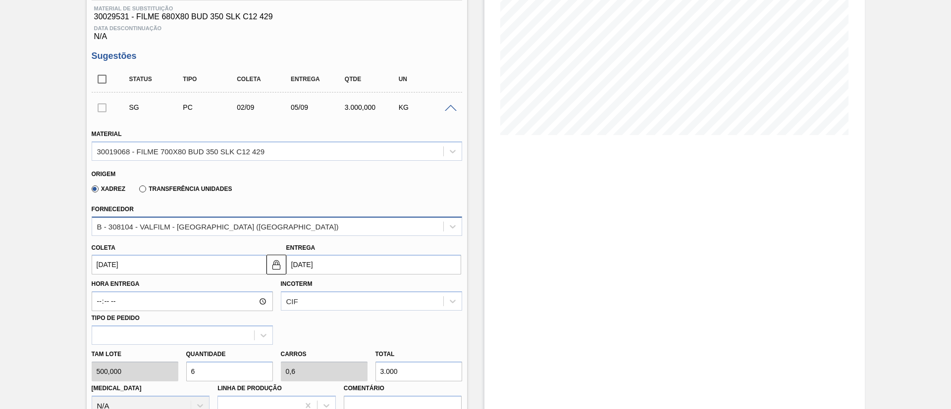
scroll to position [210, 0]
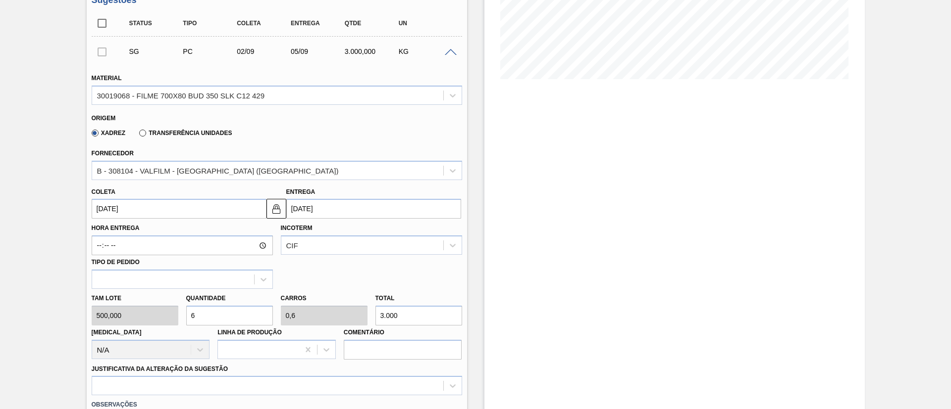
drag, startPoint x: 383, startPoint y: 316, endPoint x: 372, endPoint y: 314, distance: 11.6
click at [372, 314] on div "Total 3.000" at bounding box center [418, 309] width 95 height 34
type input "12"
type input "1,2"
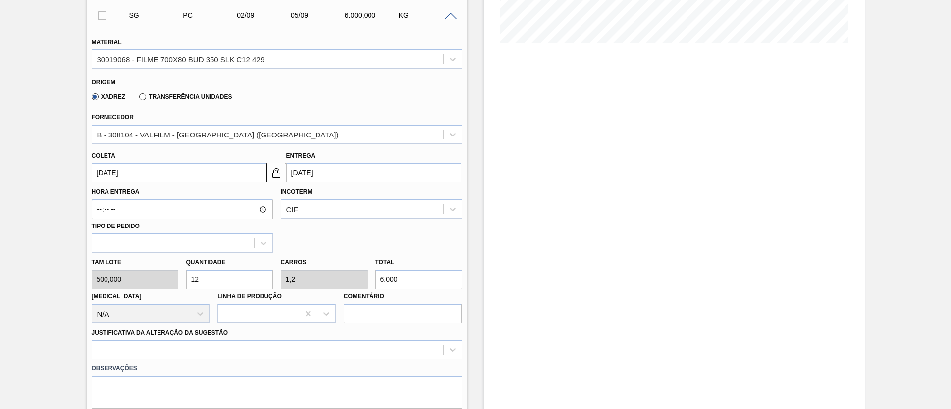
scroll to position [248, 0]
type input "6.000"
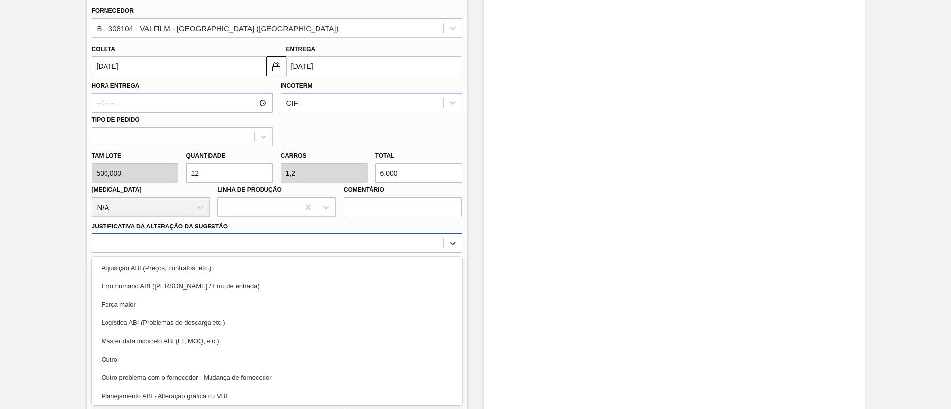
click at [263, 253] on div "option Master data incorreto ABI (LT, MOQ, etc.) focused, 5 of 18. 18 results a…" at bounding box center [277, 243] width 370 height 19
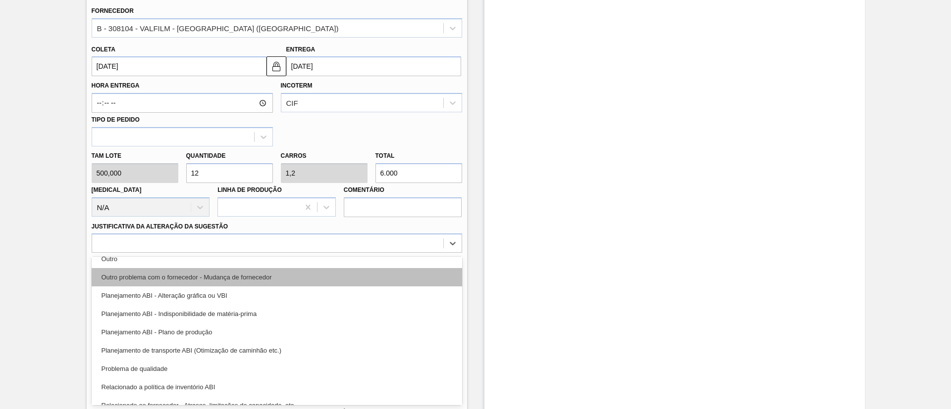
click at [279, 280] on div "Outro problema com o fornecedor - Mudança de fornecedor" at bounding box center [277, 277] width 370 height 18
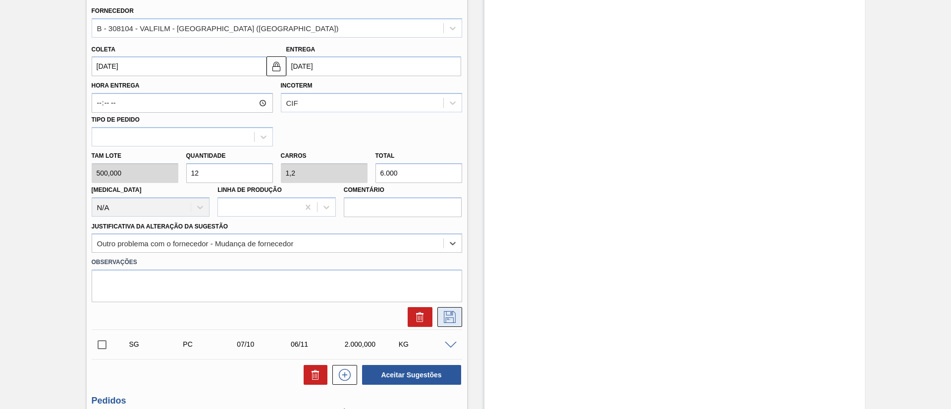
click at [439, 313] on button at bounding box center [449, 317] width 25 height 20
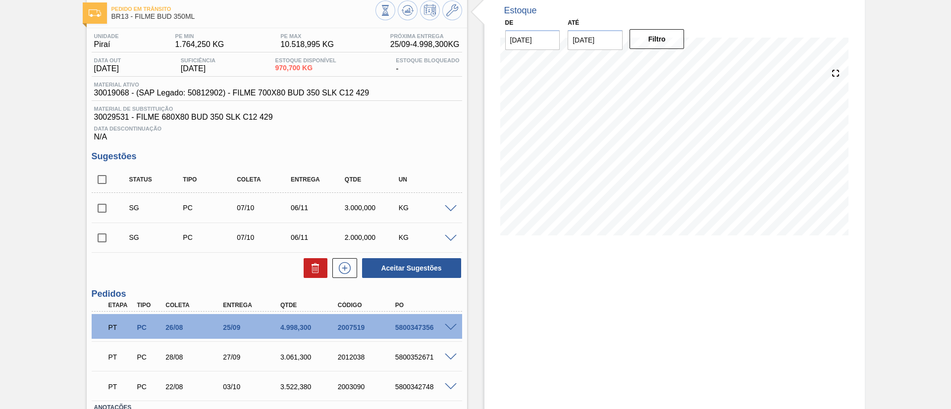
scroll to position [67, 0]
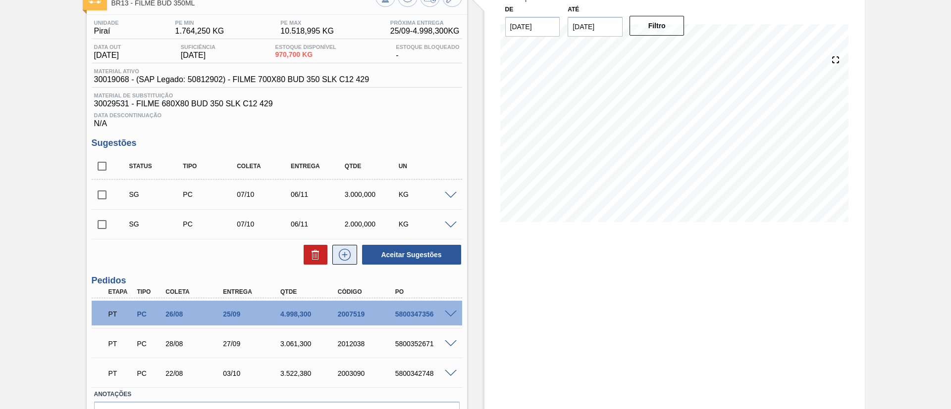
click at [349, 253] on icon at bounding box center [345, 255] width 16 height 12
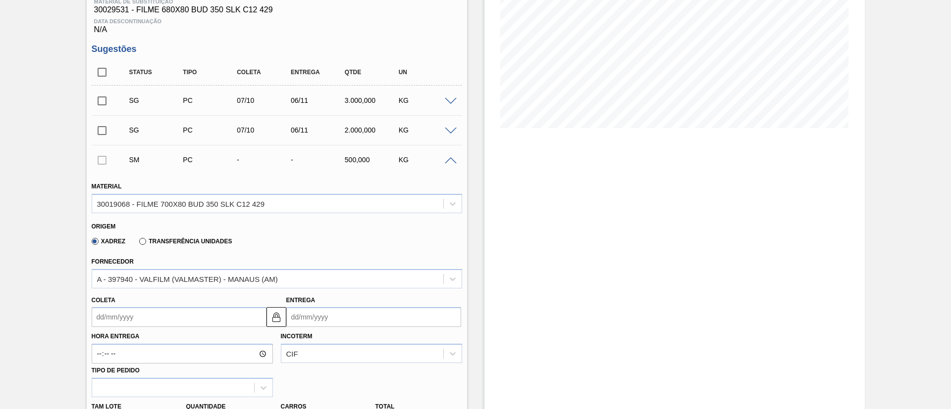
scroll to position [162, 0]
click at [256, 284] on div "A - 397940 - VALFILM (VALMASTER) - MANAUS (AM)" at bounding box center [267, 278] width 351 height 14
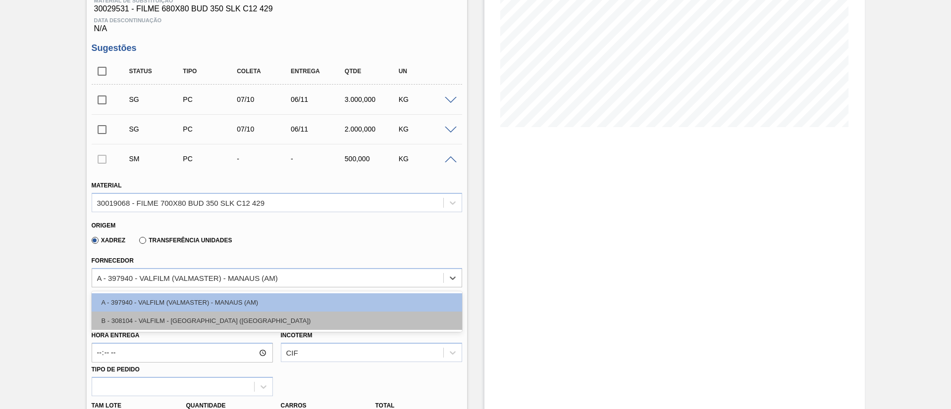
click at [249, 316] on div "B - 308104 - VALFILM - [GEOGRAPHIC_DATA] ([GEOGRAPHIC_DATA])" at bounding box center [277, 321] width 370 height 18
type input "0,1"
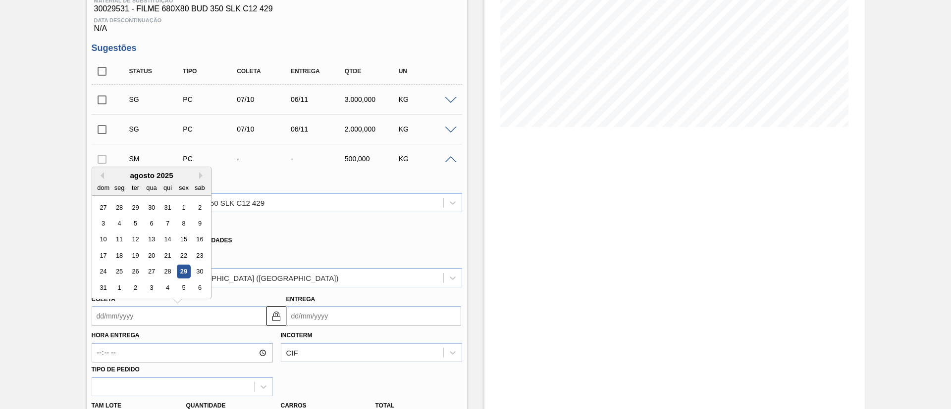
click at [239, 315] on input "Coleta" at bounding box center [179, 316] width 175 height 20
type input "2"
type input "[DATE]"
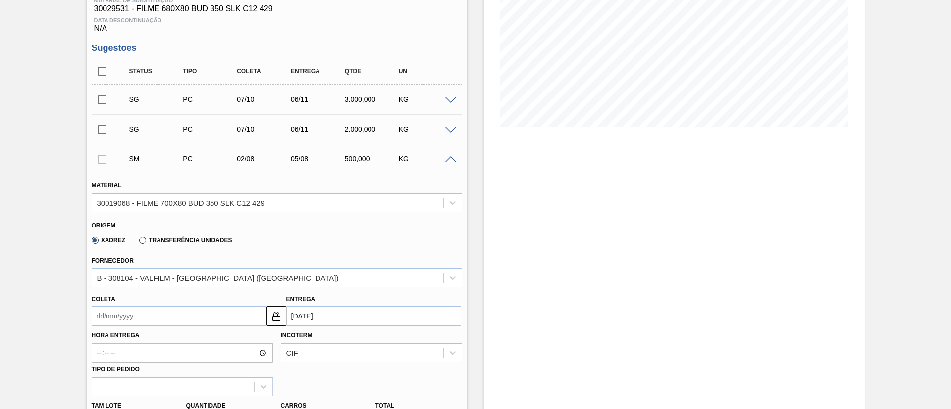
click at [59, 227] on div "Pedido [PERSON_NAME] BR13 - FILME BUD 350ML Unidade Piraí PE MIN 1.764,250 KG P…" at bounding box center [475, 348] width 951 height 922
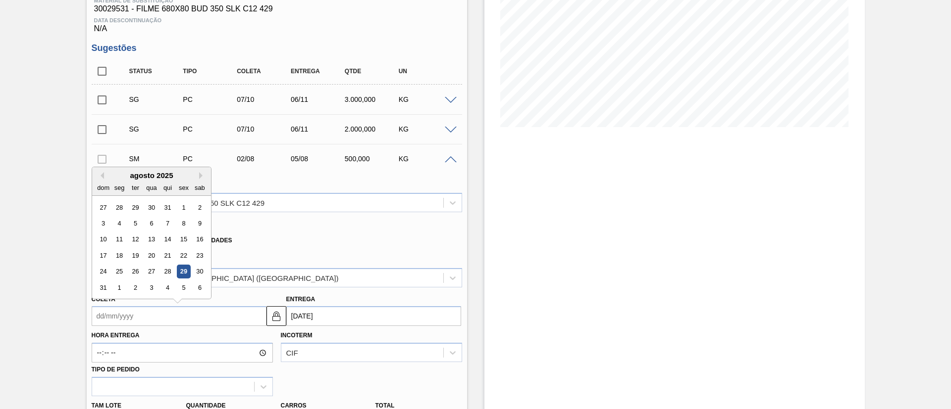
click at [149, 313] on input "Coleta" at bounding box center [179, 316] width 175 height 20
click at [120, 281] on div "1" at bounding box center [118, 287] width 13 height 13
type input "[DATE]"
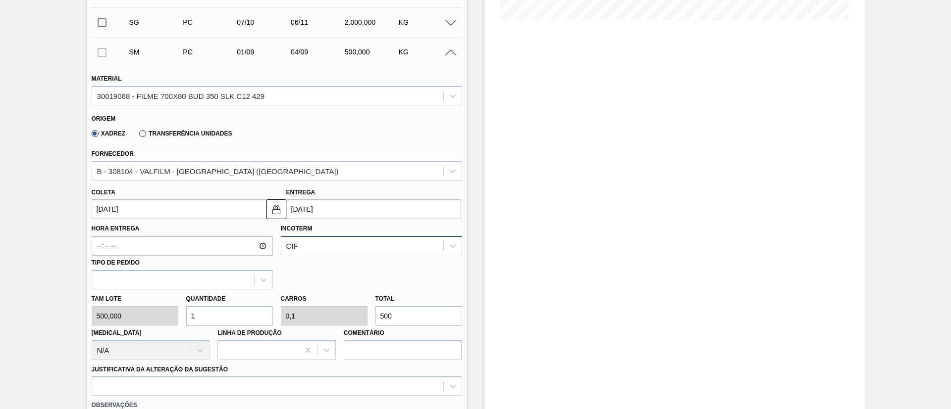
scroll to position [271, 0]
drag, startPoint x: 405, startPoint y: 320, endPoint x: 305, endPoint y: 331, distance: 101.1
click at [305, 331] on div "[PERSON_NAME] 500,000 Quantidade 1 Carros 0,1 Total 500 [MEDICAL_DATA] N/A Linh…" at bounding box center [277, 323] width 378 height 71
type input "0,012"
type input "0,001"
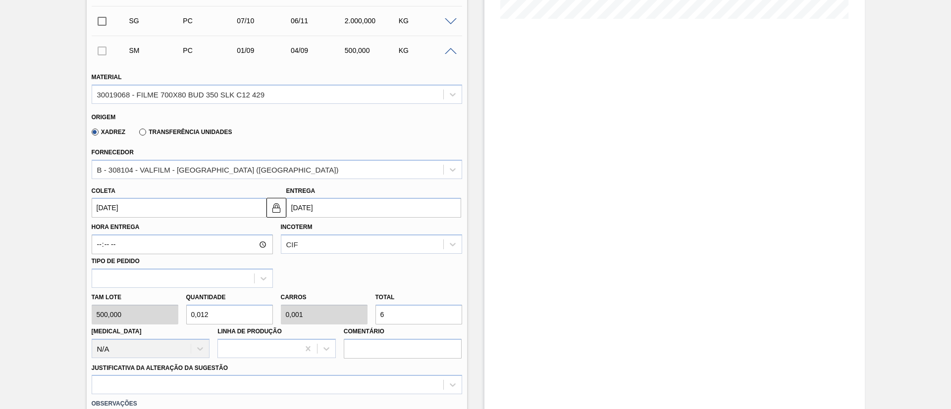
type input "60"
type input "0,12"
type input "0,012"
type input "1,2"
type input "0,12"
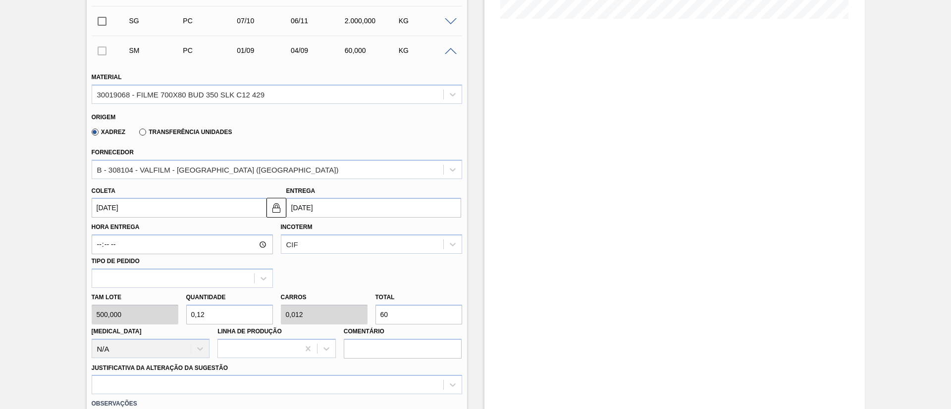
type input "600"
type input "12"
type input "1,2"
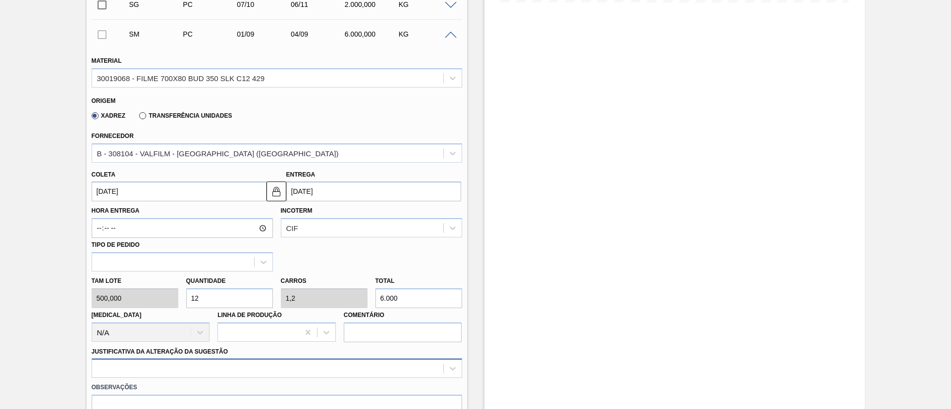
type input "6.000"
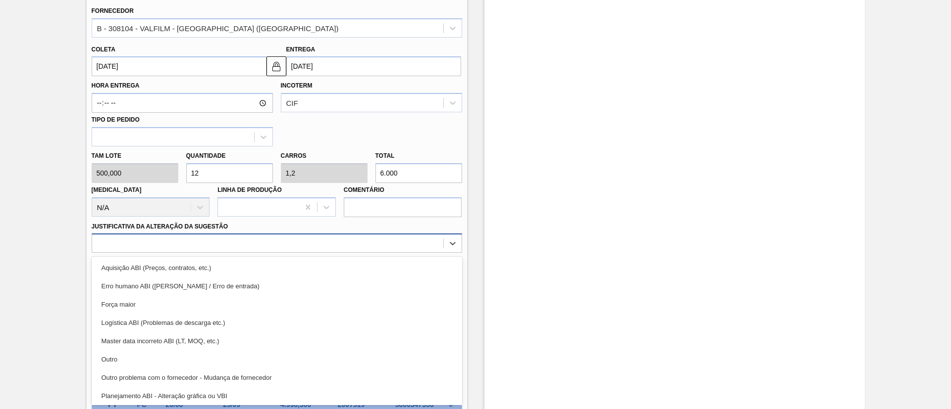
click at [314, 253] on div "option Outro focused, 6 of 18. 18 results available. Use Up and Down to choose …" at bounding box center [277, 243] width 370 height 19
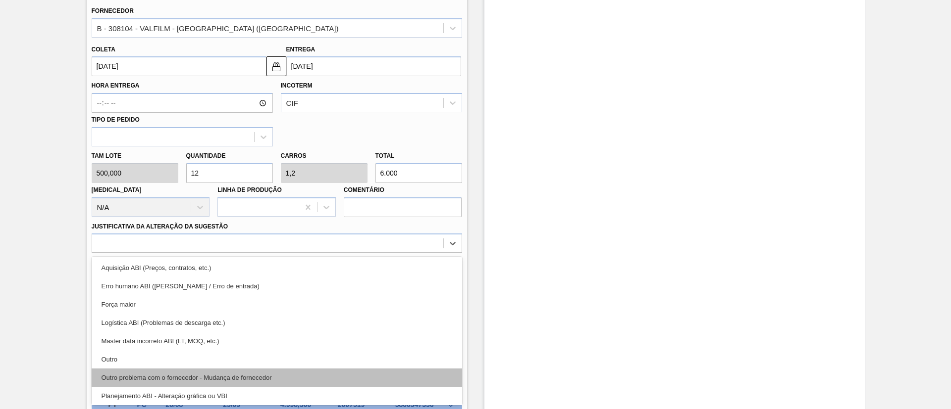
scroll to position [7, 0]
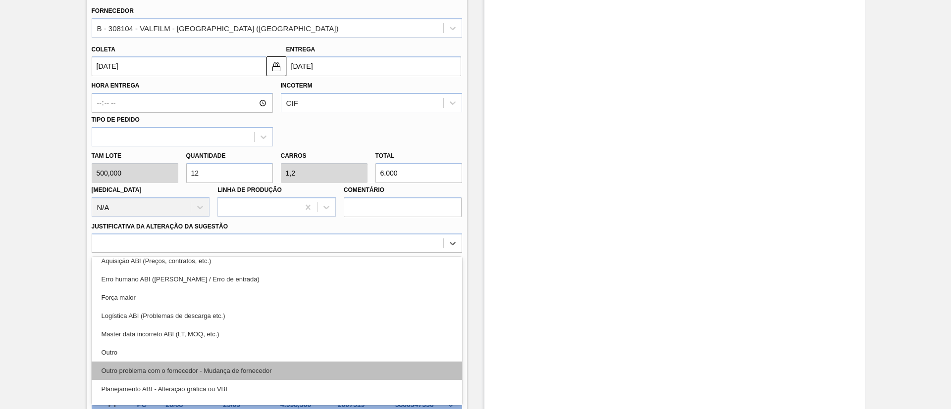
click at [307, 376] on div "Outro problema com o fornecedor - Mudança de fornecedor" at bounding box center [277, 371] width 370 height 18
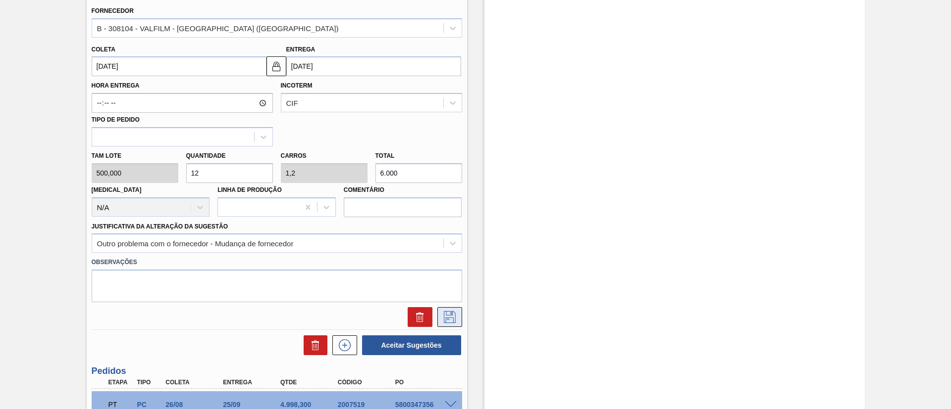
click at [449, 317] on icon at bounding box center [450, 317] width 16 height 12
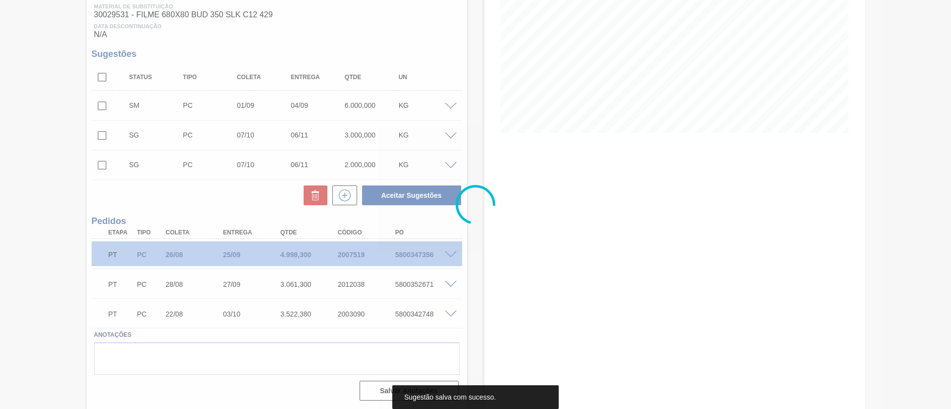
scroll to position [156, 0]
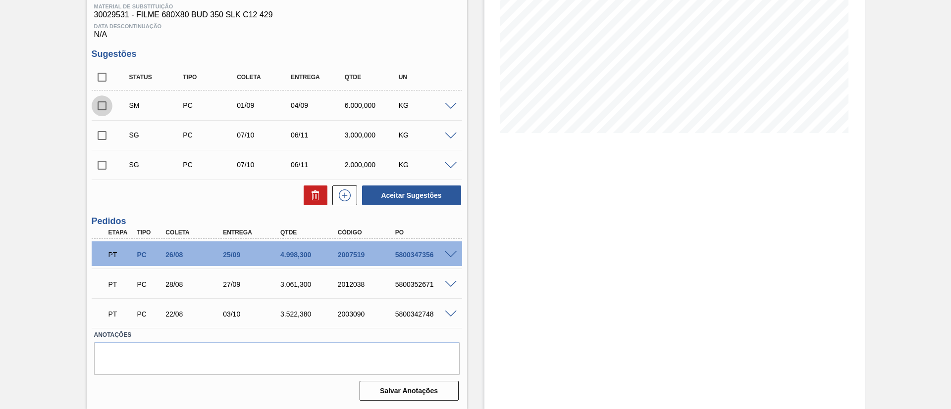
click at [106, 105] on input "checkbox" at bounding box center [102, 106] width 21 height 21
click at [370, 191] on button "Aceitar Sugestões" at bounding box center [411, 196] width 99 height 20
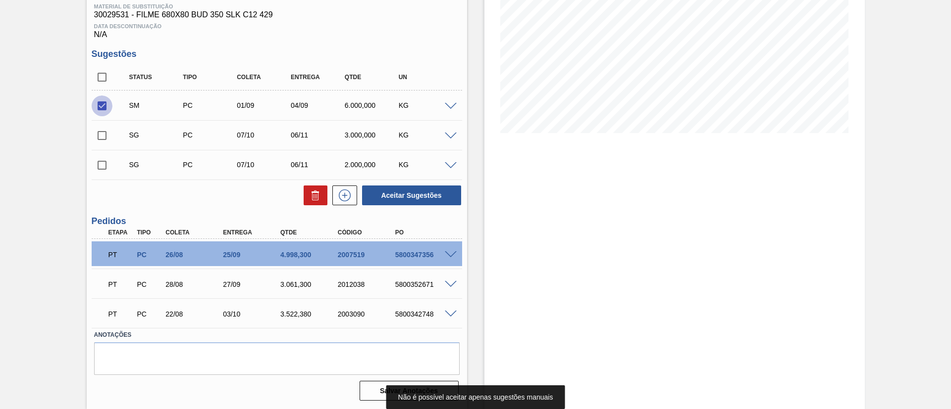
click at [101, 99] on input "checkbox" at bounding box center [102, 106] width 21 height 21
checkbox input "false"
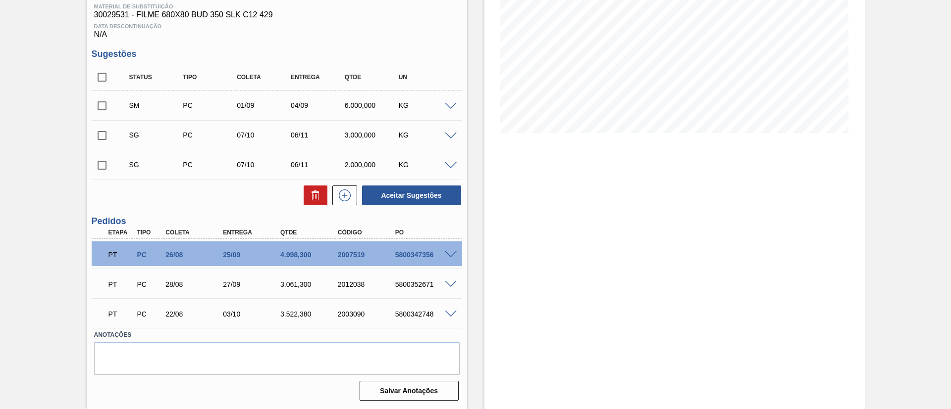
drag, startPoint x: 104, startPoint y: 128, endPoint x: 106, endPoint y: 166, distance: 37.7
click at [106, 166] on div "SM PC 01/09 04/09 6.000,000 KG Material 30019068 - FILME 700X80 BUD 350 SLK C12…" at bounding box center [277, 135] width 370 height 89
click at [106, 166] on input "checkbox" at bounding box center [102, 165] width 21 height 21
checkbox input "true"
click at [106, 137] on input "checkbox" at bounding box center [102, 135] width 21 height 21
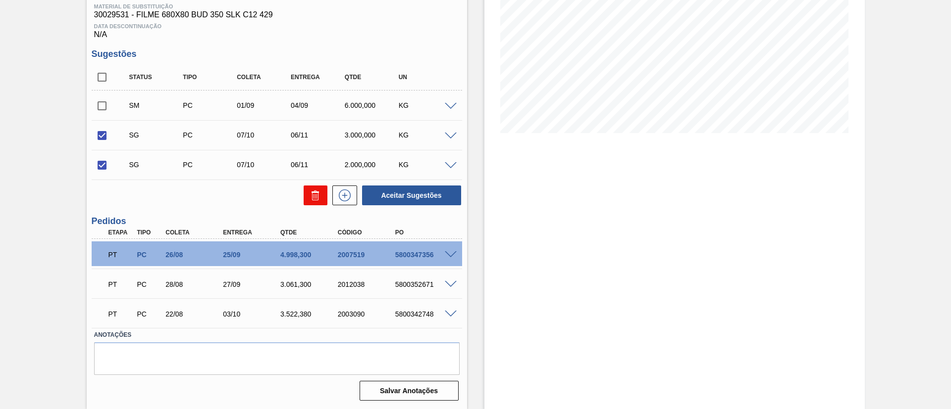
click at [320, 203] on button at bounding box center [316, 196] width 24 height 20
checkbox input "false"
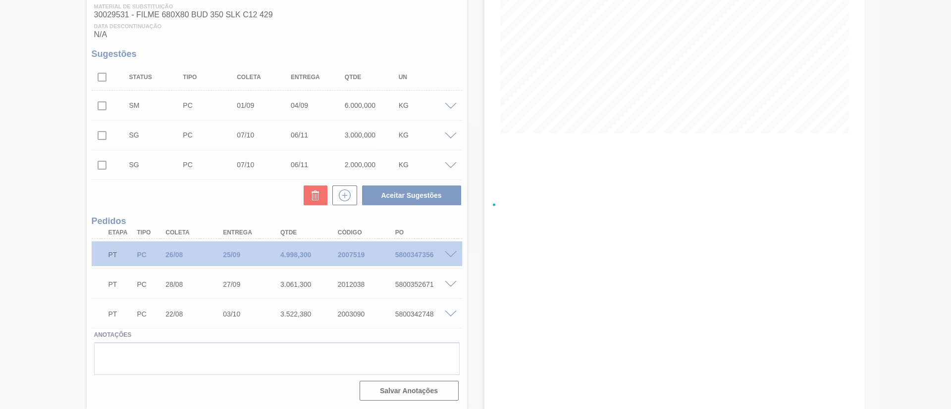
scroll to position [97, 0]
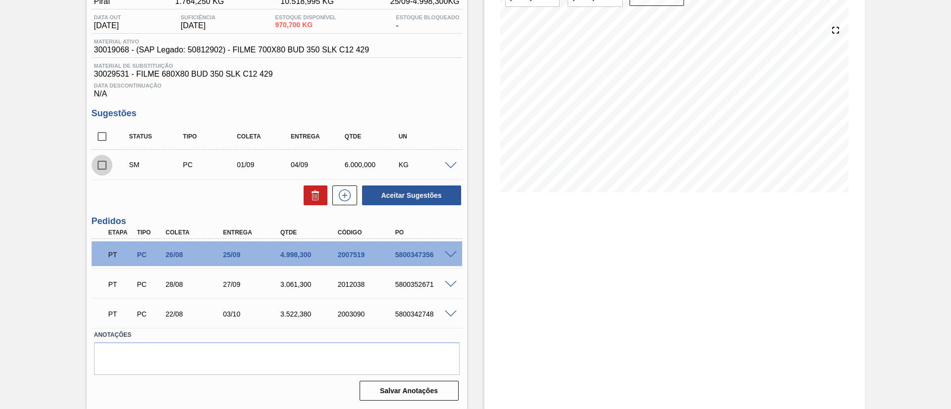
click at [105, 167] on input "checkbox" at bounding box center [102, 165] width 21 height 21
checkbox input "true"
click at [366, 200] on button "Aceitar Sugestões" at bounding box center [411, 196] width 99 height 20
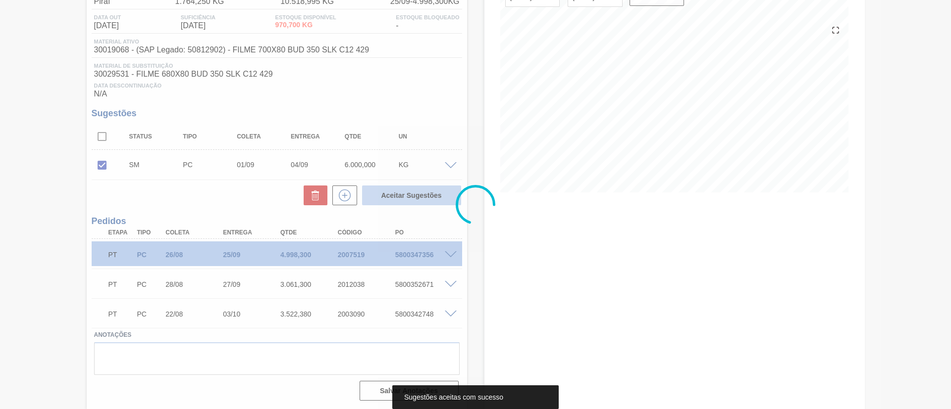
scroll to position [86, 0]
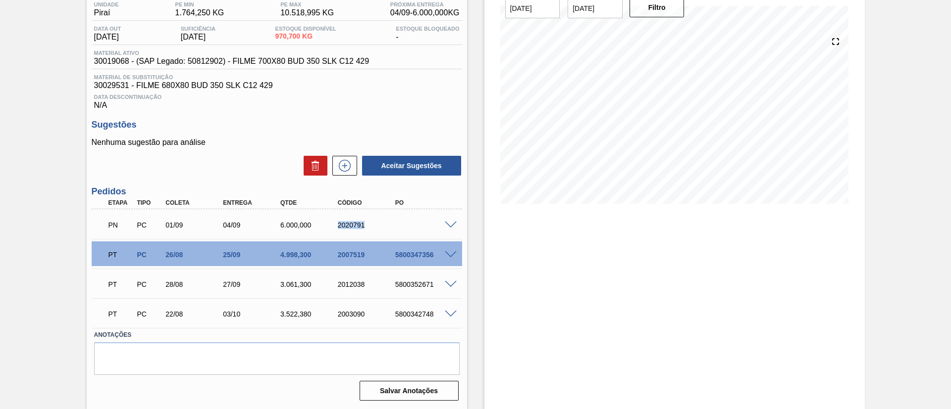
drag, startPoint x: 332, startPoint y: 230, endPoint x: 384, endPoint y: 222, distance: 52.5
click at [384, 222] on div "PN PC 01/09 04/09 6.000,000 2020791" at bounding box center [274, 224] width 344 height 20
copy div "2020791"
